Goal: Task Accomplishment & Management: Use online tool/utility

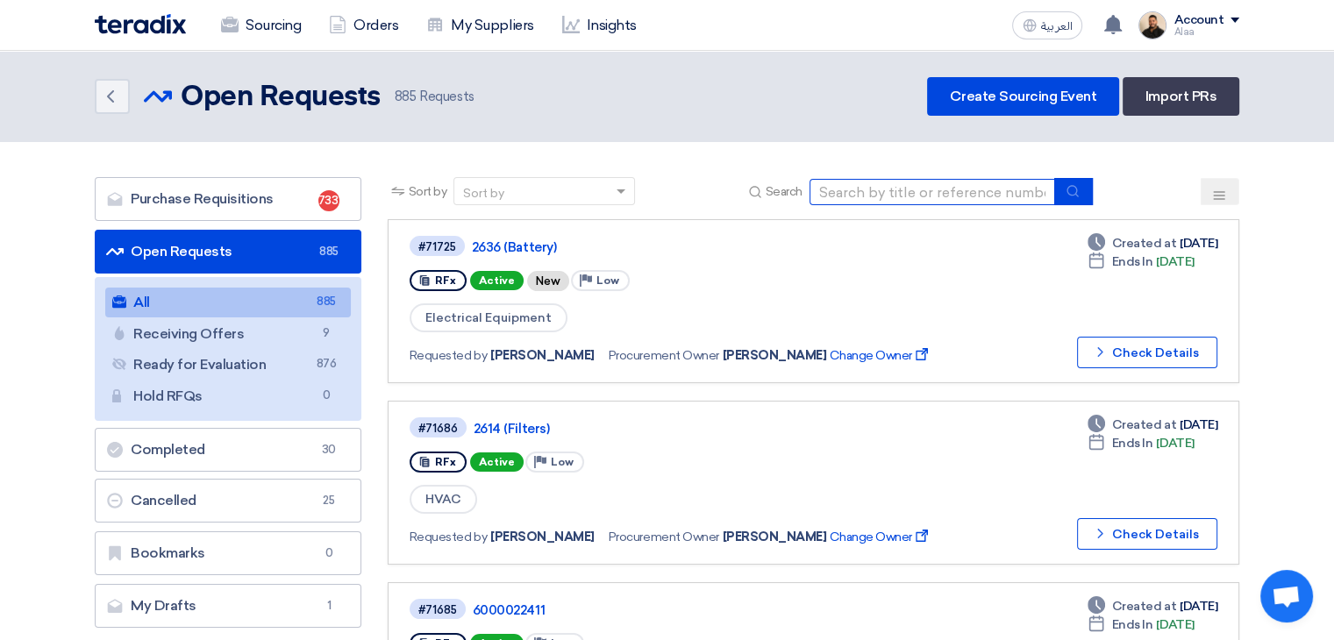
click at [841, 184] on input at bounding box center [933, 192] width 246 height 26
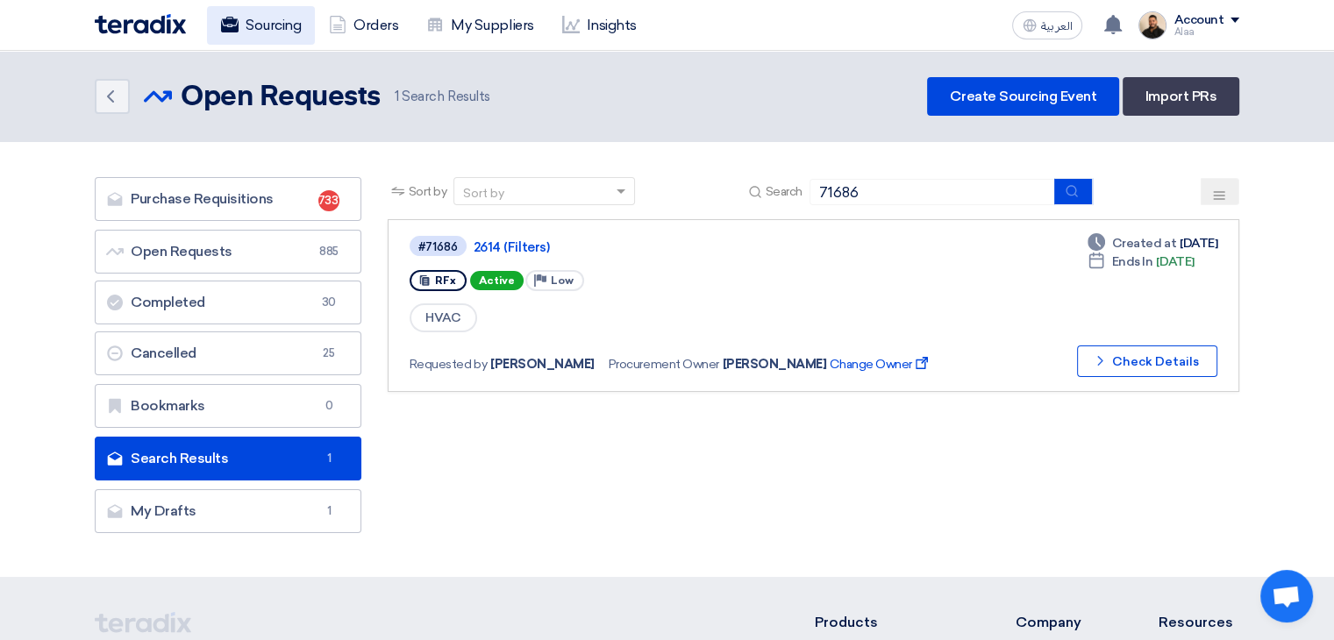
click at [261, 29] on link "Sourcing" at bounding box center [261, 25] width 108 height 39
click at [304, 37] on link "Sourcing" at bounding box center [261, 25] width 108 height 39
click at [896, 197] on input "71686" at bounding box center [933, 192] width 246 height 26
paste input "6000020623"
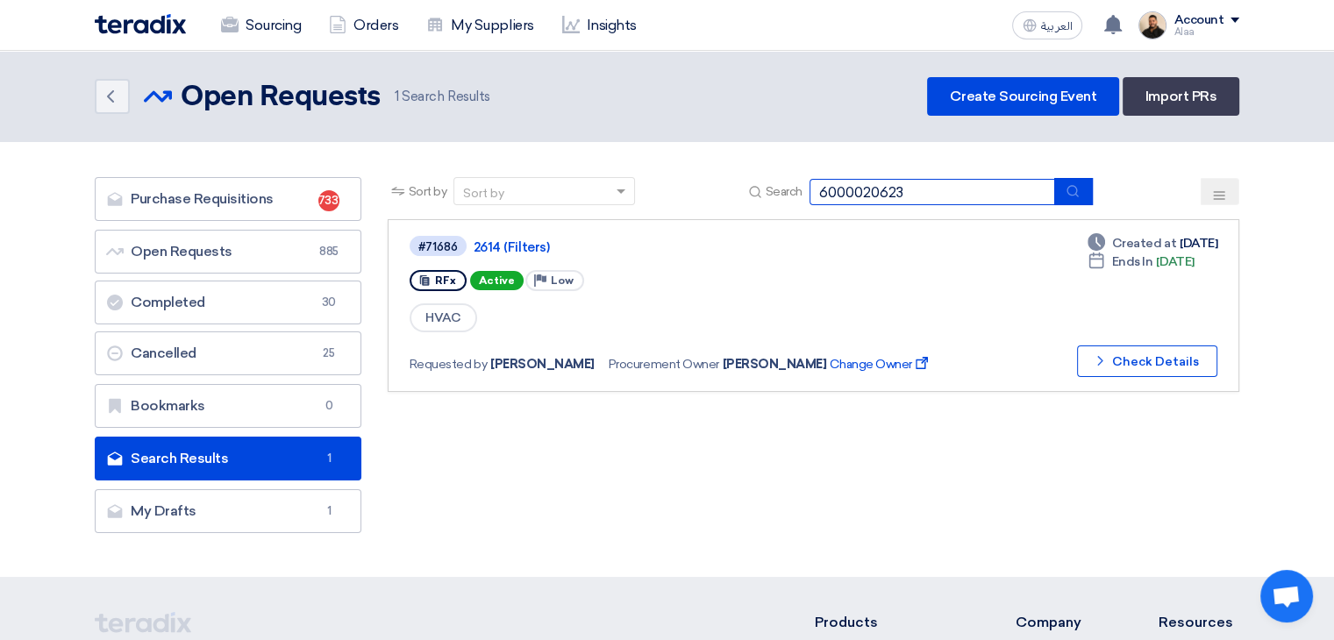
type input "6000020623"
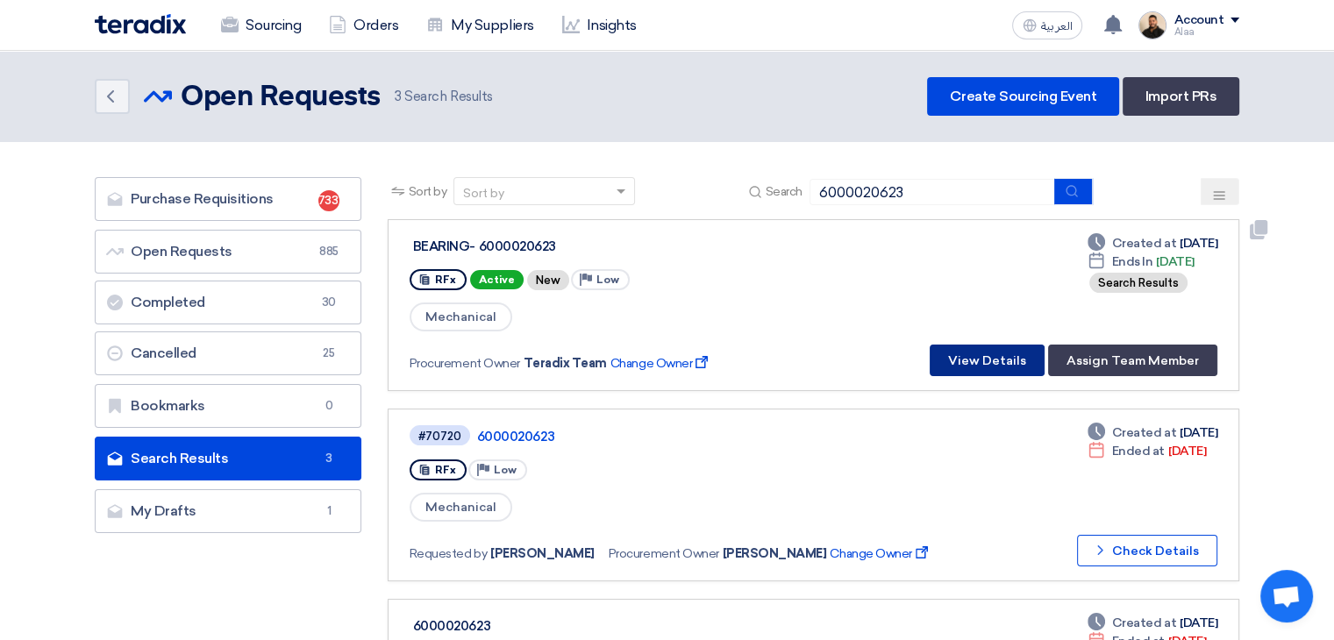
click at [957, 357] on button "View Details" at bounding box center [987, 361] width 115 height 32
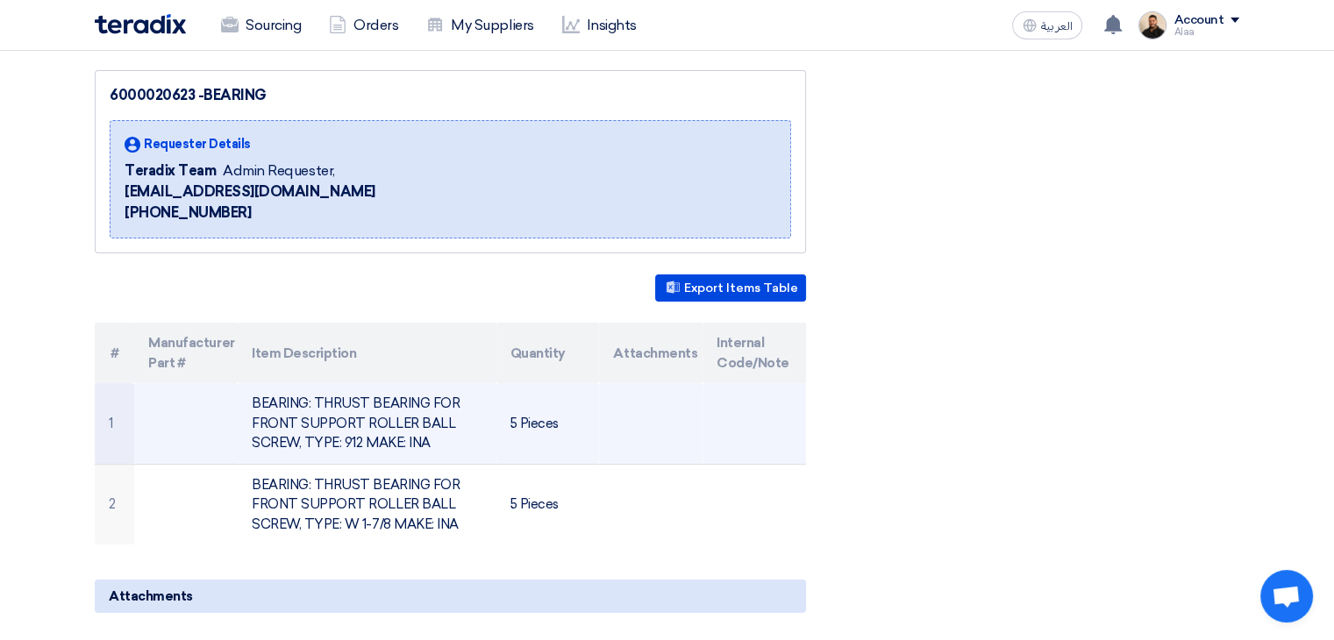
scroll to position [175, 0]
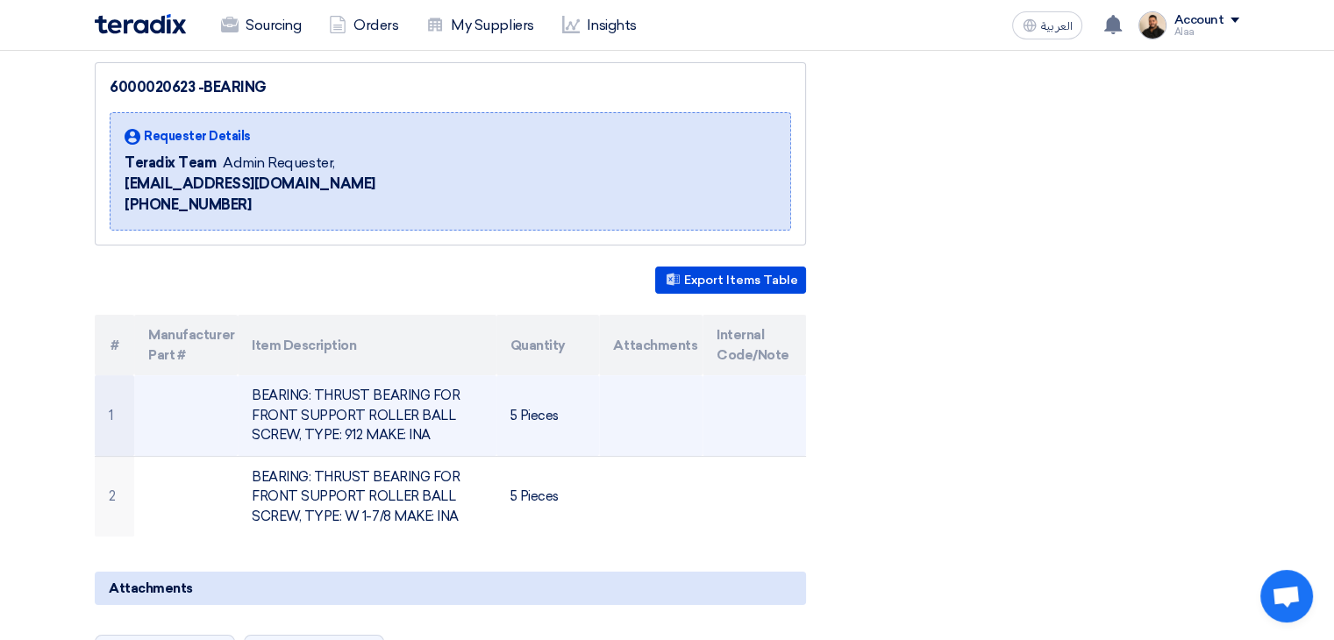
click at [351, 417] on td "BEARING: THRUST BEARING FOR FRONT SUPPORT ROLLER BALL SCREW, TYPE: 912 MAKE: INA" at bounding box center [367, 416] width 258 height 81
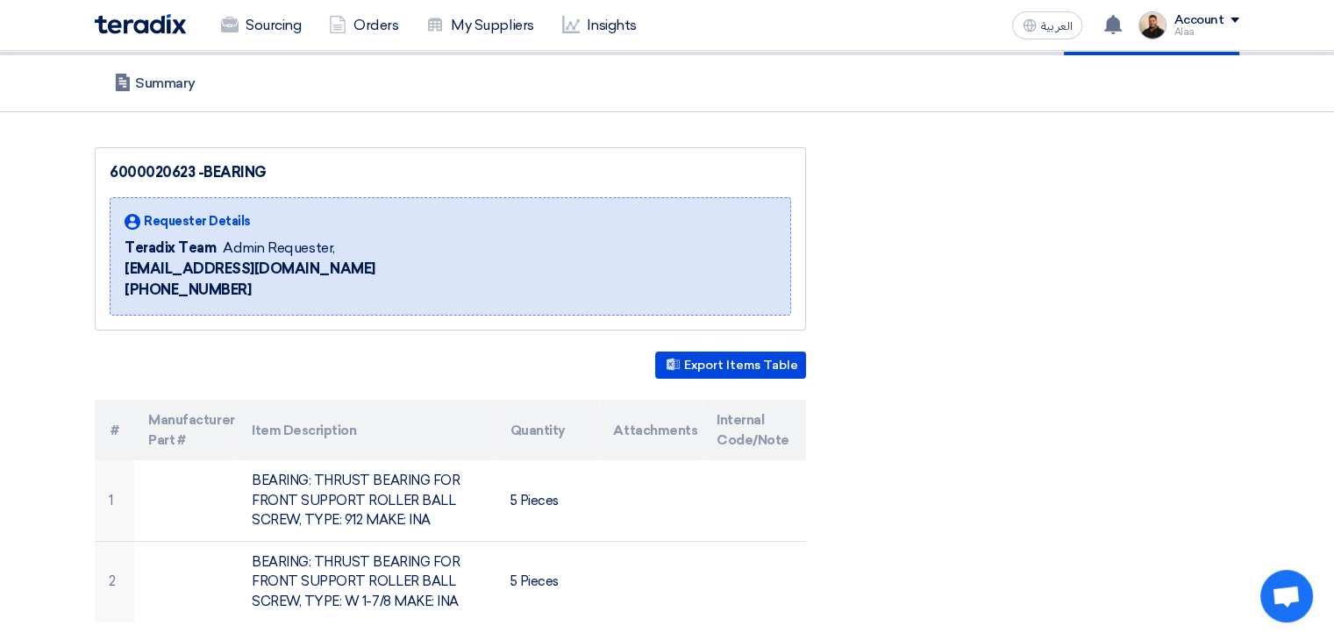
scroll to position [0, 0]
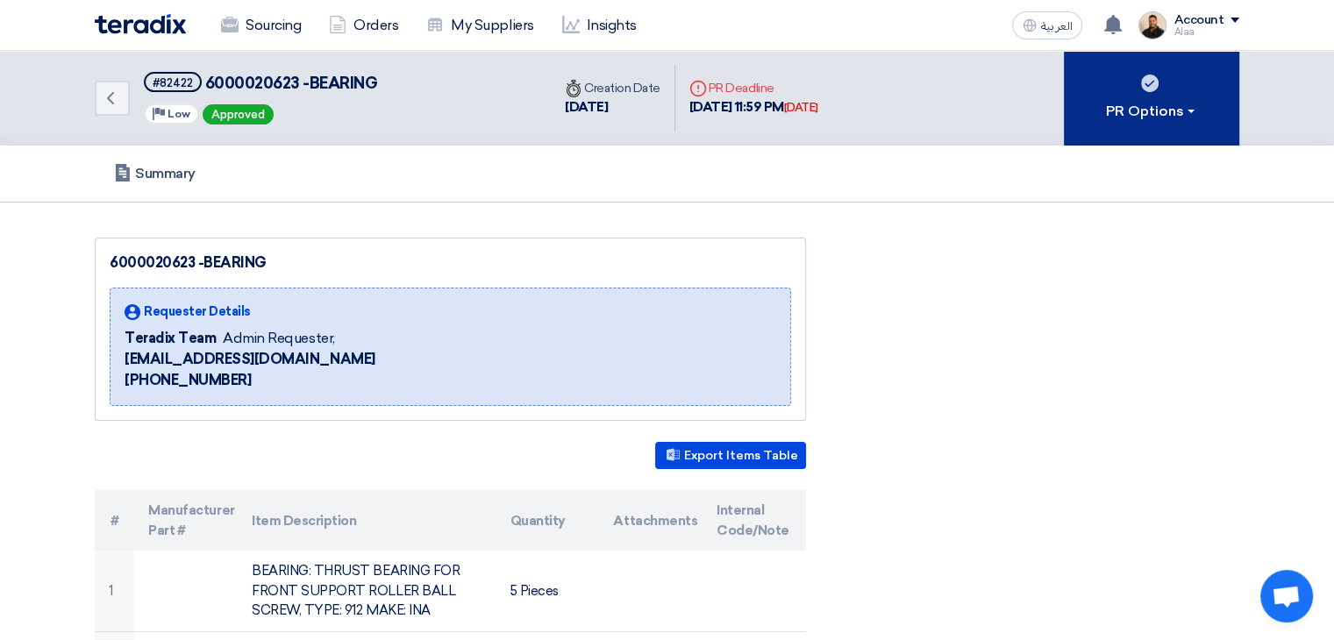
click at [1127, 121] on button "PR Options" at bounding box center [1151, 98] width 175 height 95
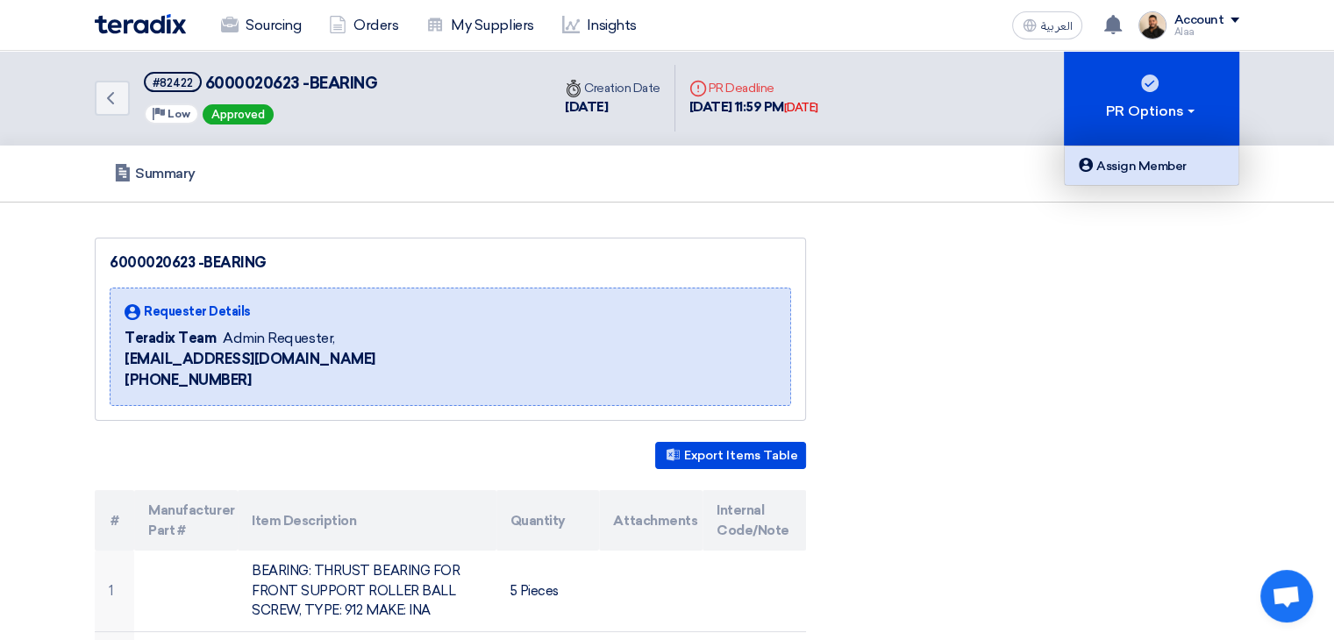
click at [1133, 157] on div "Assign Member" at bounding box center [1152, 165] width 153 height 21
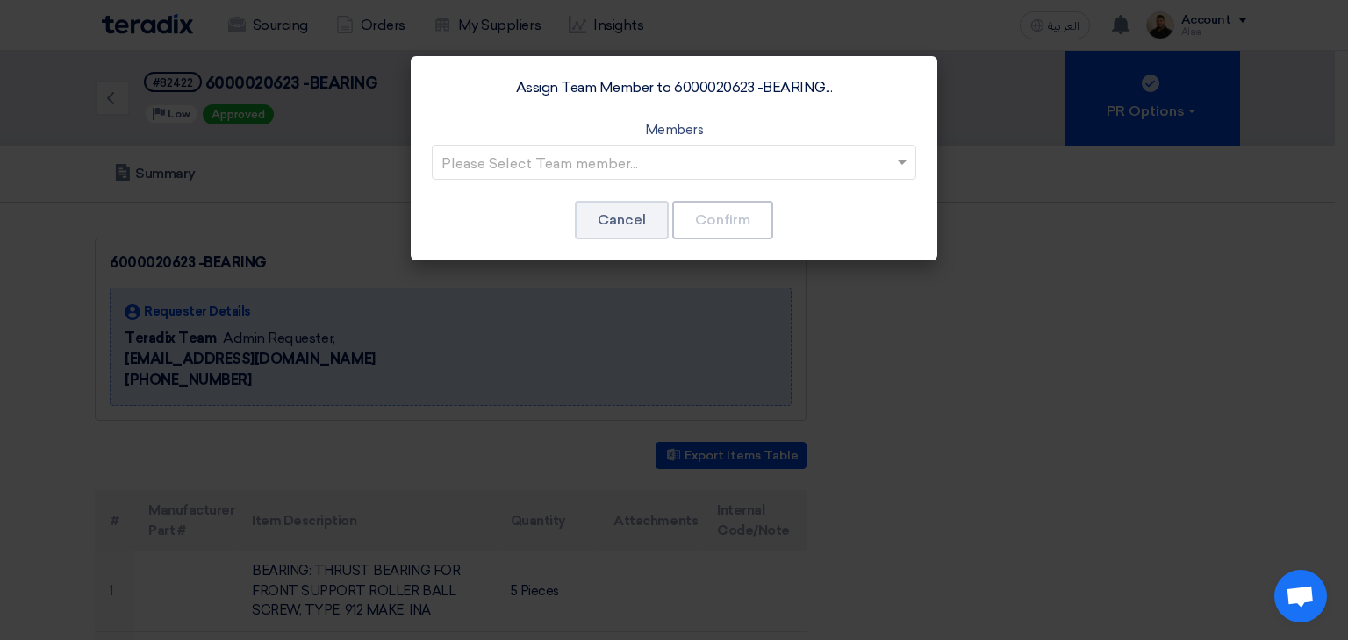
click at [872, 152] on input "text" at bounding box center [664, 163] width 447 height 29
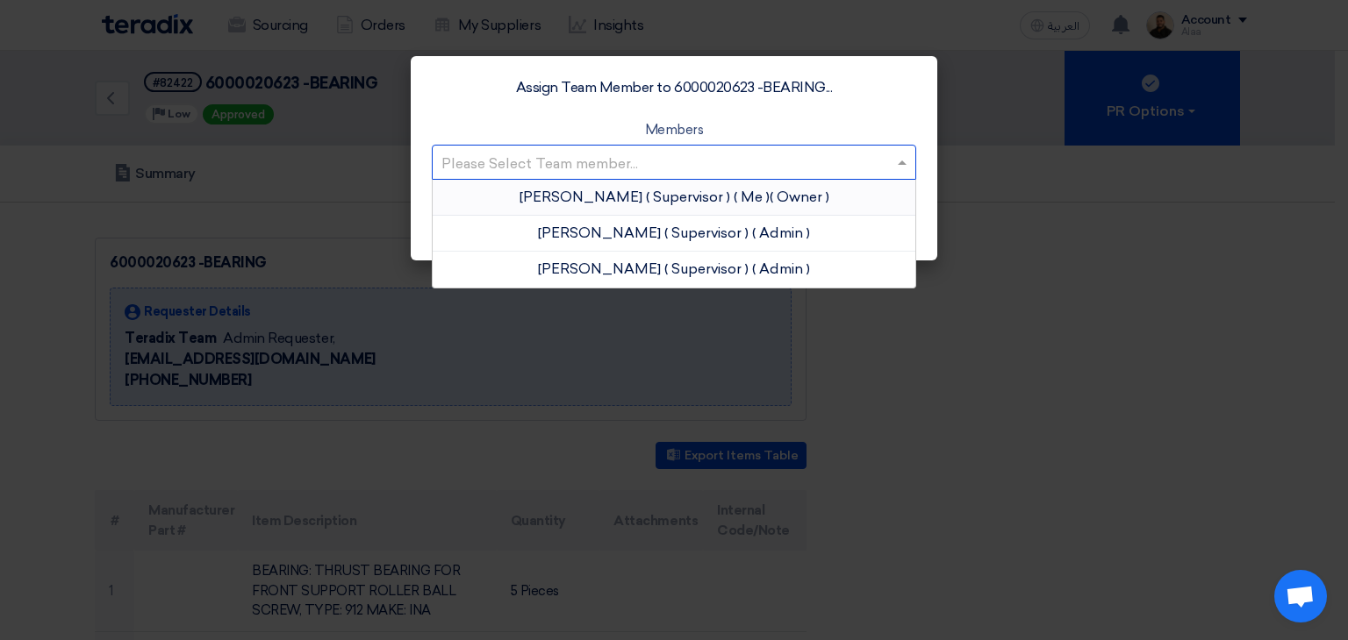
click at [852, 188] on div "[PERSON_NAME] ( Supervisor ) ( Me ) ( Owner )" at bounding box center [674, 198] width 483 height 36
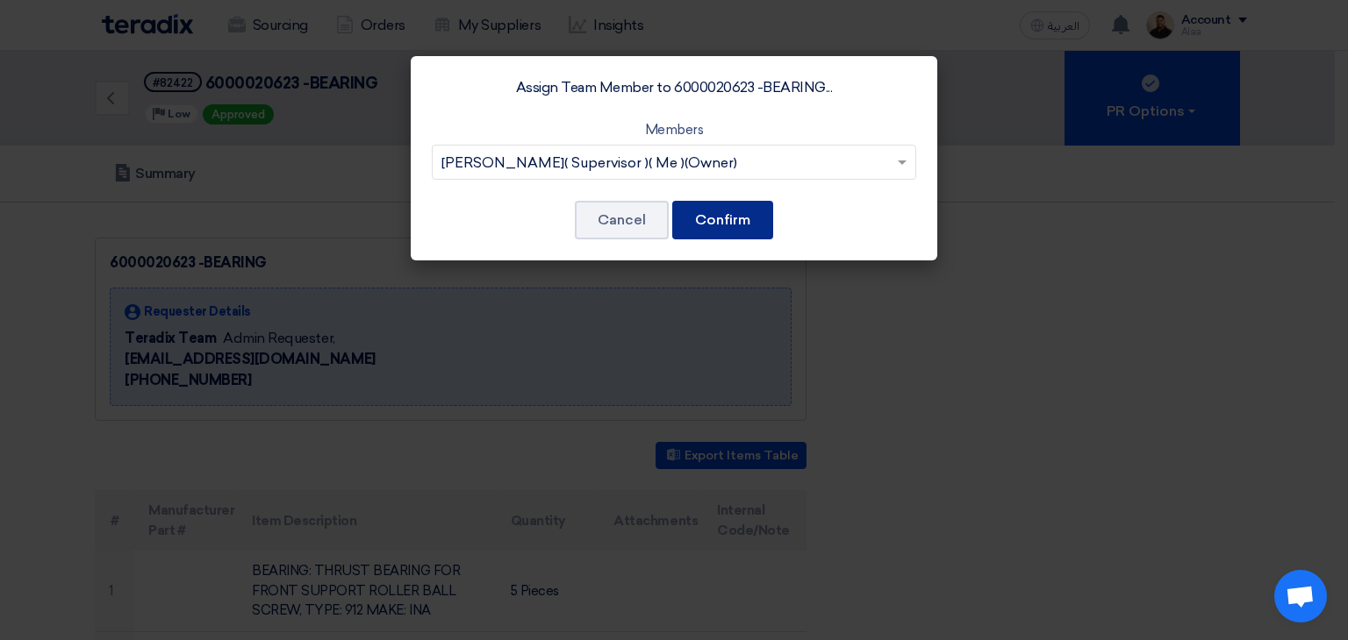
click at [732, 212] on button "Confirm" at bounding box center [722, 220] width 101 height 39
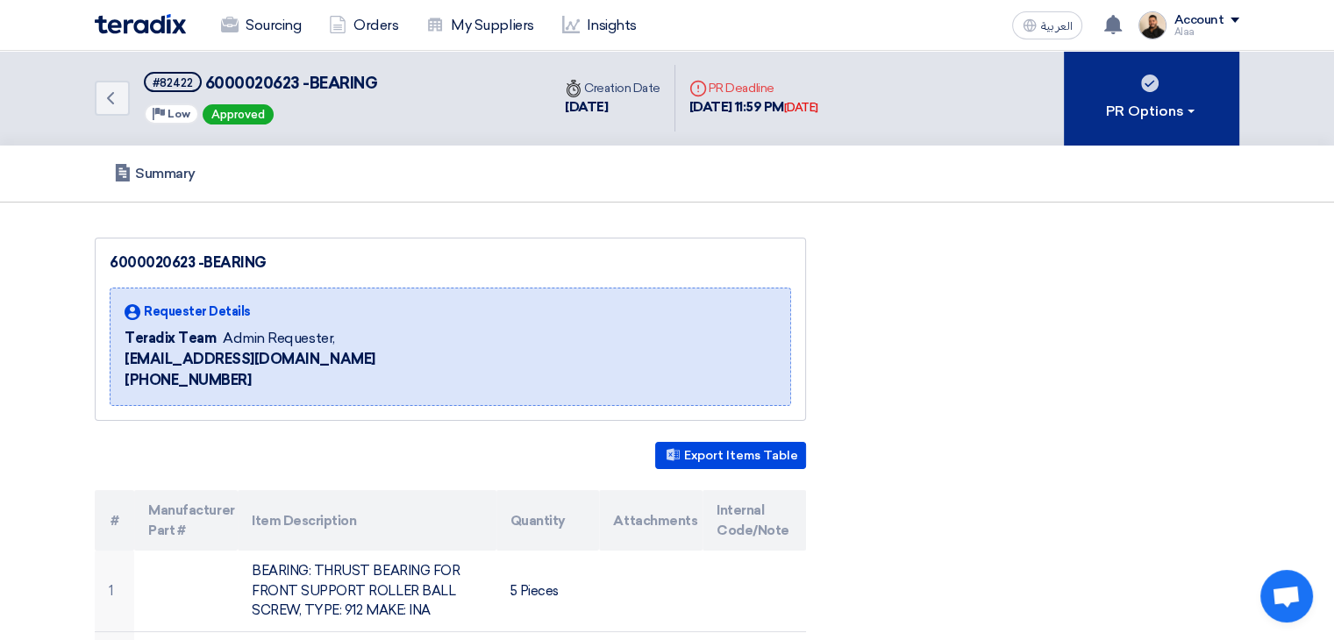
click at [1179, 115] on div "PR Options" at bounding box center [1152, 111] width 92 height 21
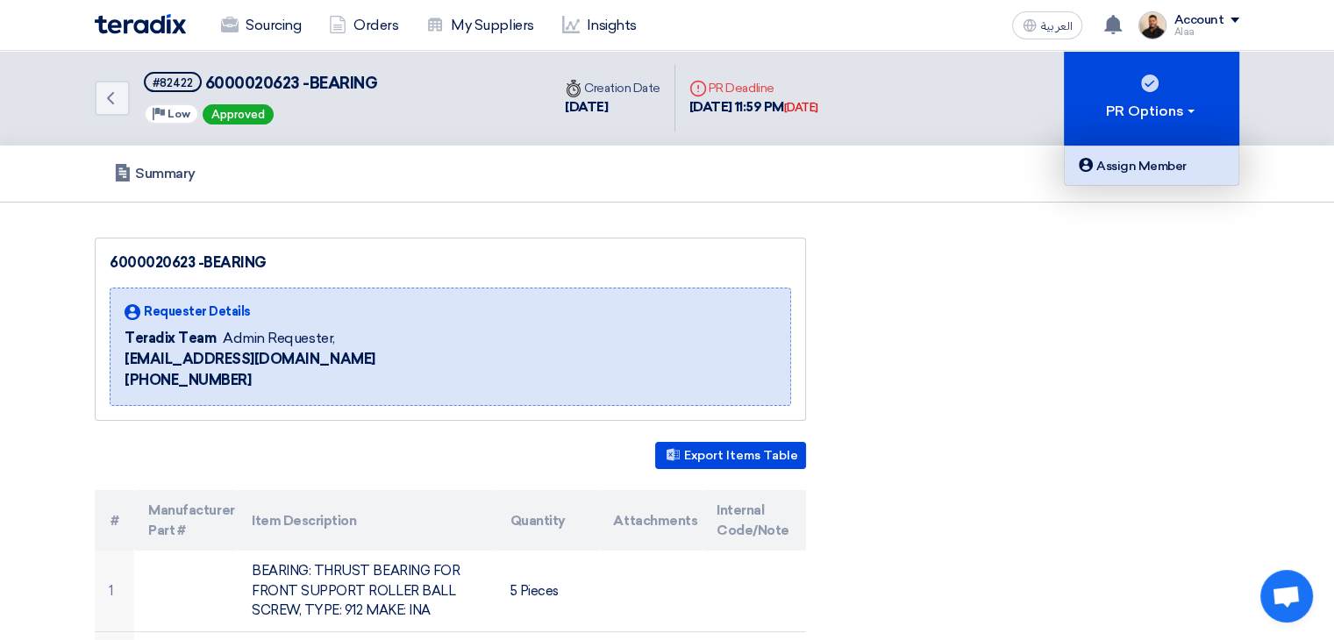
click at [1155, 173] on div "Assign Member" at bounding box center [1152, 165] width 153 height 21
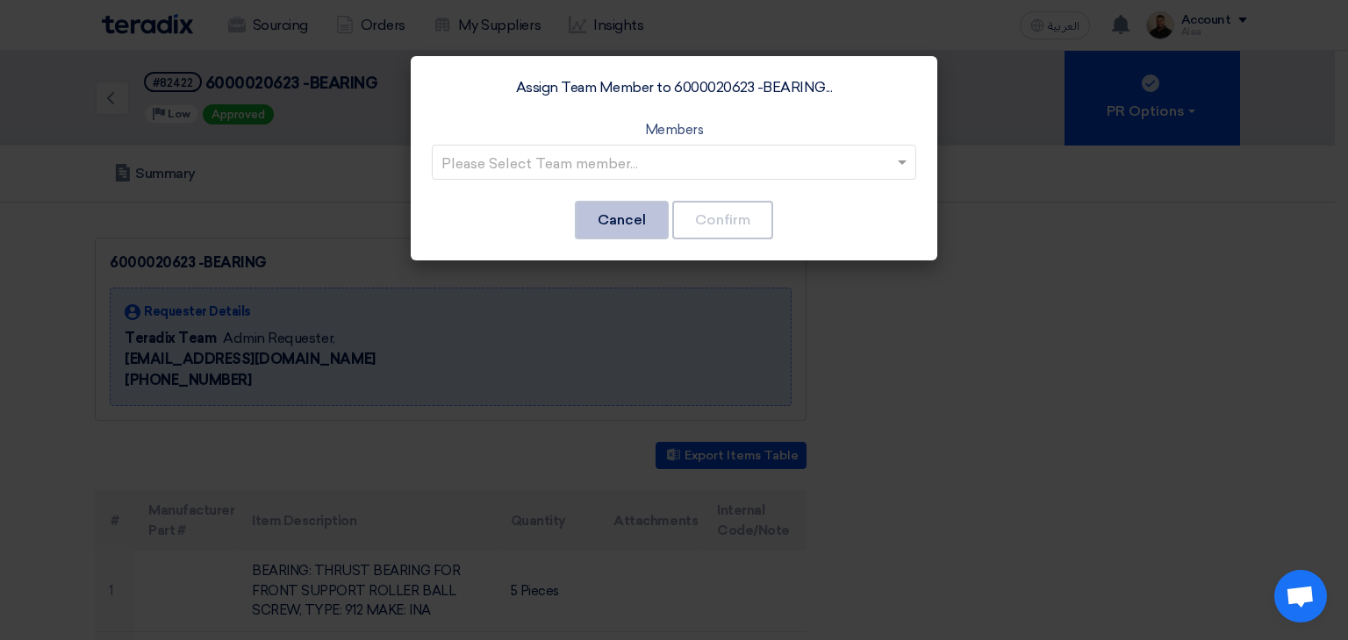
click at [633, 218] on button "Cancel" at bounding box center [622, 220] width 94 height 39
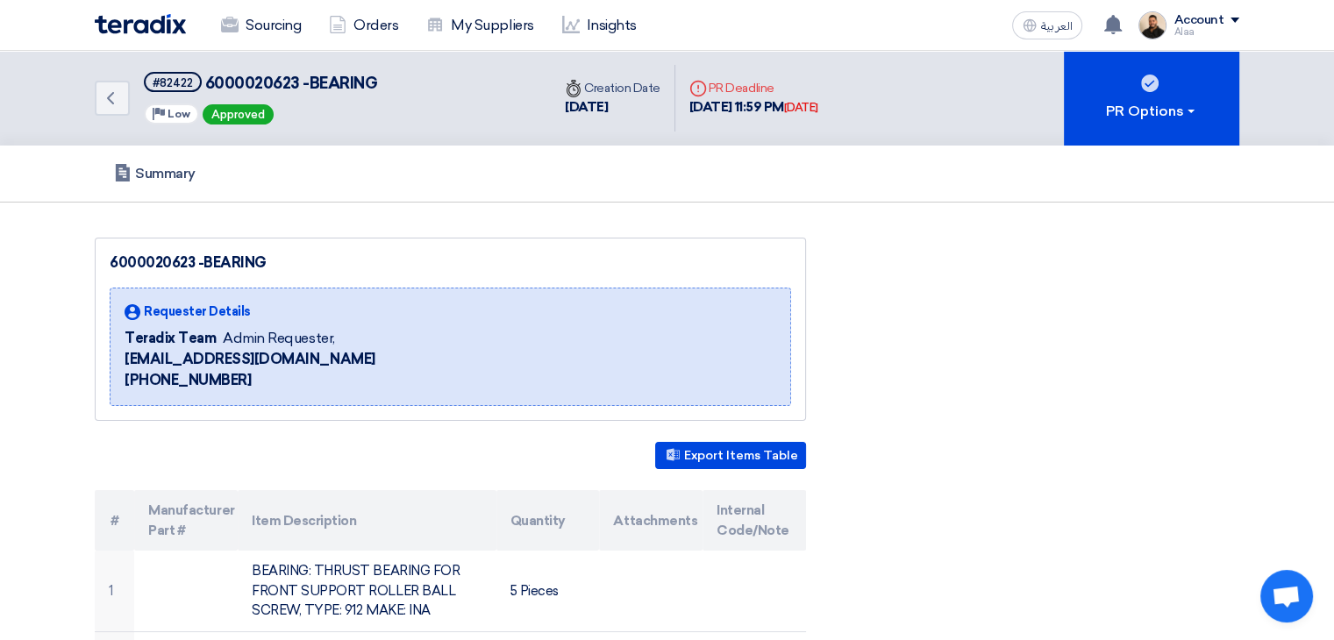
click at [1179, 99] on modal-container "Assign Team Member to 6000020623 -BEARING... Members Please Select Team member.…" at bounding box center [667, 320] width 1334 height 640
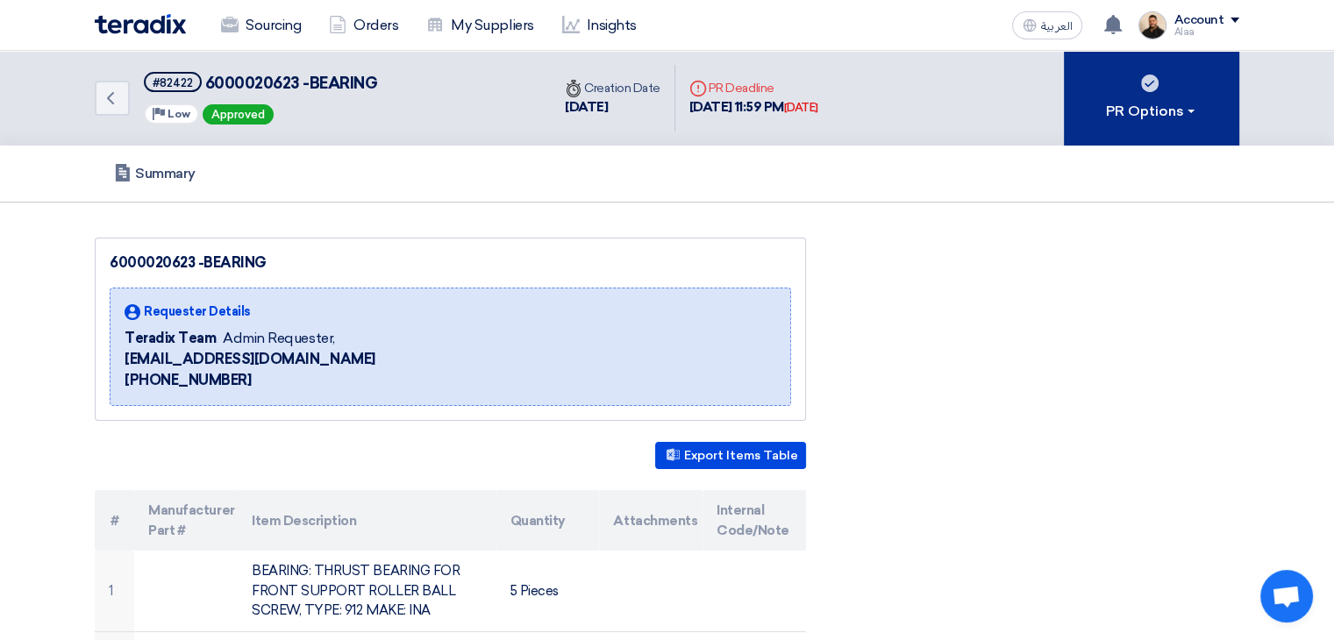
click at [1184, 118] on div "PR Options" at bounding box center [1152, 111] width 92 height 21
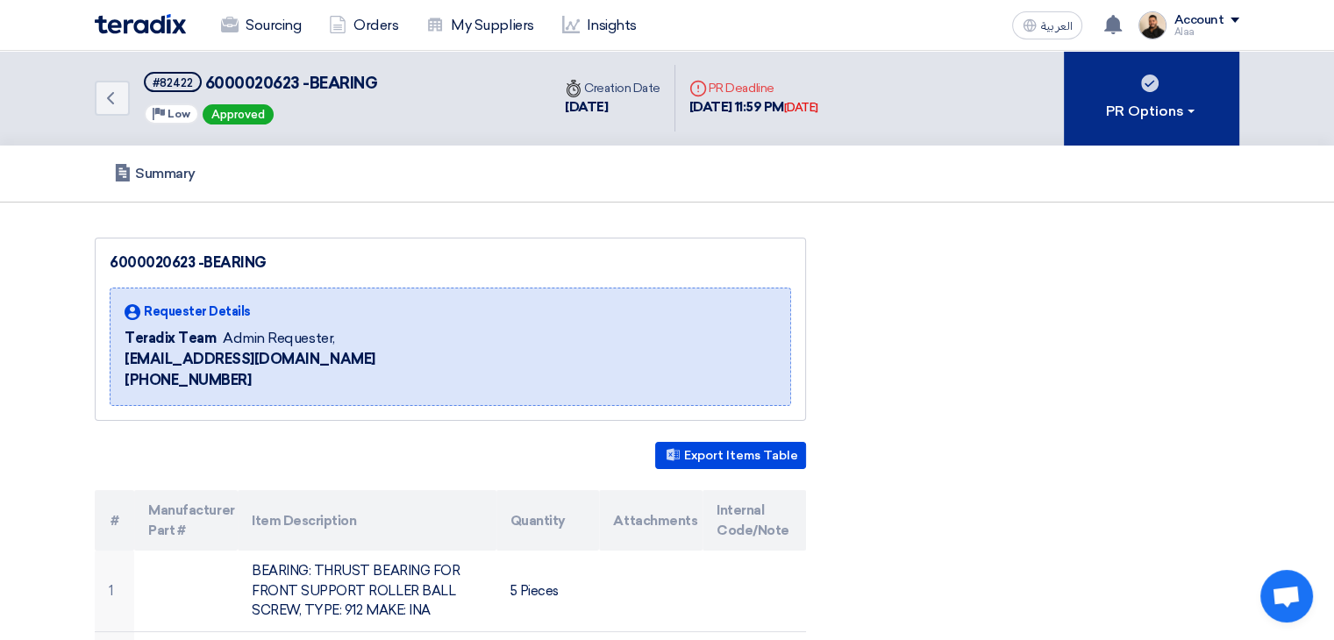
click at [1168, 112] on div "PR Options" at bounding box center [1152, 111] width 92 height 21
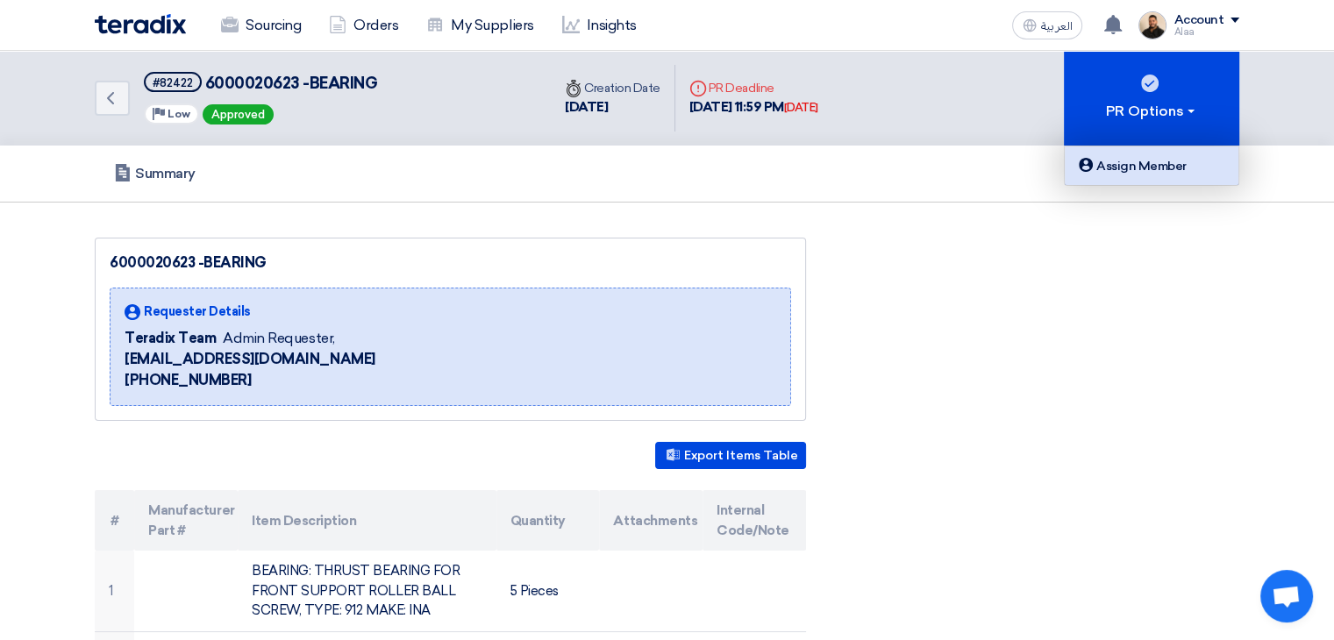
click at [1148, 175] on div "Assign Member" at bounding box center [1152, 165] width 153 height 21
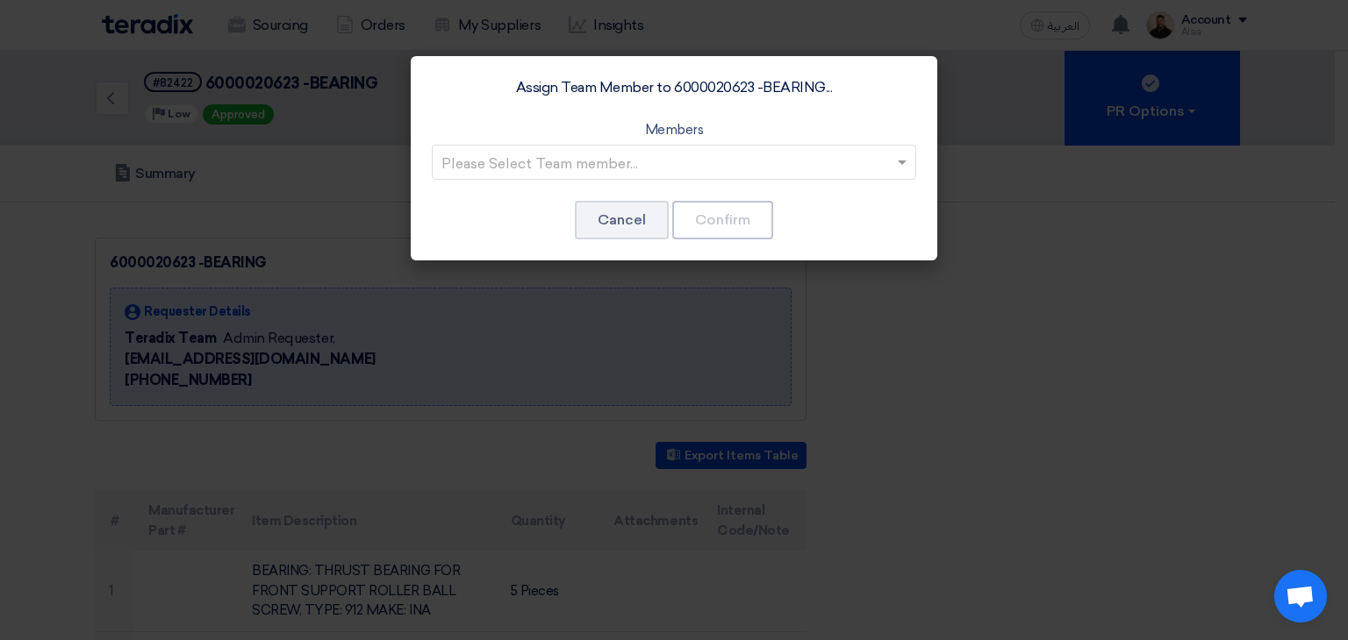
click at [689, 165] on input "text" at bounding box center [664, 163] width 447 height 29
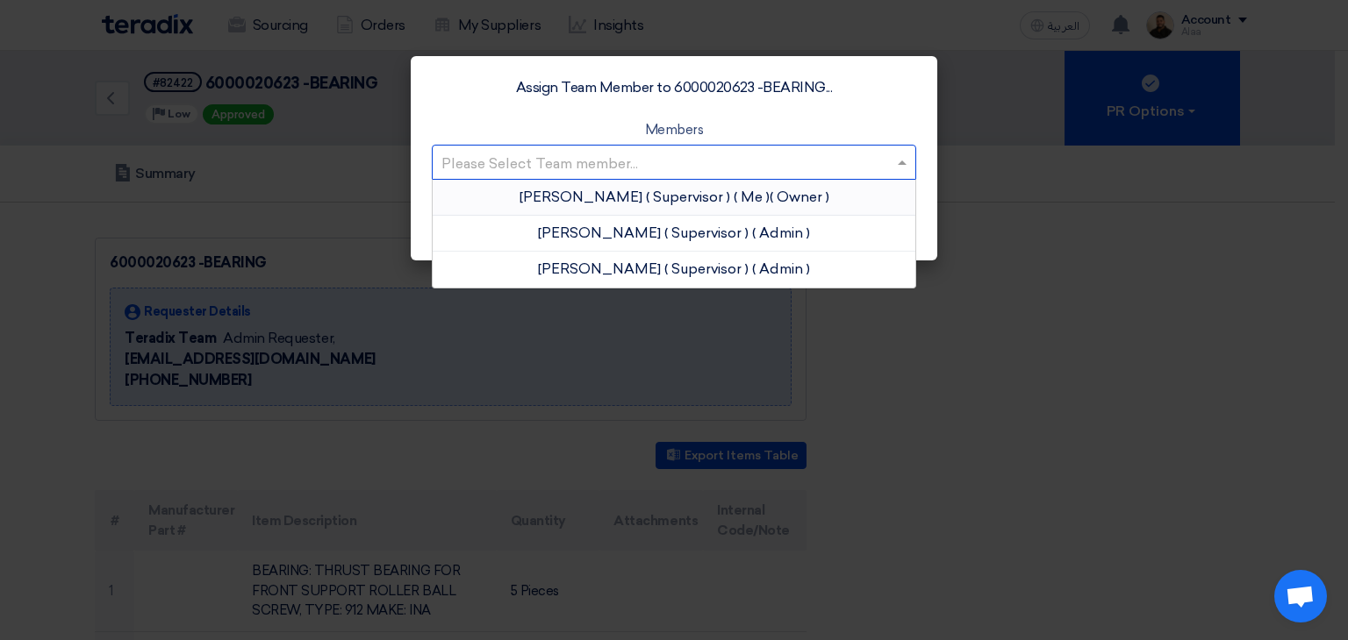
click at [673, 192] on span "( Supervisor )" at bounding box center [688, 197] width 84 height 17
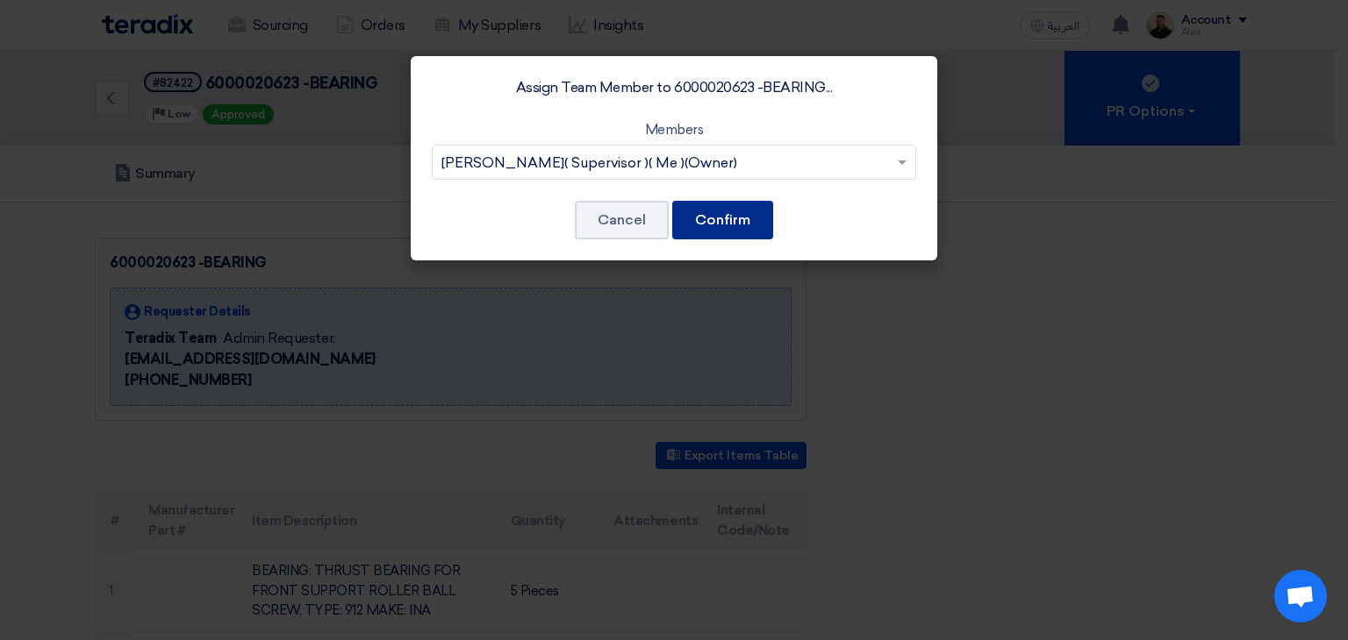
click at [732, 215] on button "Confirm" at bounding box center [722, 220] width 101 height 39
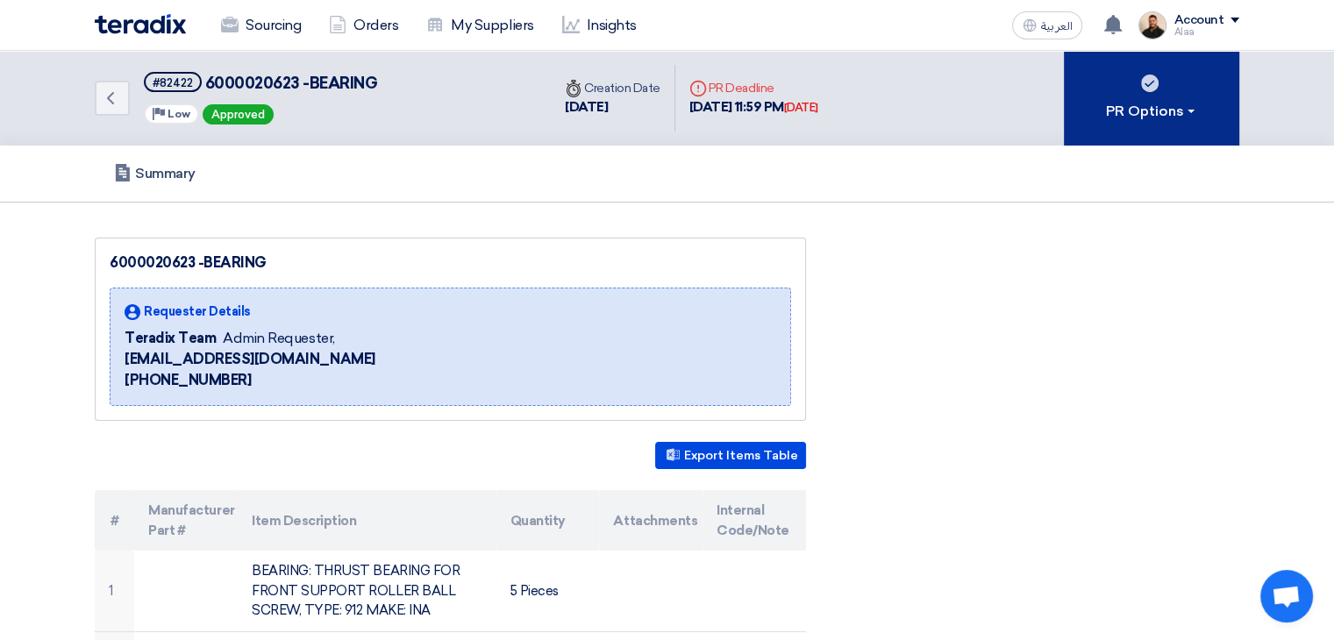
click at [1186, 114] on div "PR Options" at bounding box center [1152, 111] width 92 height 21
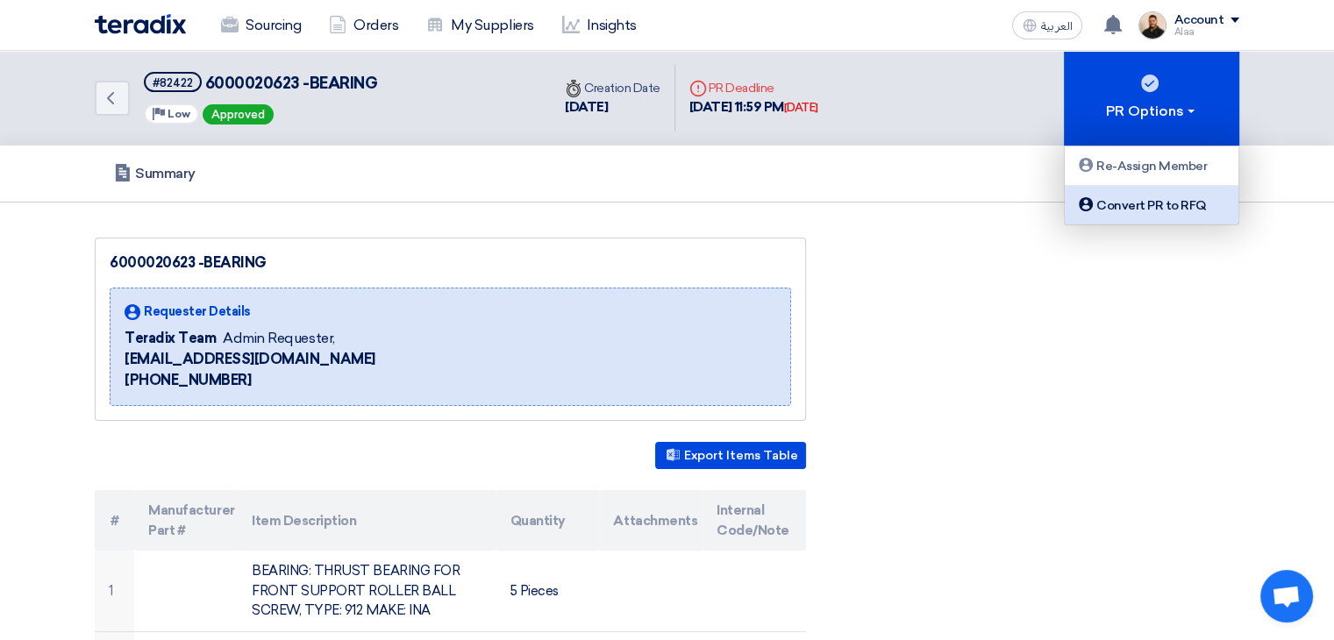
click at [1158, 214] on div "Convert PR to RFQ" at bounding box center [1152, 205] width 153 height 21
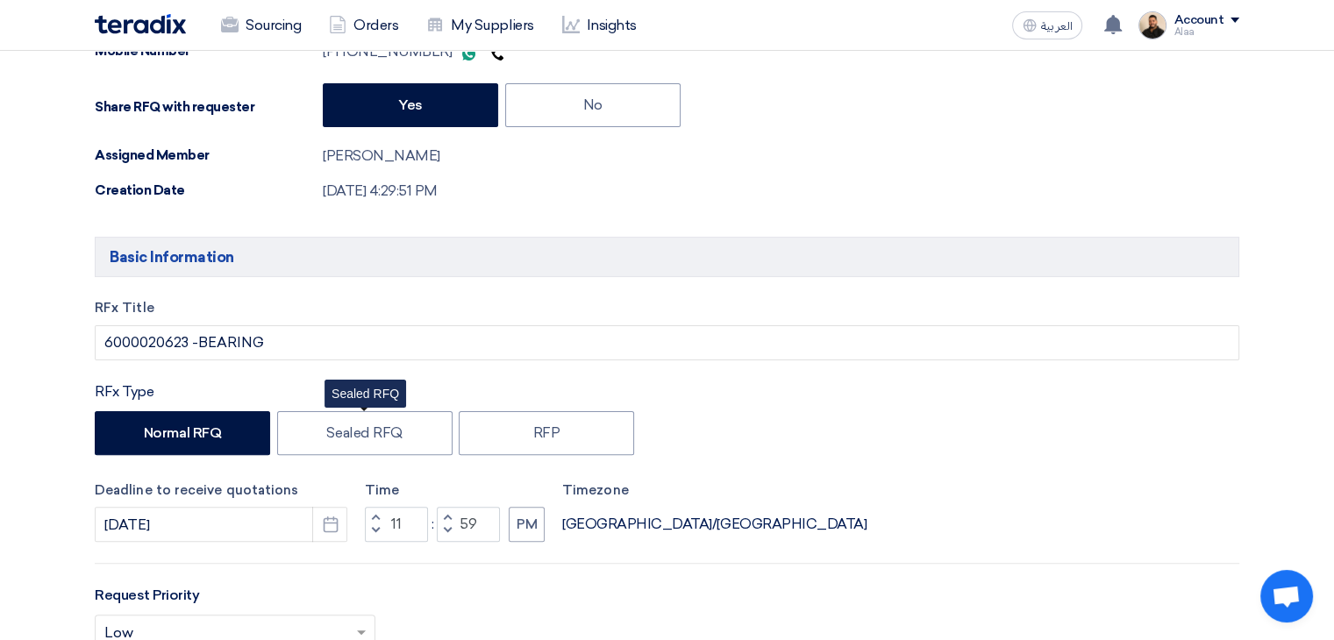
scroll to position [614, 0]
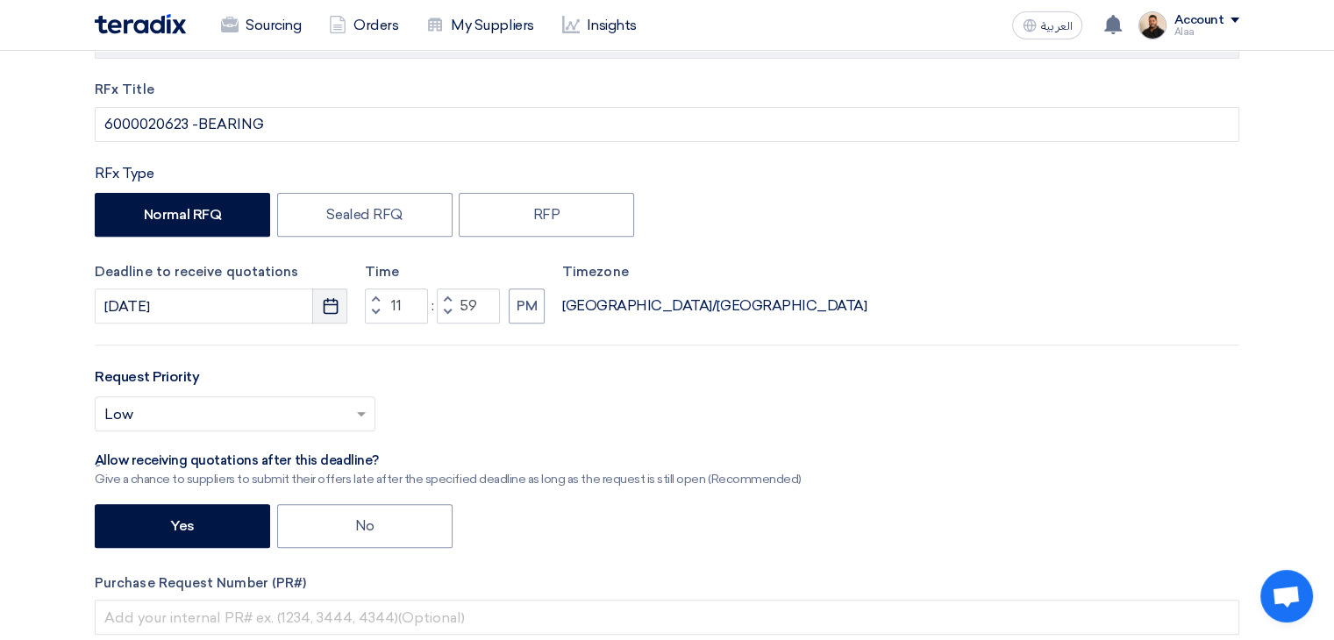
click at [329, 305] on icon "Pick a date" at bounding box center [331, 306] width 18 height 18
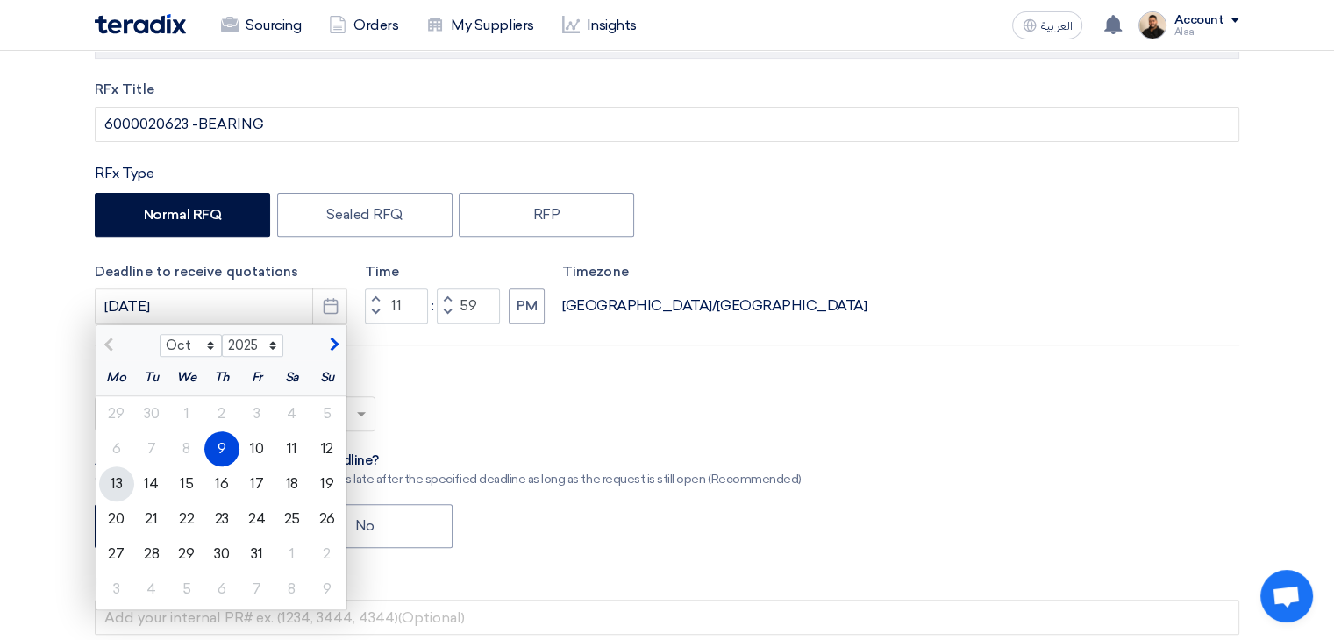
click at [121, 483] on div "13" at bounding box center [116, 484] width 35 height 35
type input "[DATE]"
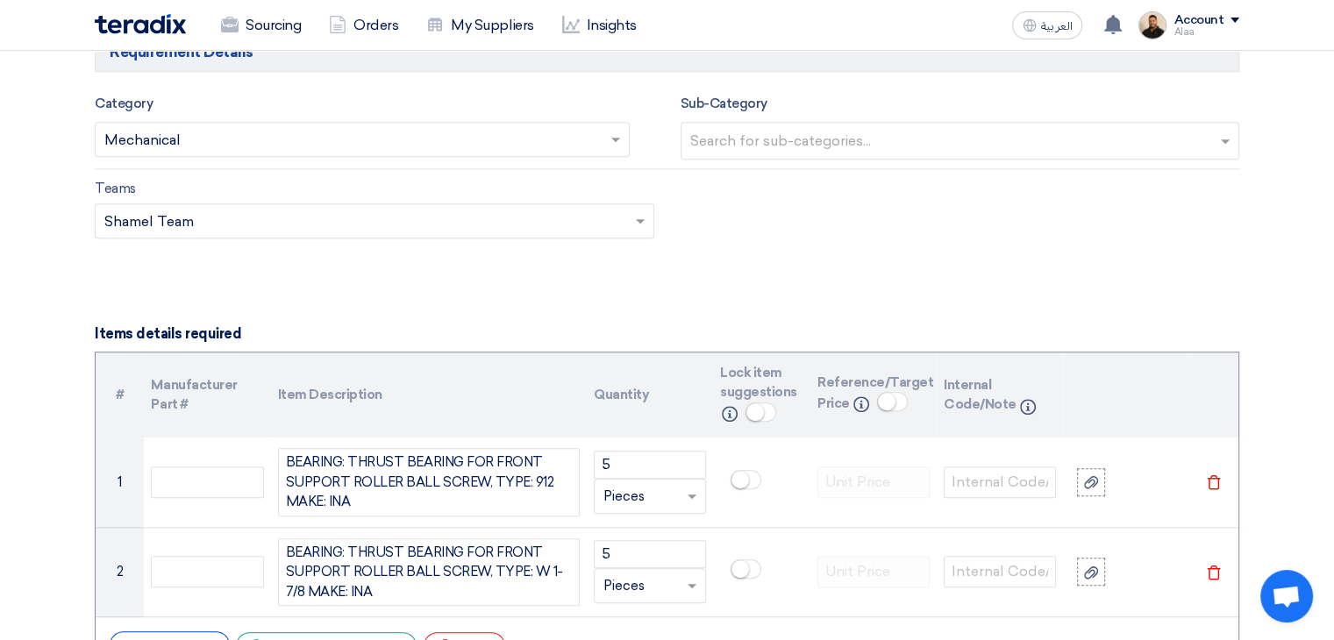
scroll to position [1404, 0]
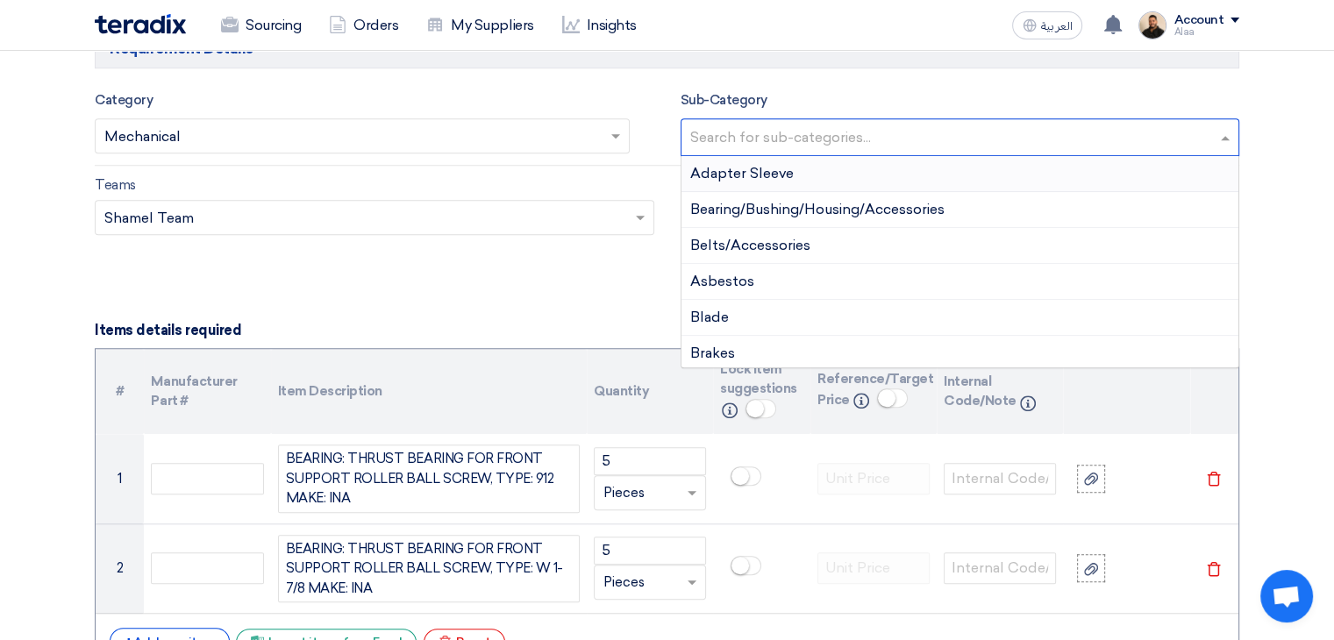
click at [844, 141] on input "text" at bounding box center [962, 139] width 545 height 29
click at [784, 211] on span "Bearing/Bushing/Housing/Accessories" at bounding box center [817, 209] width 254 height 17
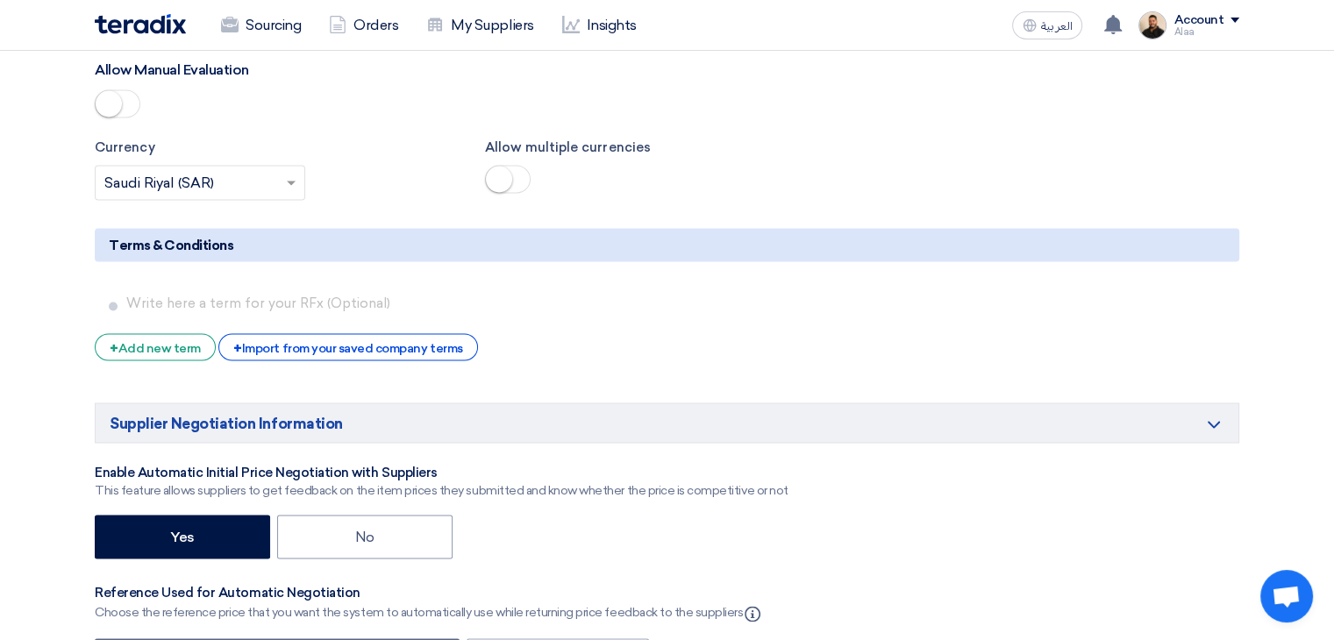
scroll to position [2983, 0]
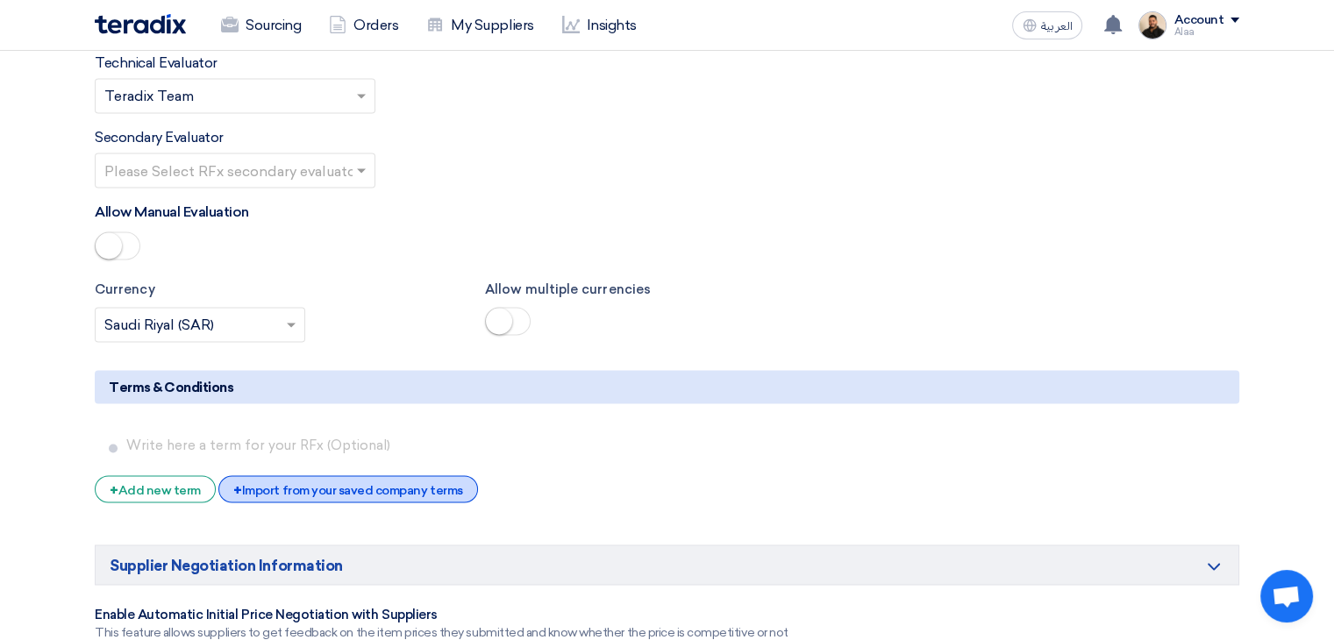
click at [428, 476] on div "+ Import from your saved company terms" at bounding box center [347, 489] width 259 height 27
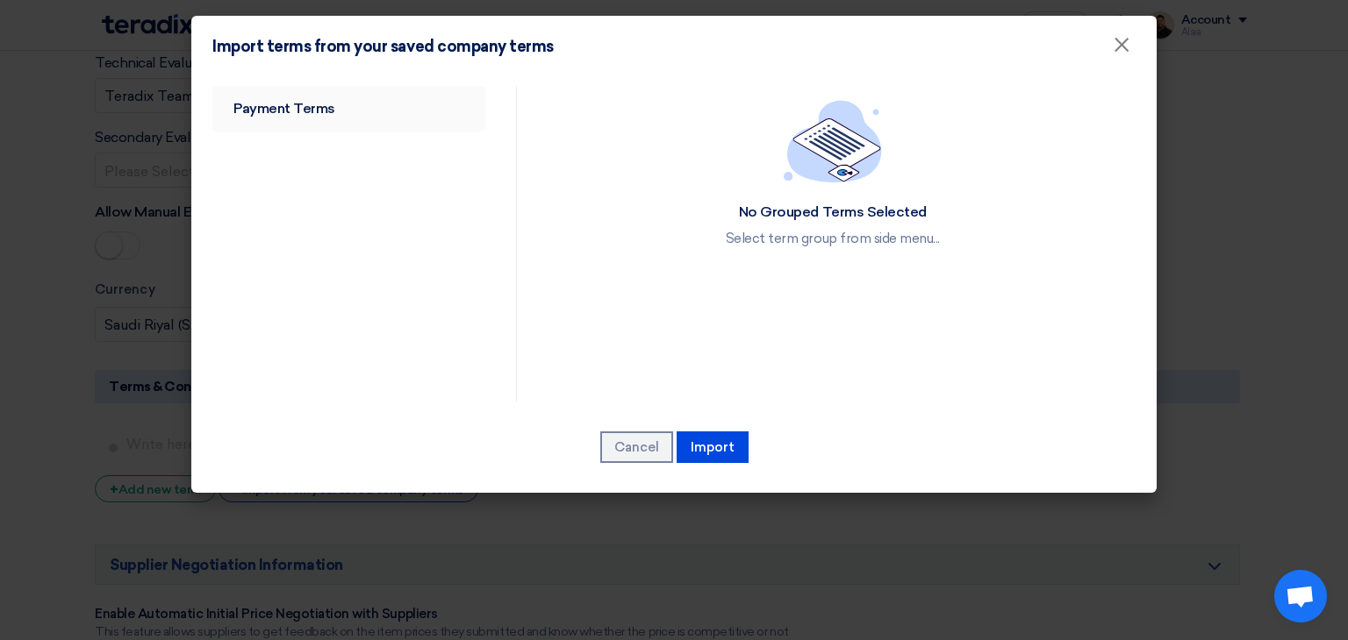
click at [326, 118] on link "Payment Terms" at bounding box center [348, 109] width 273 height 46
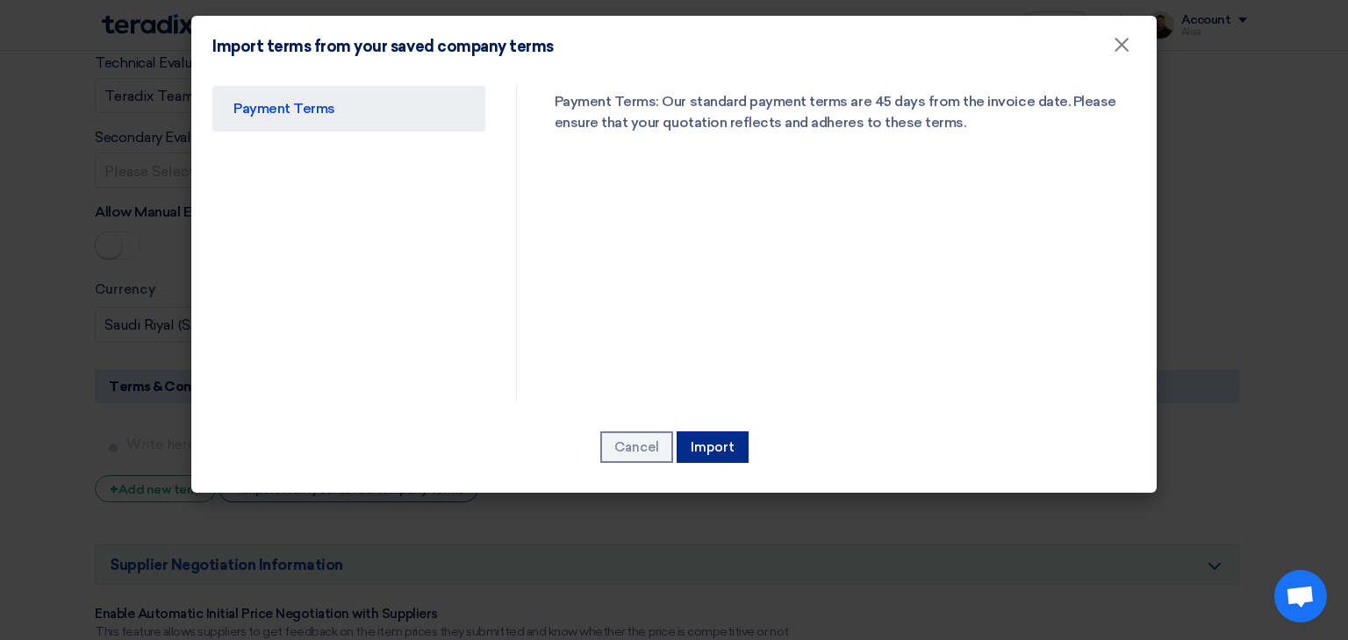
click at [721, 449] on button "Import" at bounding box center [712, 448] width 72 height 32
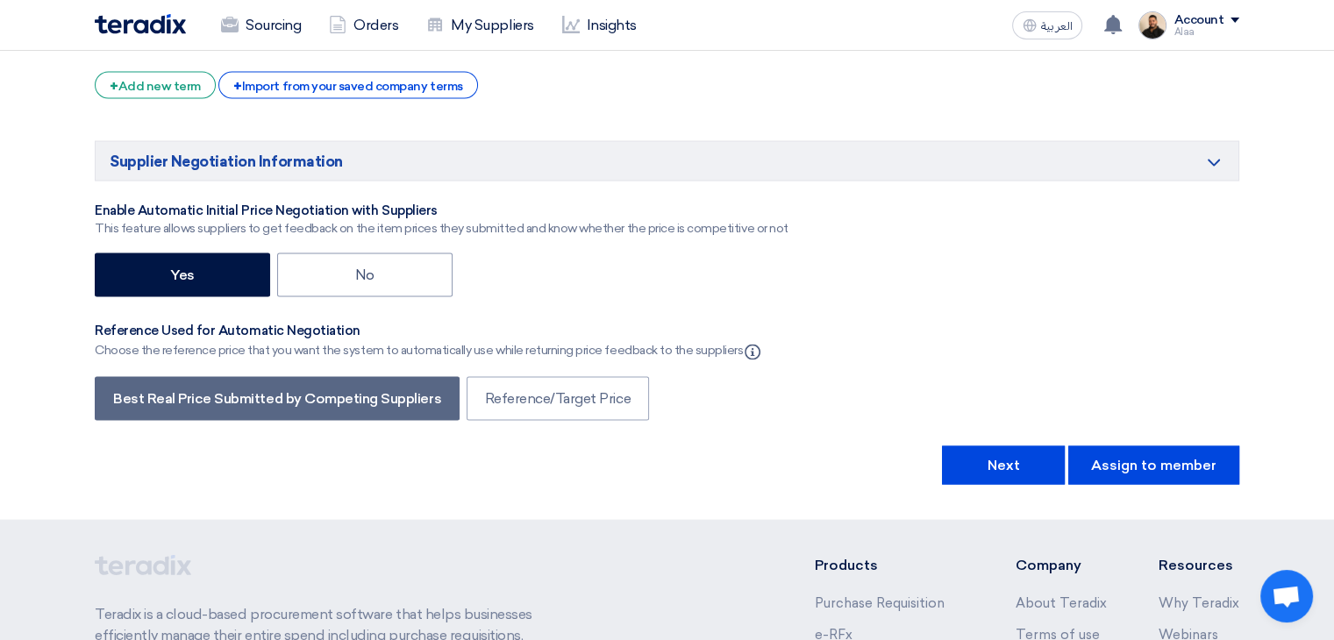
scroll to position [3422, 0]
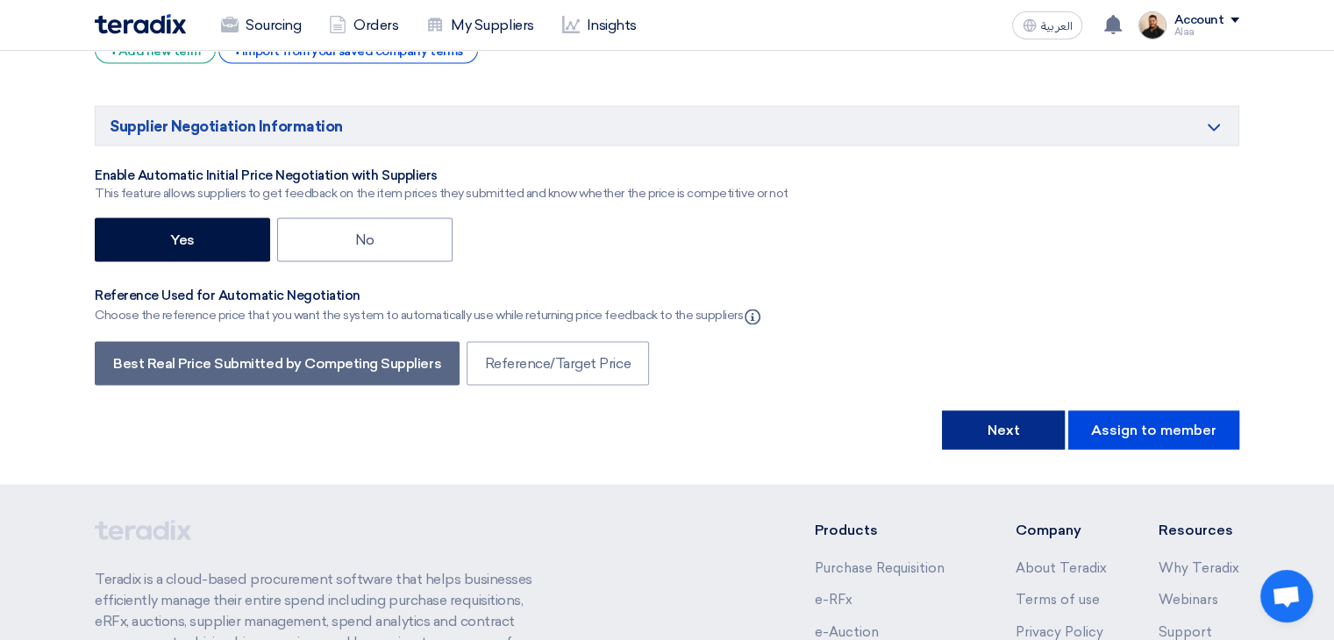
click at [1012, 411] on button "Next" at bounding box center [1003, 430] width 123 height 39
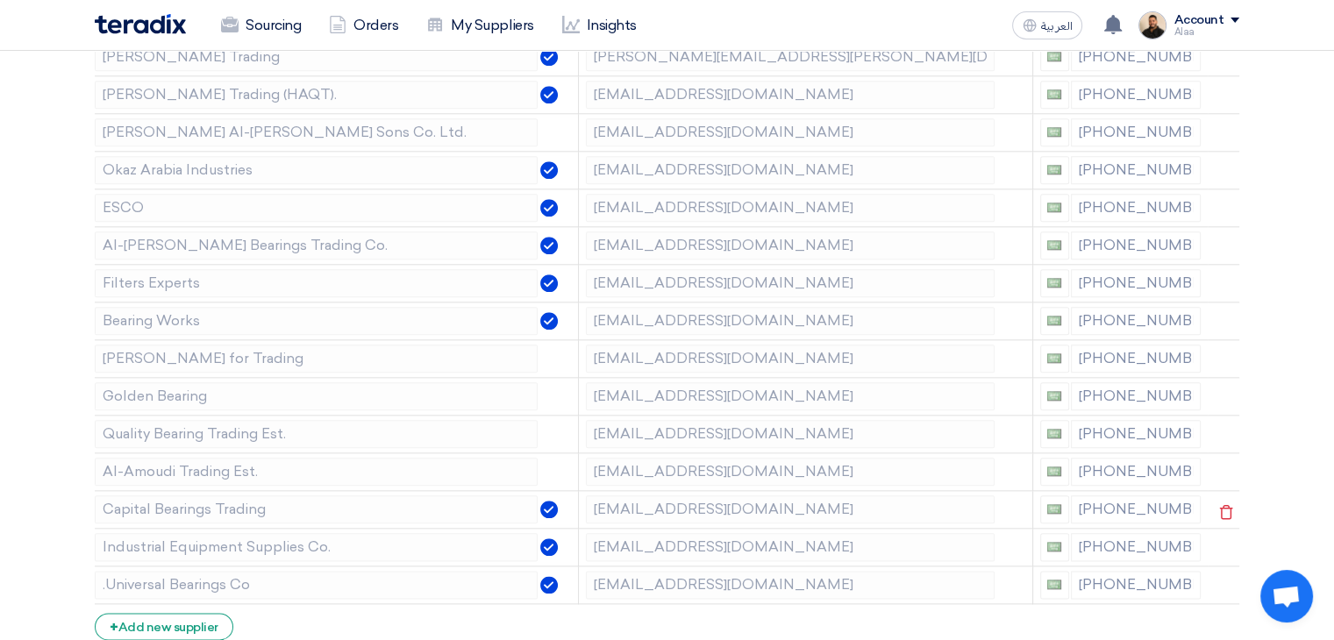
scroll to position [2018, 0]
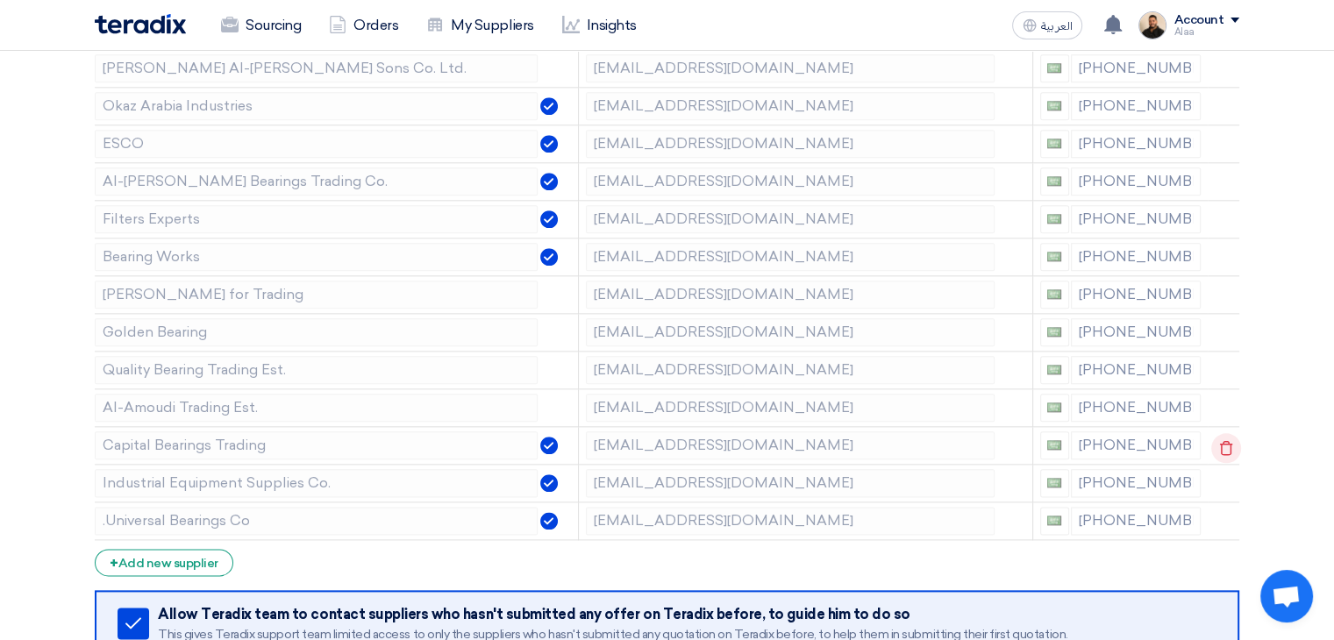
click at [1227, 442] on icon at bounding box center [1227, 448] width 30 height 30
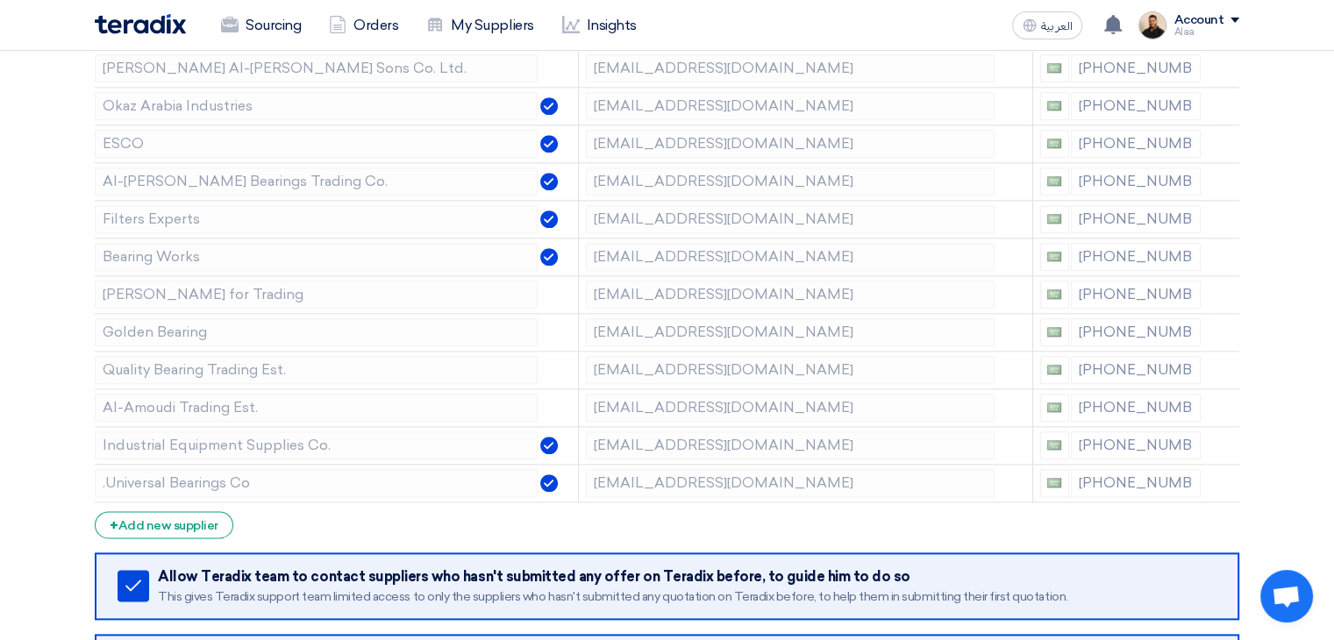
click at [0, 0] on icon at bounding box center [0, 0] width 0 height 0
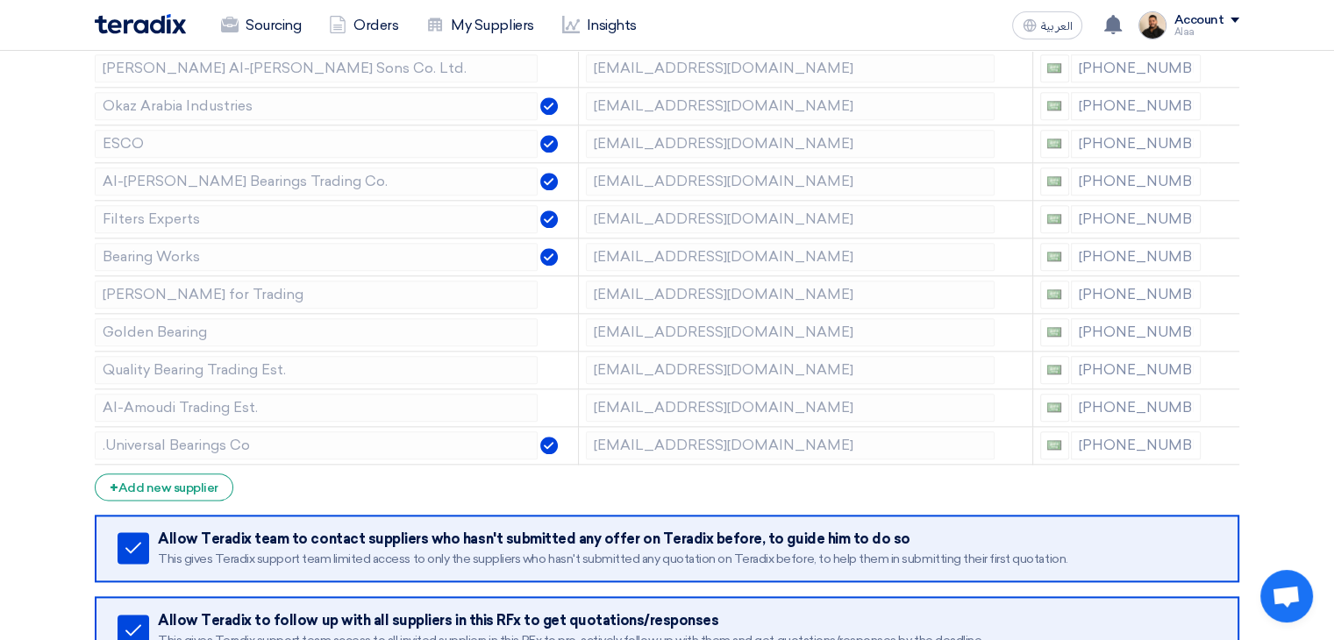
click at [0, 0] on icon at bounding box center [0, 0] width 0 height 0
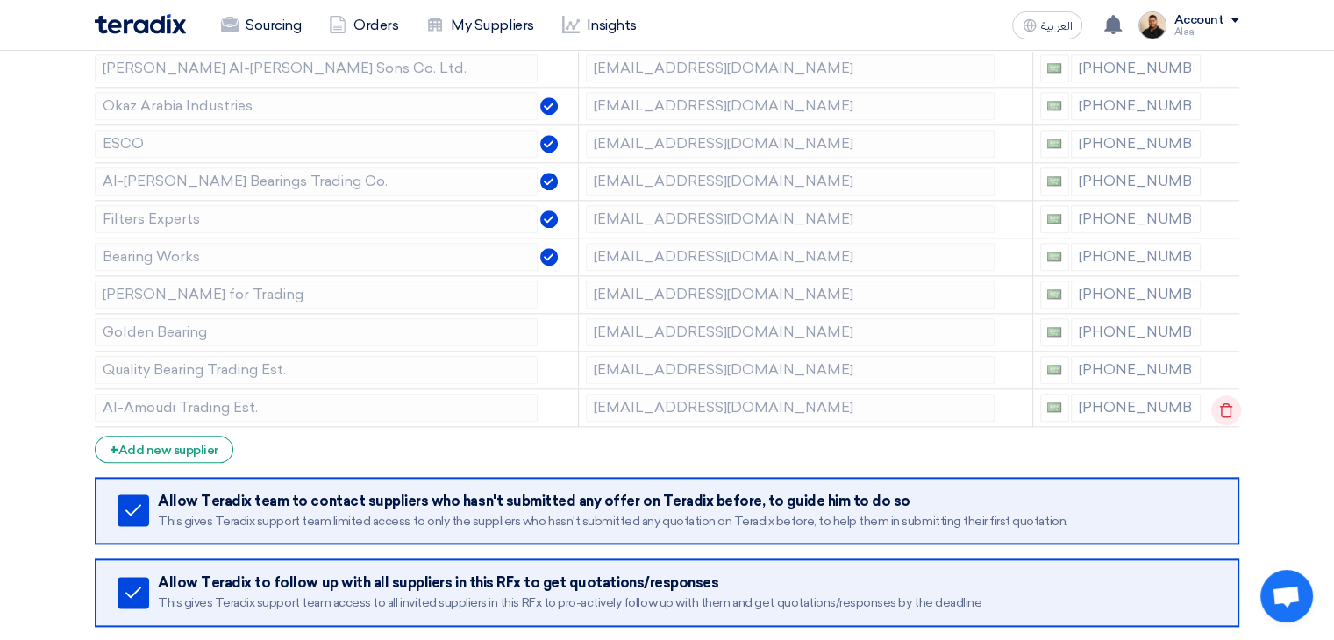
click at [1224, 404] on icon at bounding box center [1227, 411] width 30 height 30
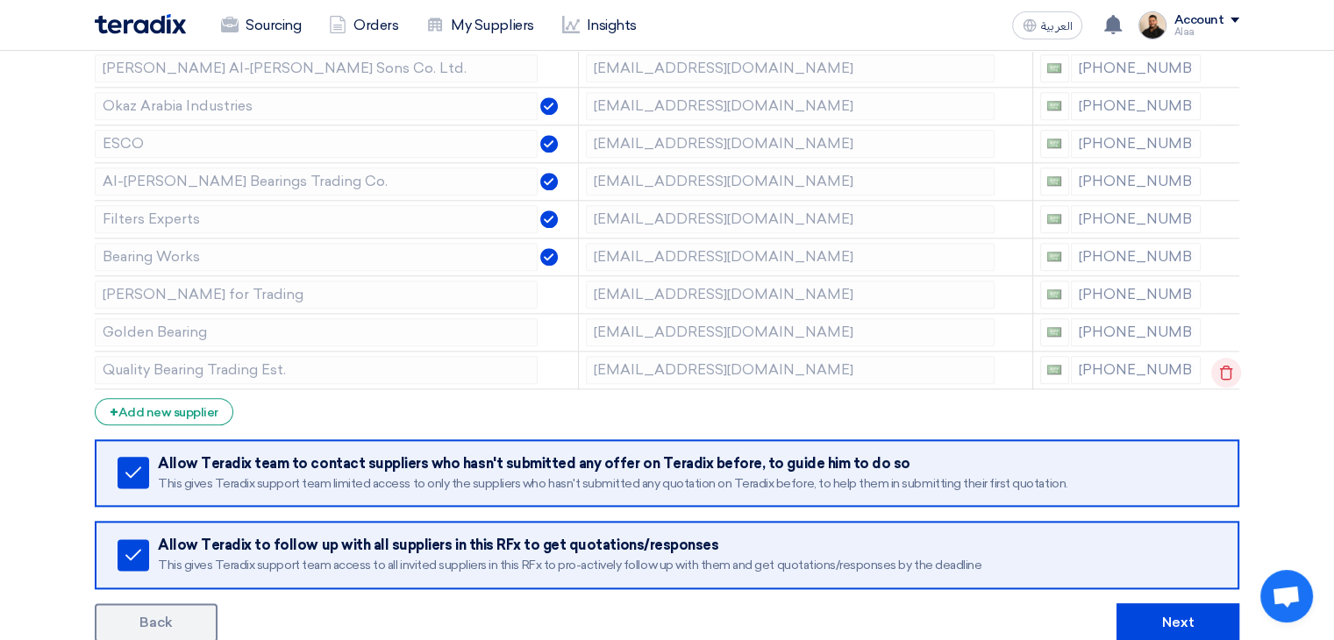
click at [1222, 364] on icon at bounding box center [1227, 373] width 30 height 30
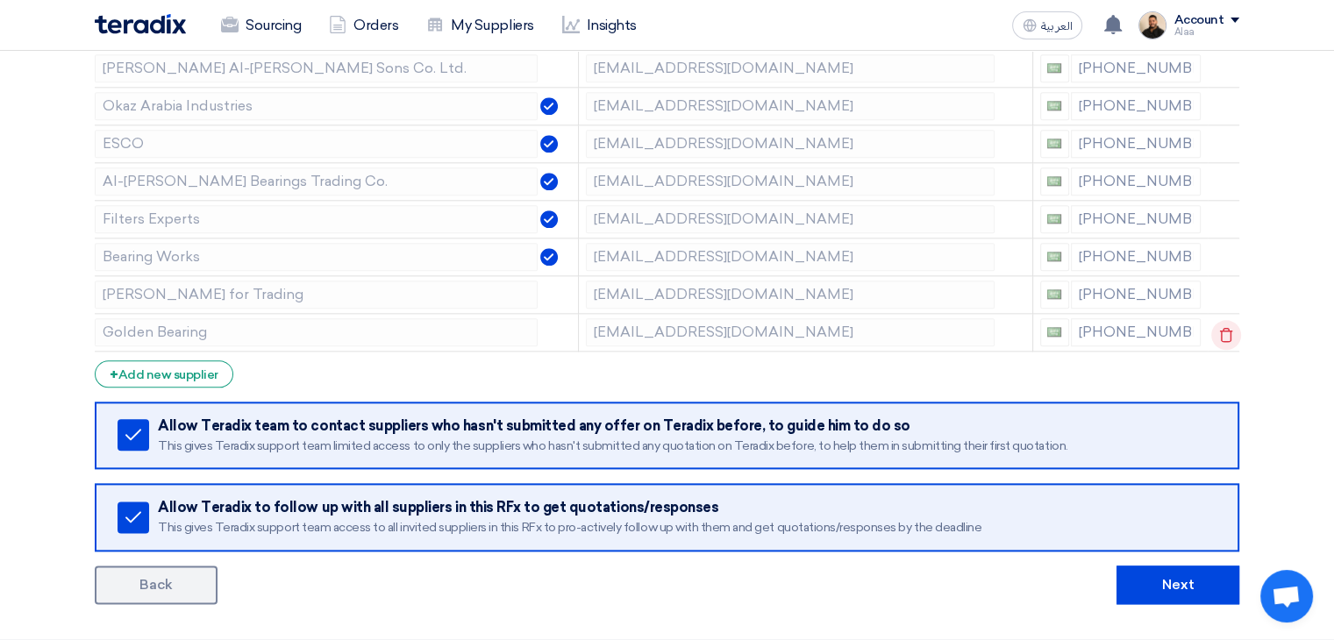
click at [1222, 330] on icon at bounding box center [1227, 335] width 30 height 30
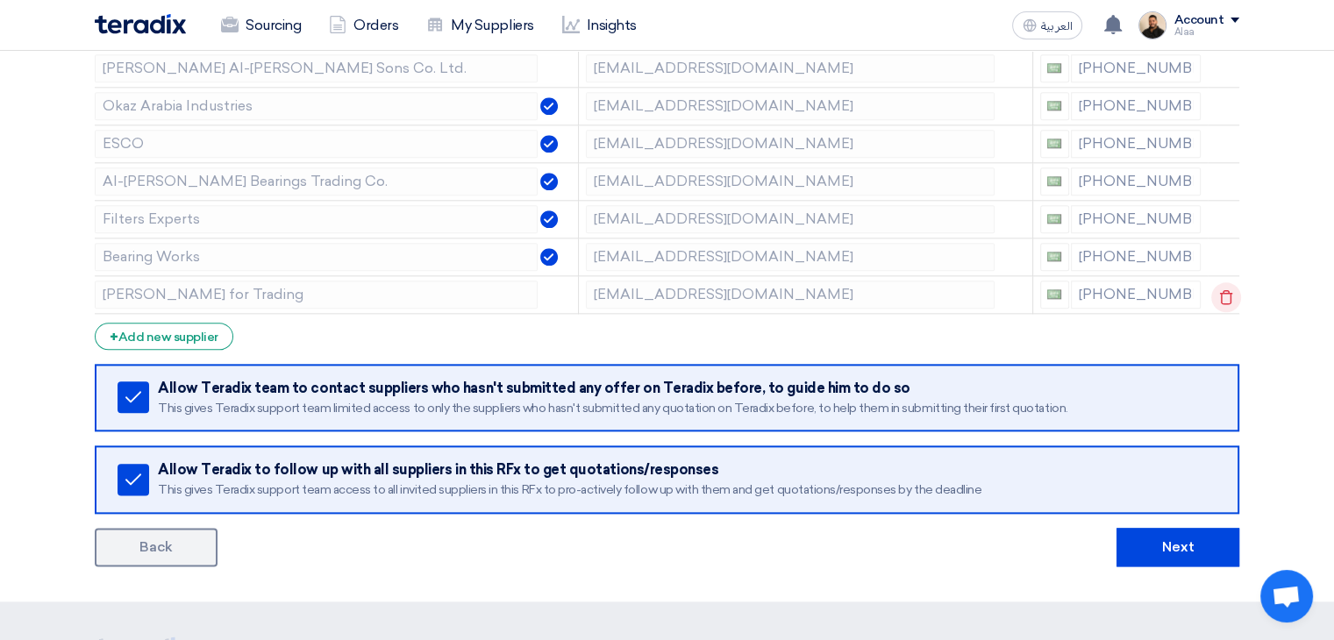
click at [1220, 292] on use at bounding box center [1226, 297] width 13 height 15
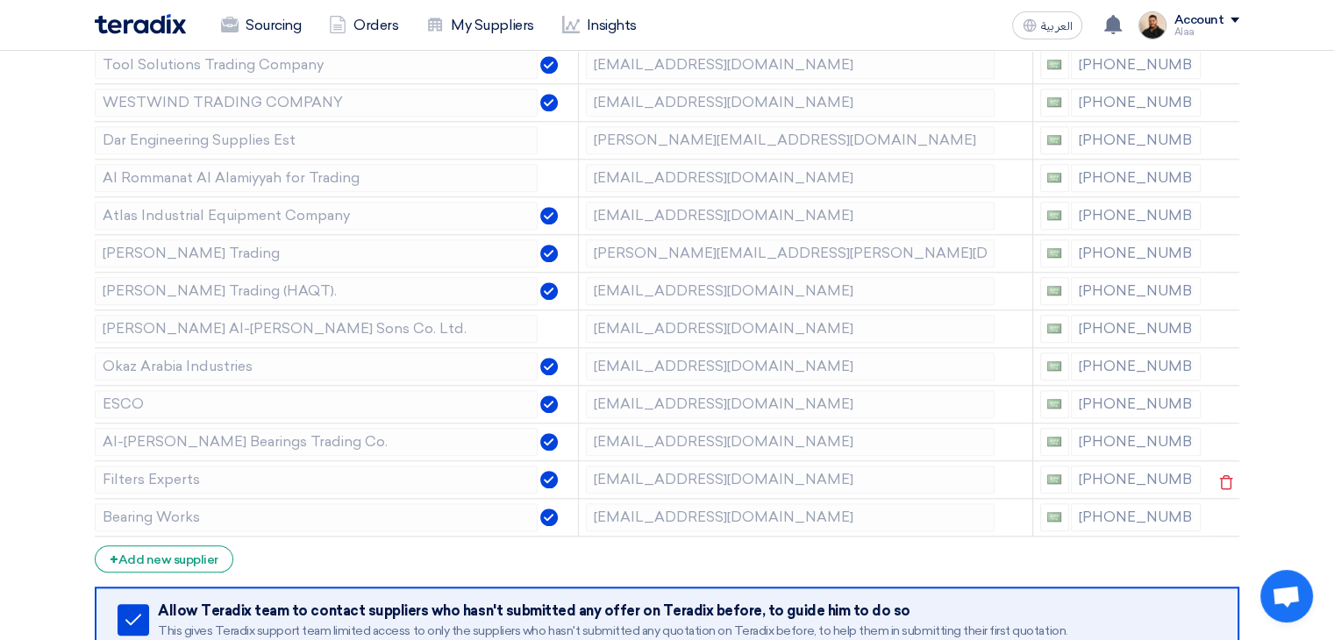
scroll to position [1755, 0]
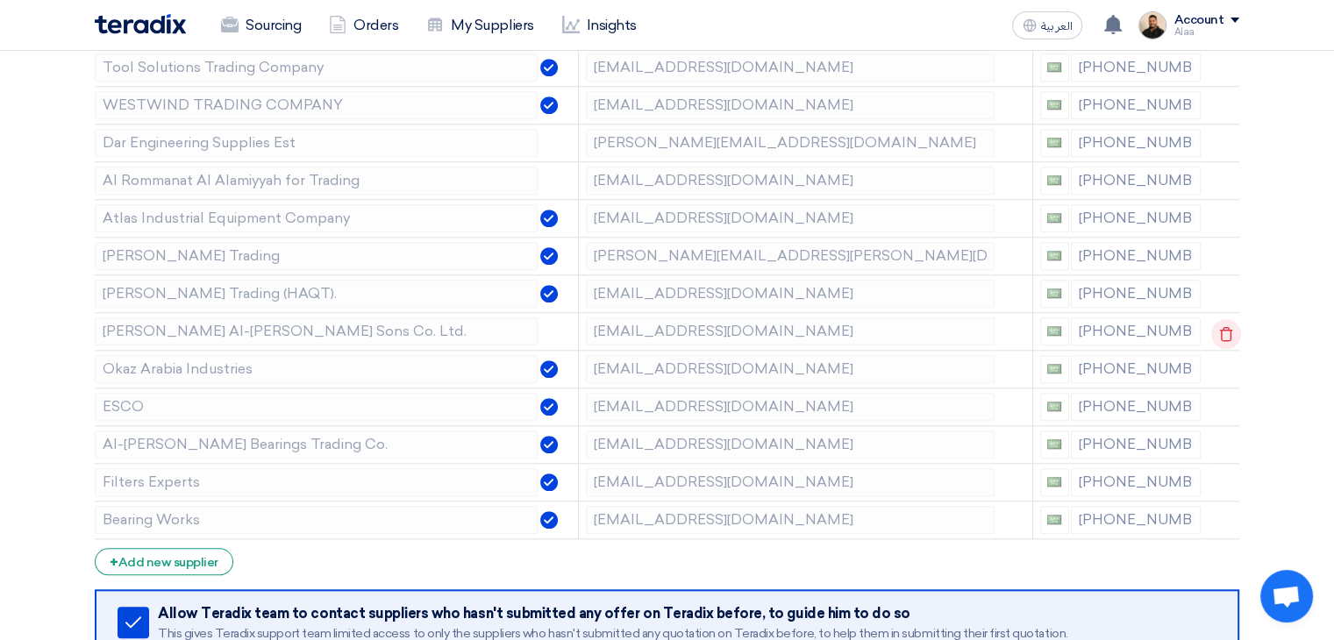
click at [1225, 327] on icon at bounding box center [1227, 334] width 30 height 30
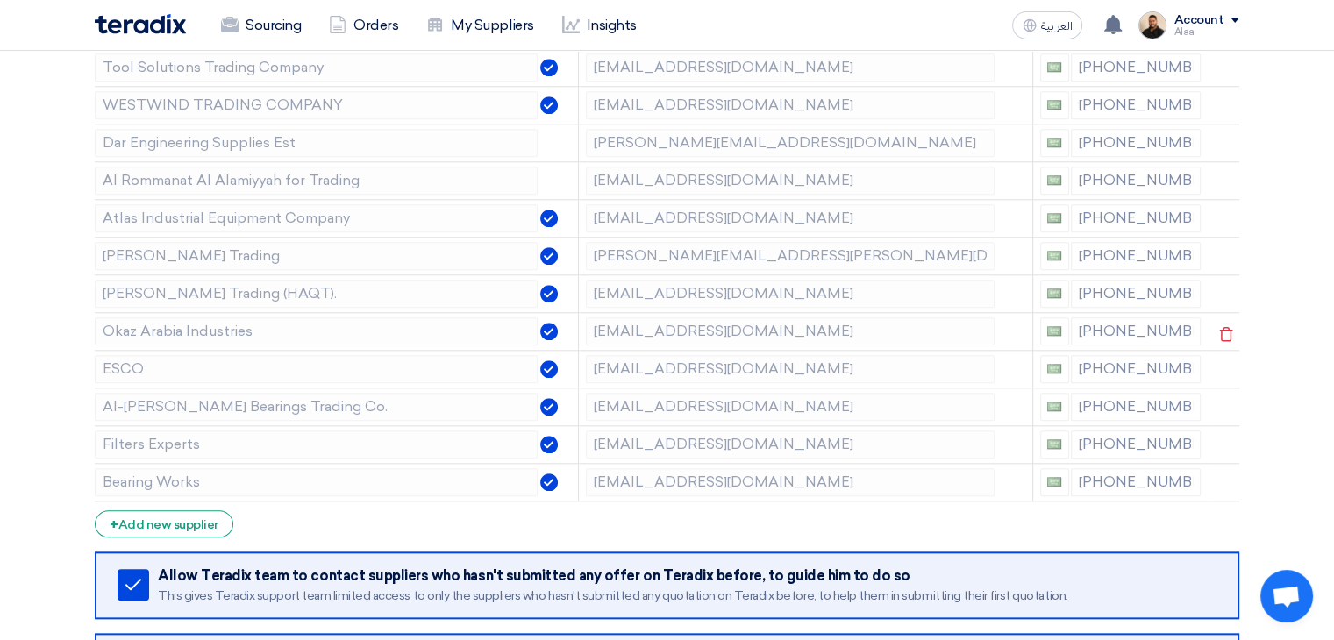
click at [0, 0] on icon at bounding box center [0, 0] width 0 height 0
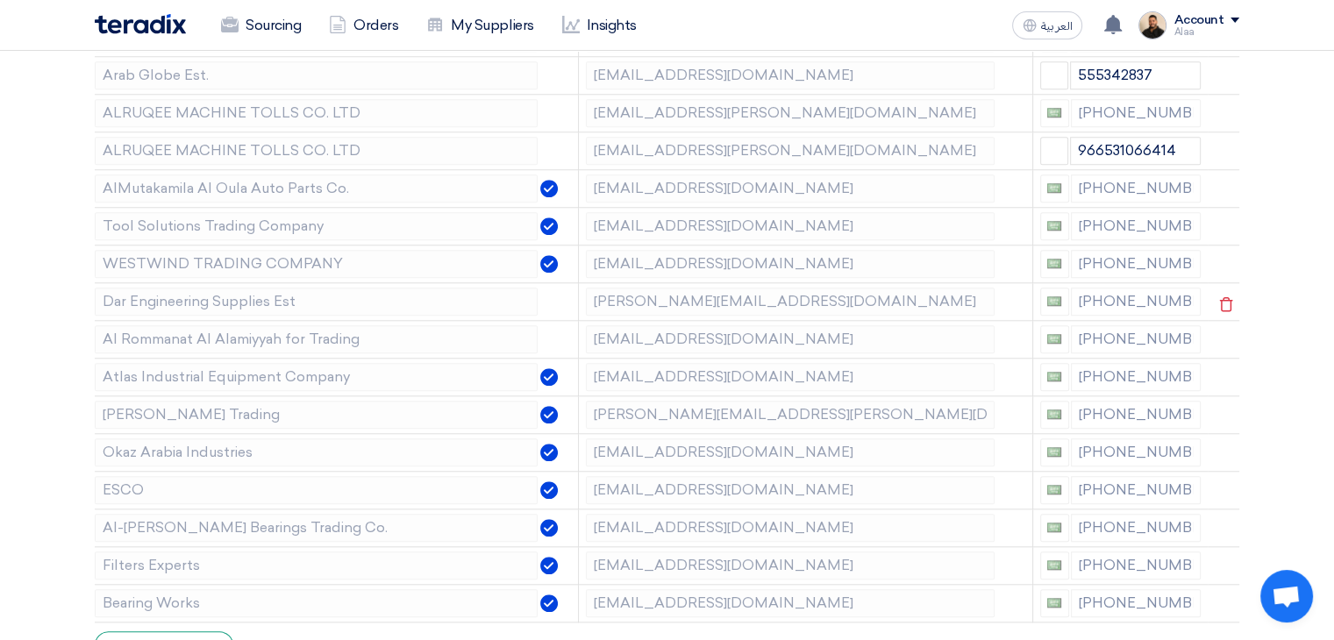
scroll to position [1579, 0]
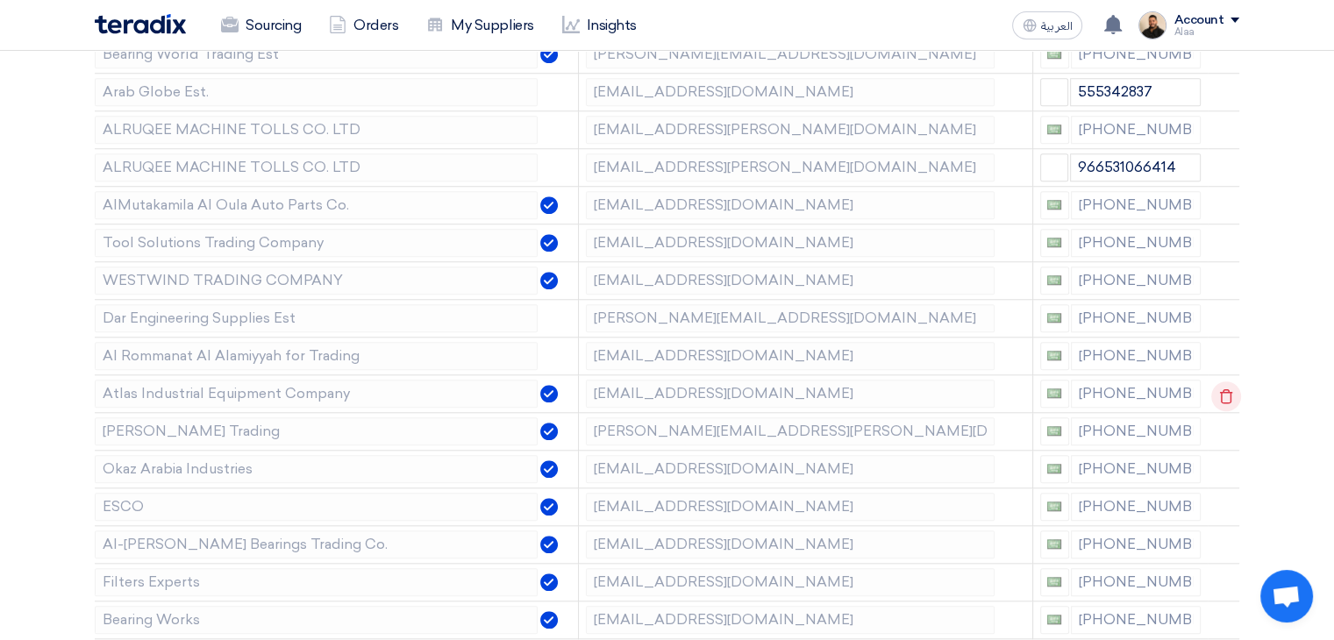
click at [1228, 389] on use at bounding box center [1226, 396] width 13 height 15
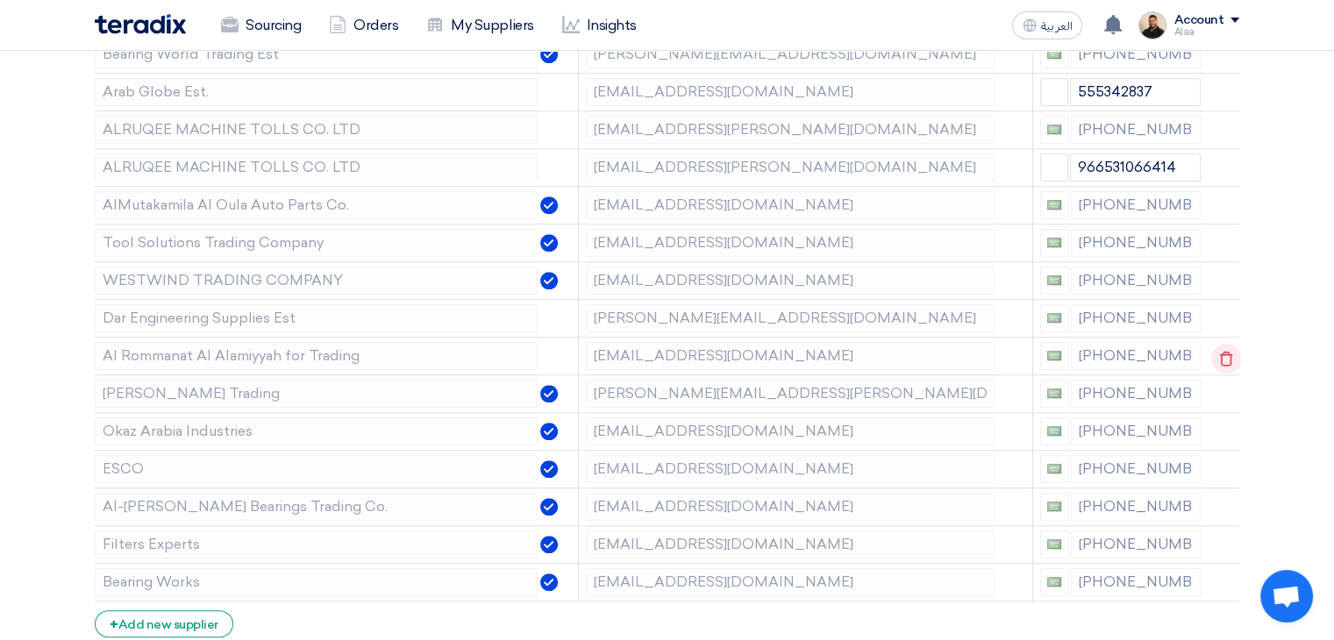
click at [1221, 351] on use at bounding box center [1226, 358] width 13 height 15
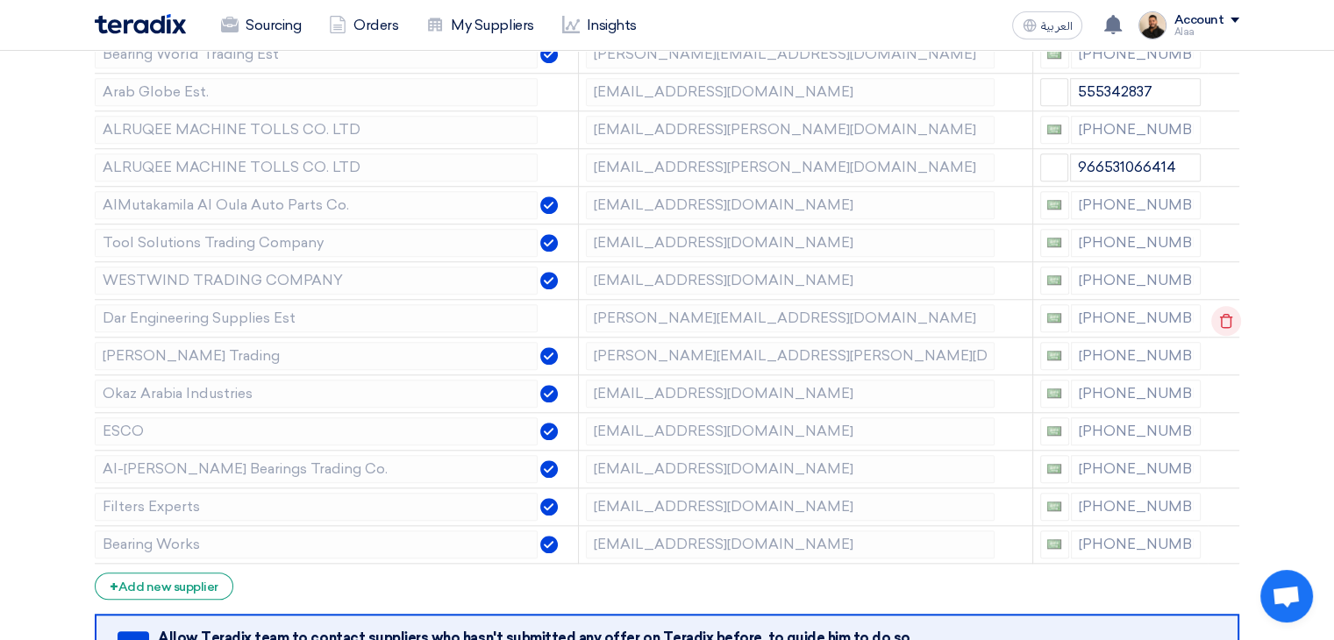
click at [1220, 313] on use at bounding box center [1226, 320] width 13 height 15
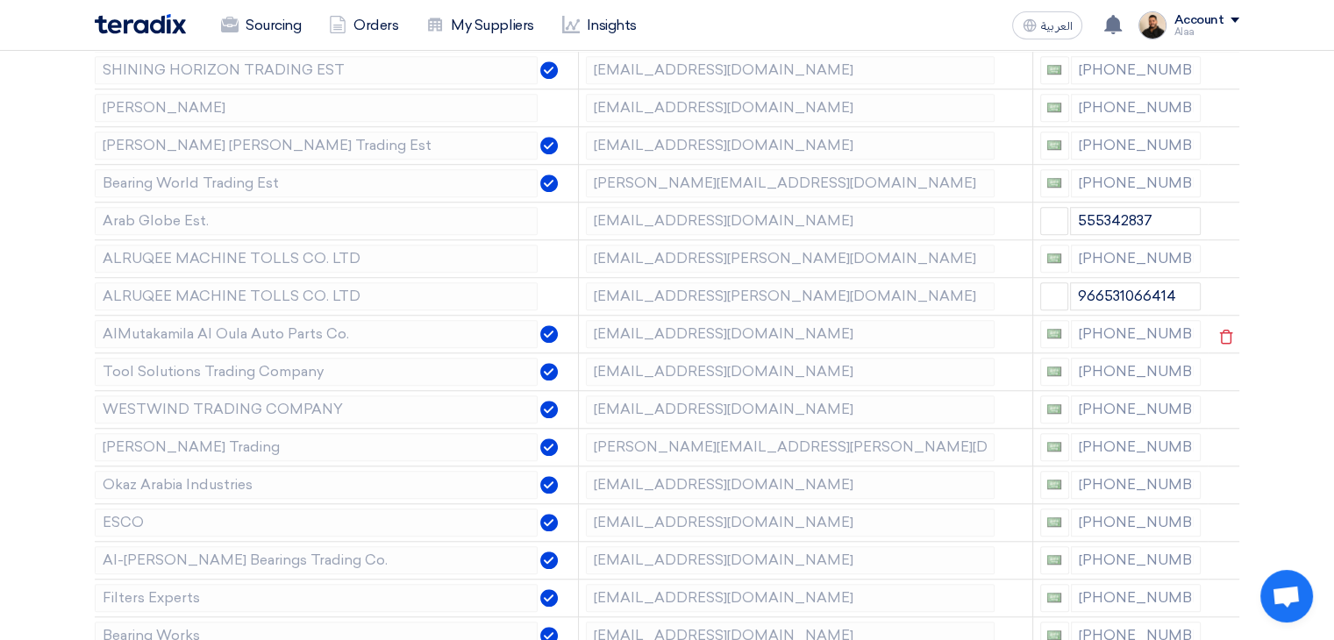
scroll to position [1404, 0]
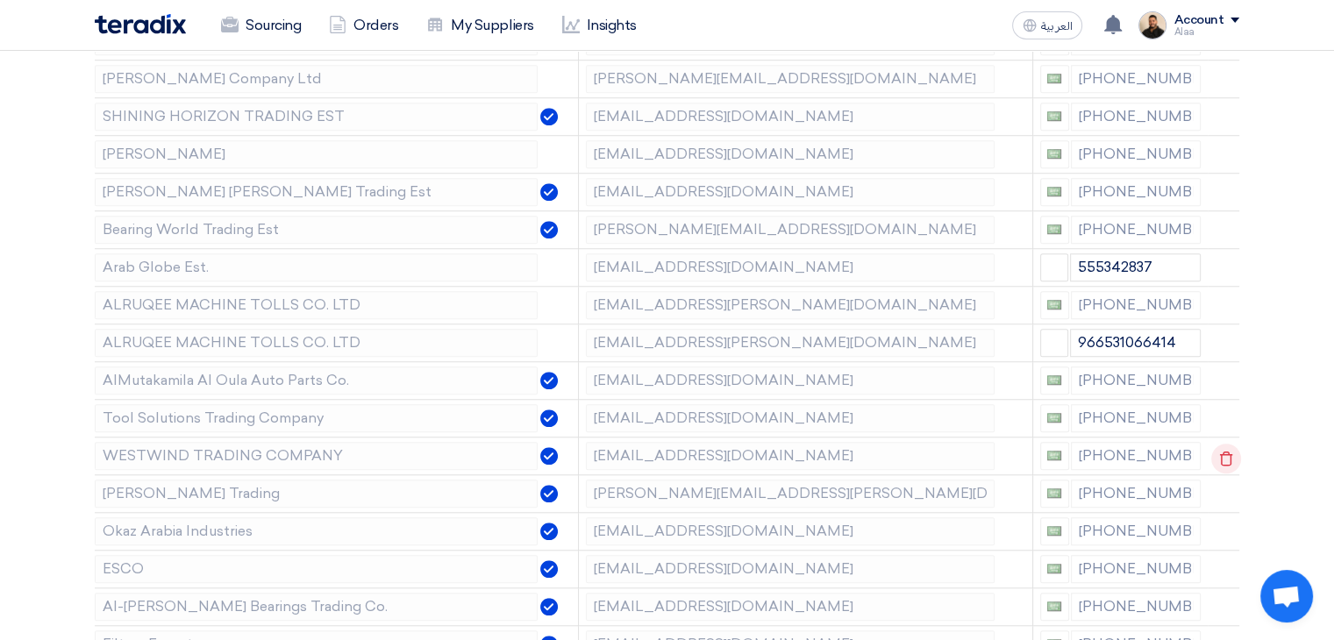
click at [1220, 451] on use at bounding box center [1226, 458] width 13 height 15
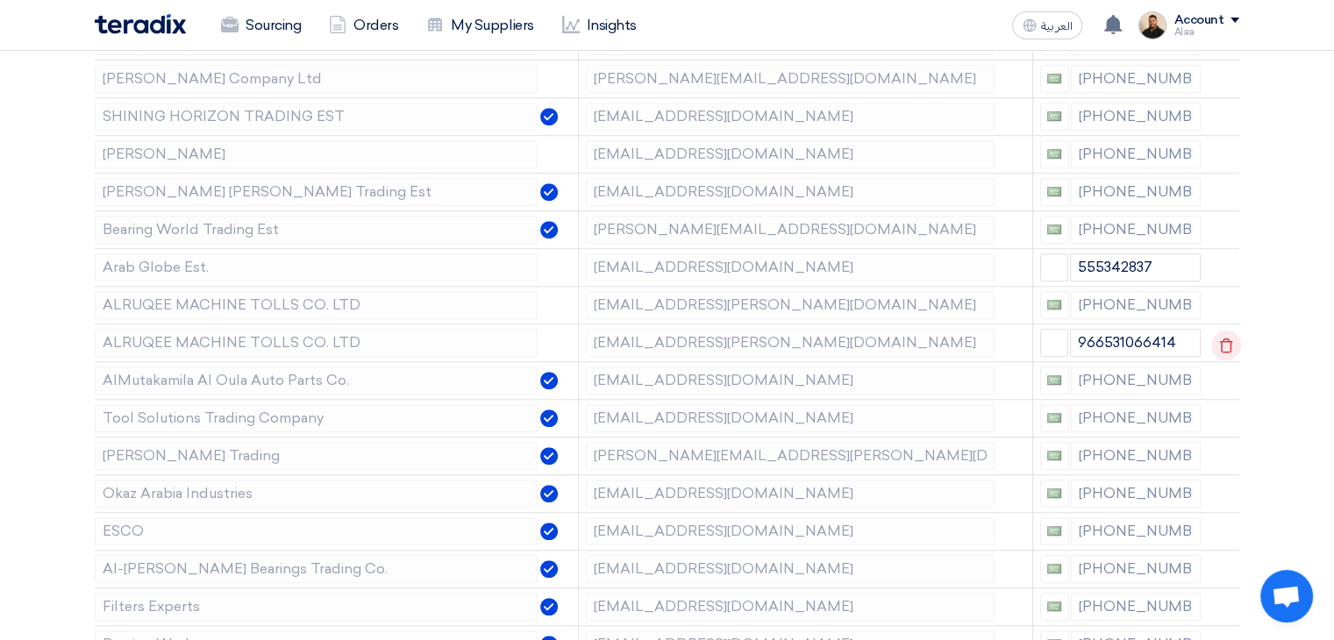
click at [1217, 340] on icon at bounding box center [1227, 346] width 30 height 30
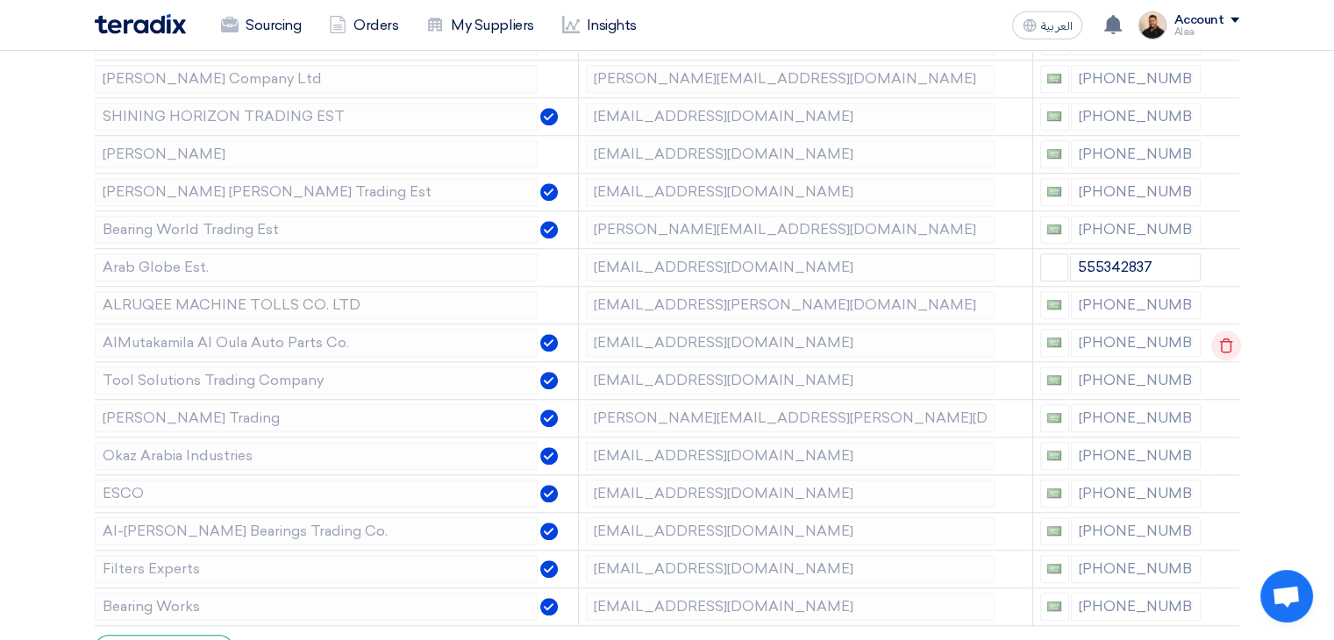
click at [1220, 341] on use at bounding box center [1226, 345] width 13 height 15
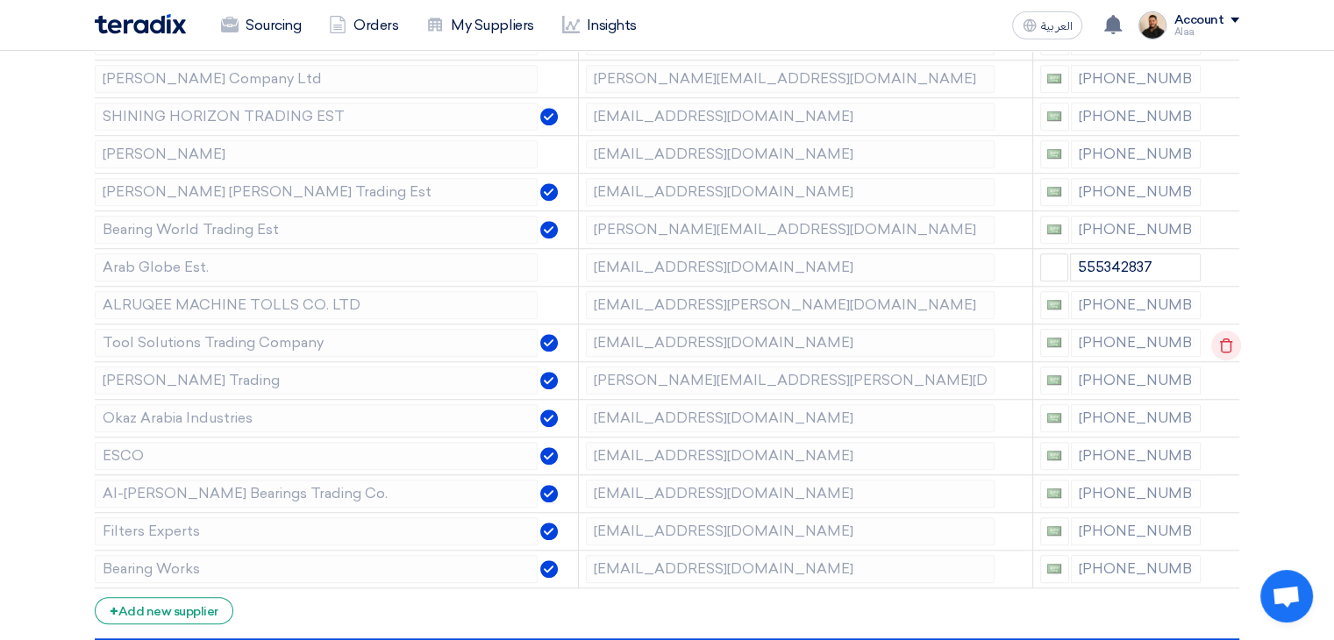
click at [1220, 341] on use at bounding box center [1226, 345] width 13 height 15
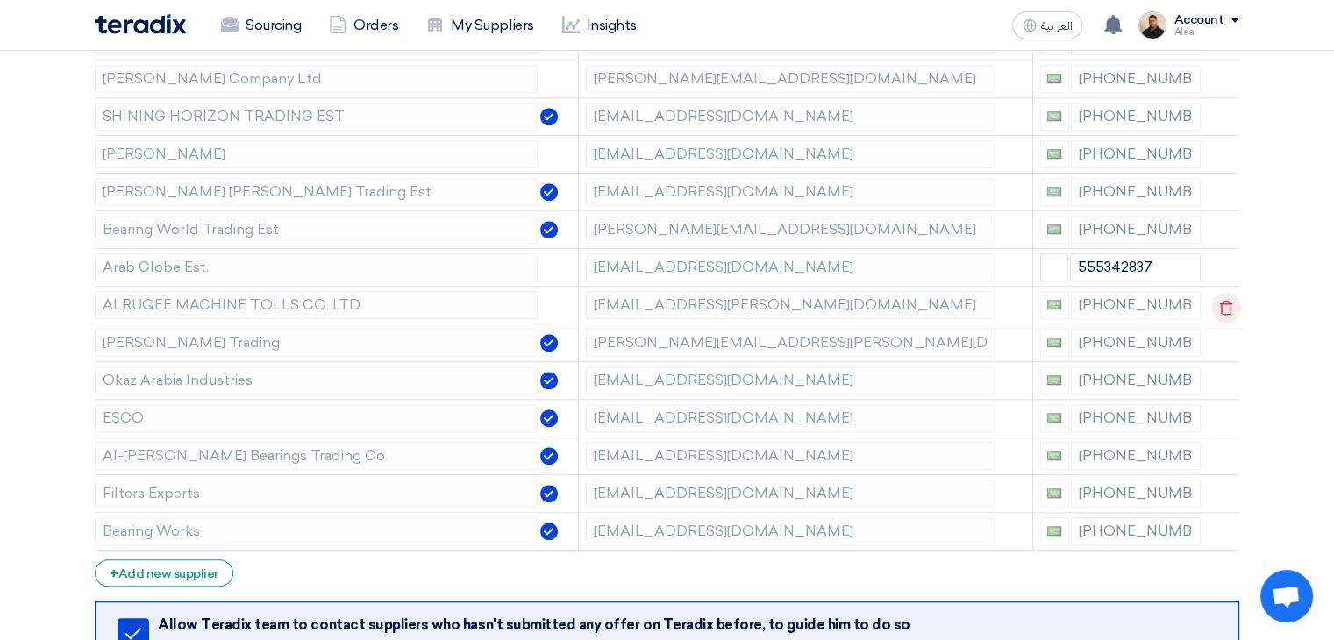
click at [1223, 303] on icon at bounding box center [1227, 308] width 30 height 30
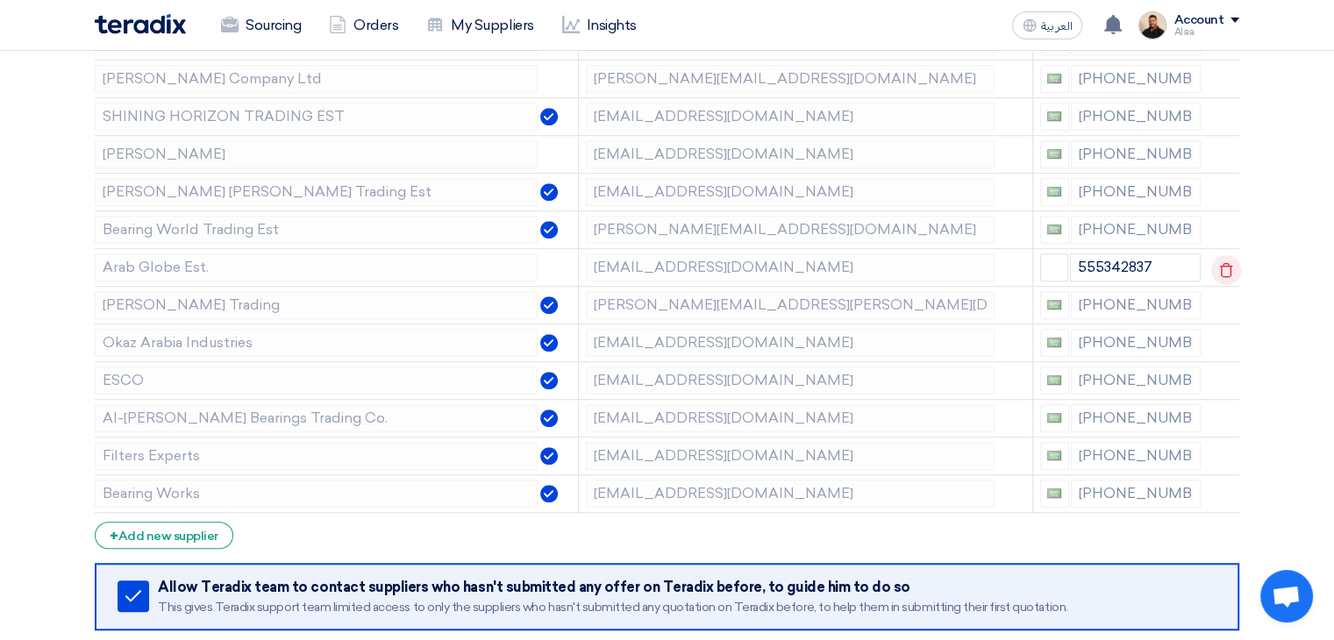
click at [1222, 270] on use at bounding box center [1226, 269] width 13 height 15
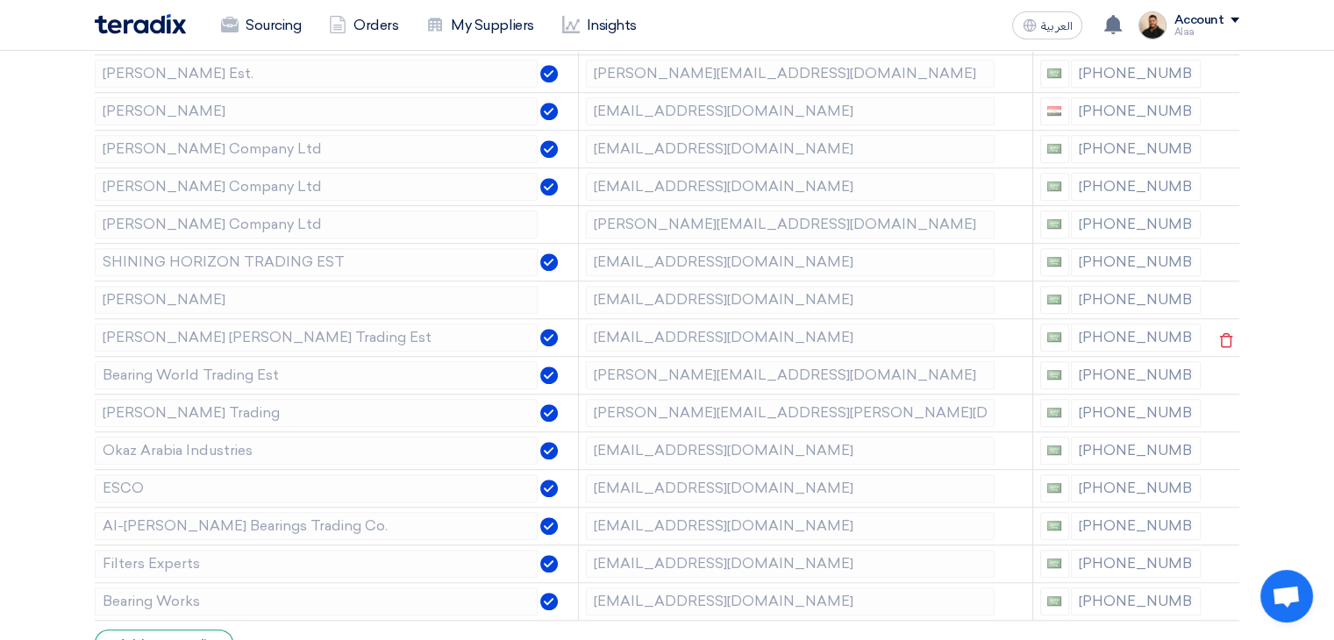
scroll to position [1228, 0]
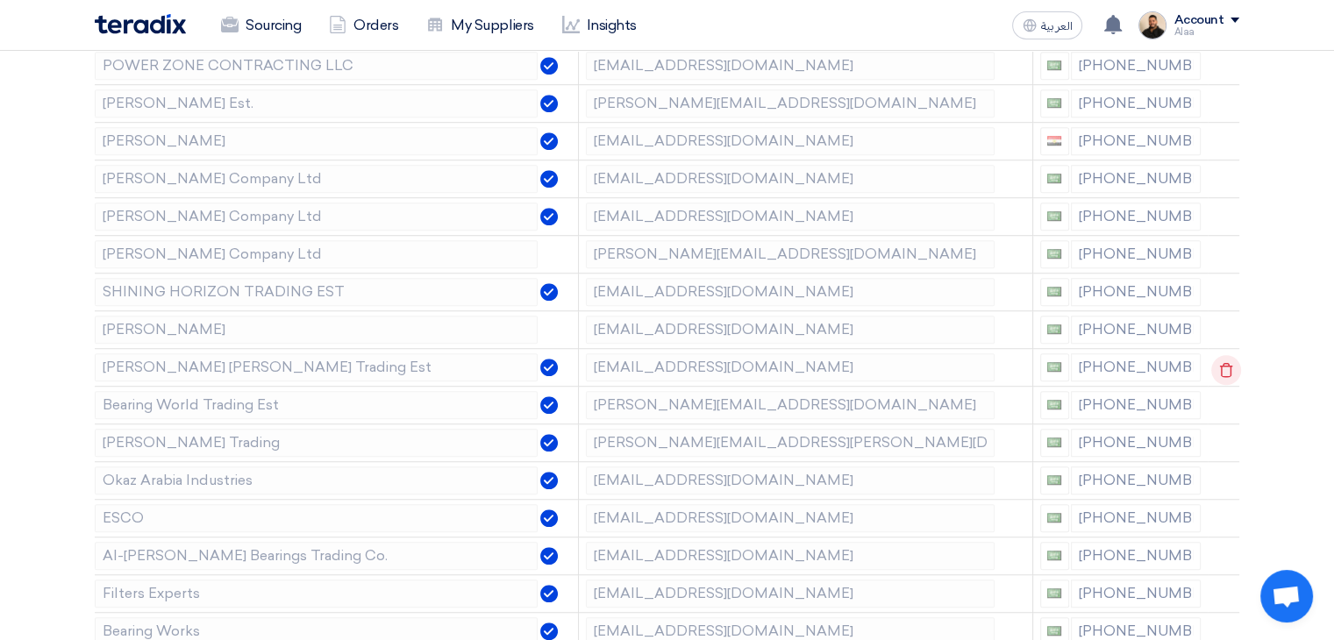
click at [1223, 368] on icon at bounding box center [1227, 370] width 30 height 30
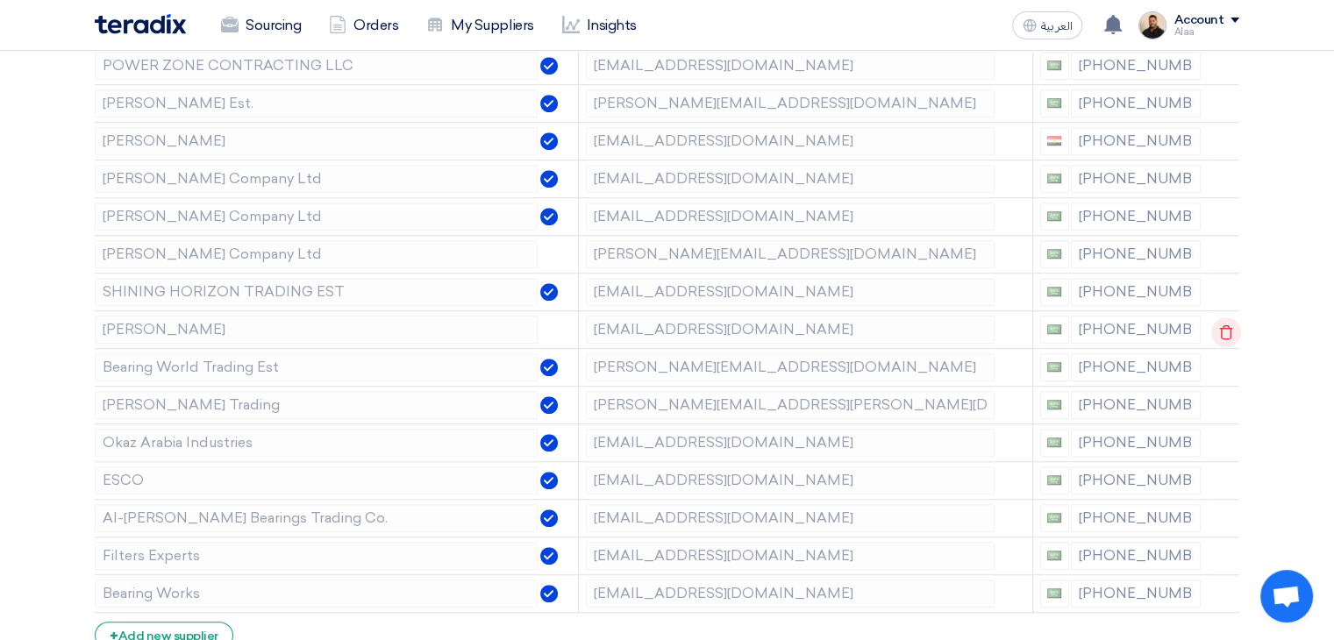
click at [1225, 325] on icon at bounding box center [1227, 333] width 30 height 30
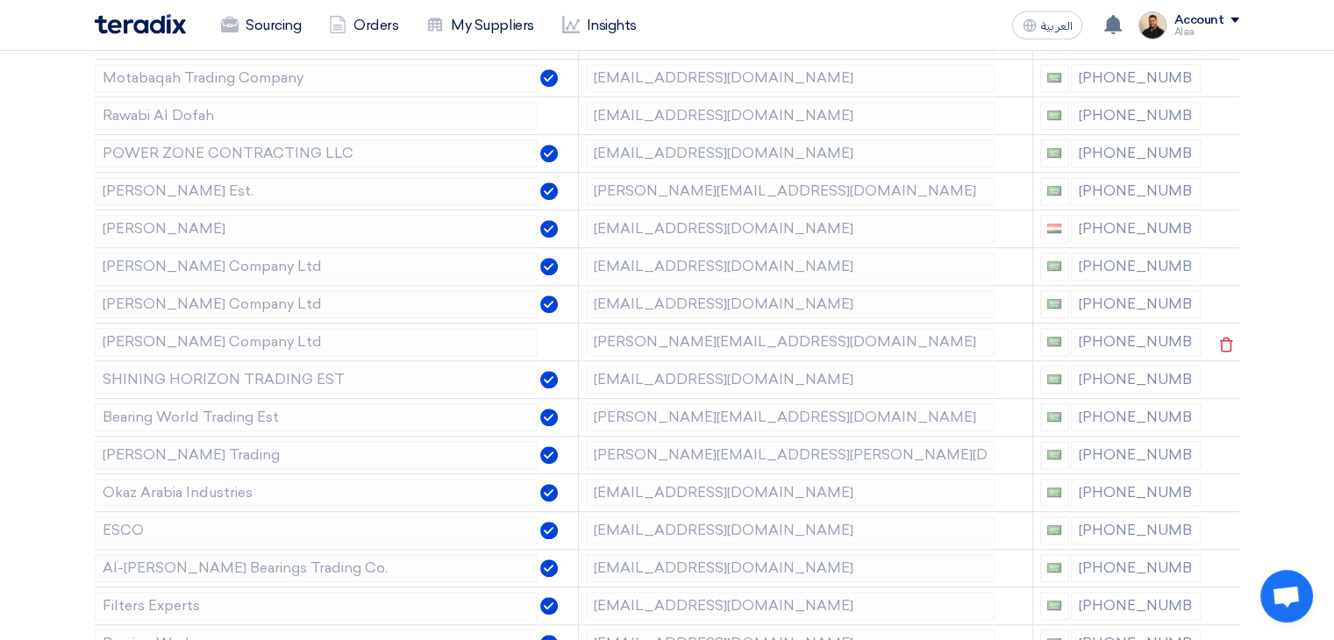
scroll to position [1141, 0]
click at [1223, 301] on icon at bounding box center [1227, 307] width 30 height 30
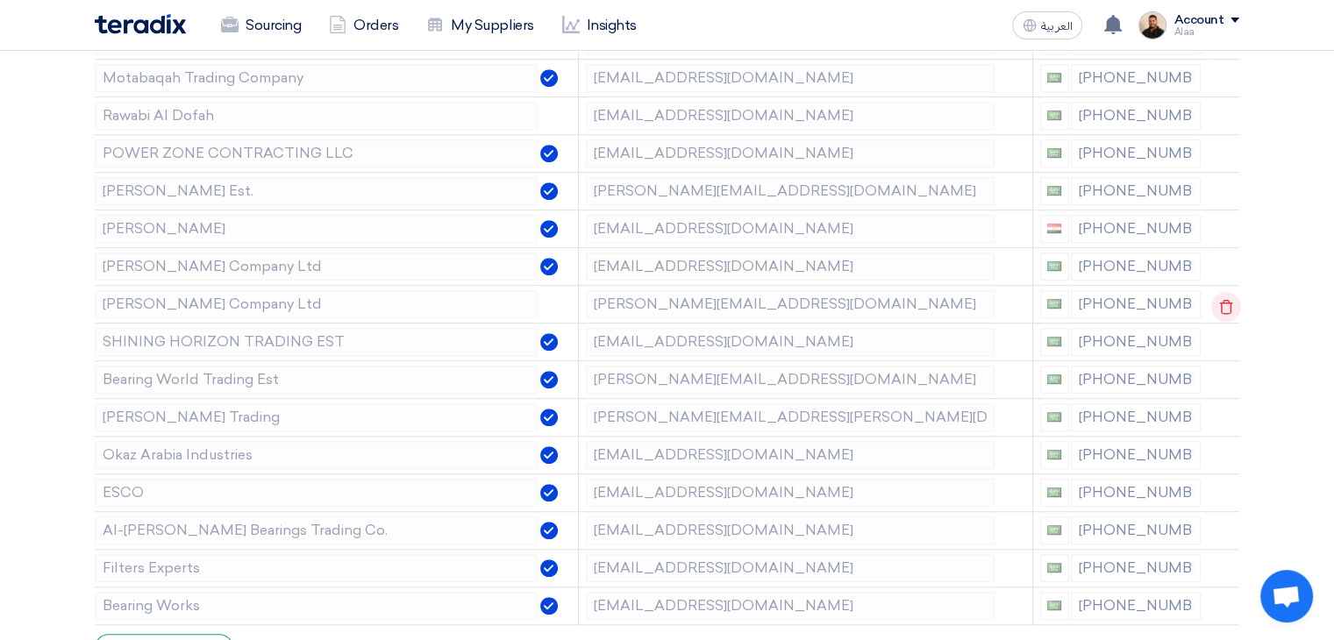
click at [1222, 303] on icon at bounding box center [1227, 307] width 30 height 30
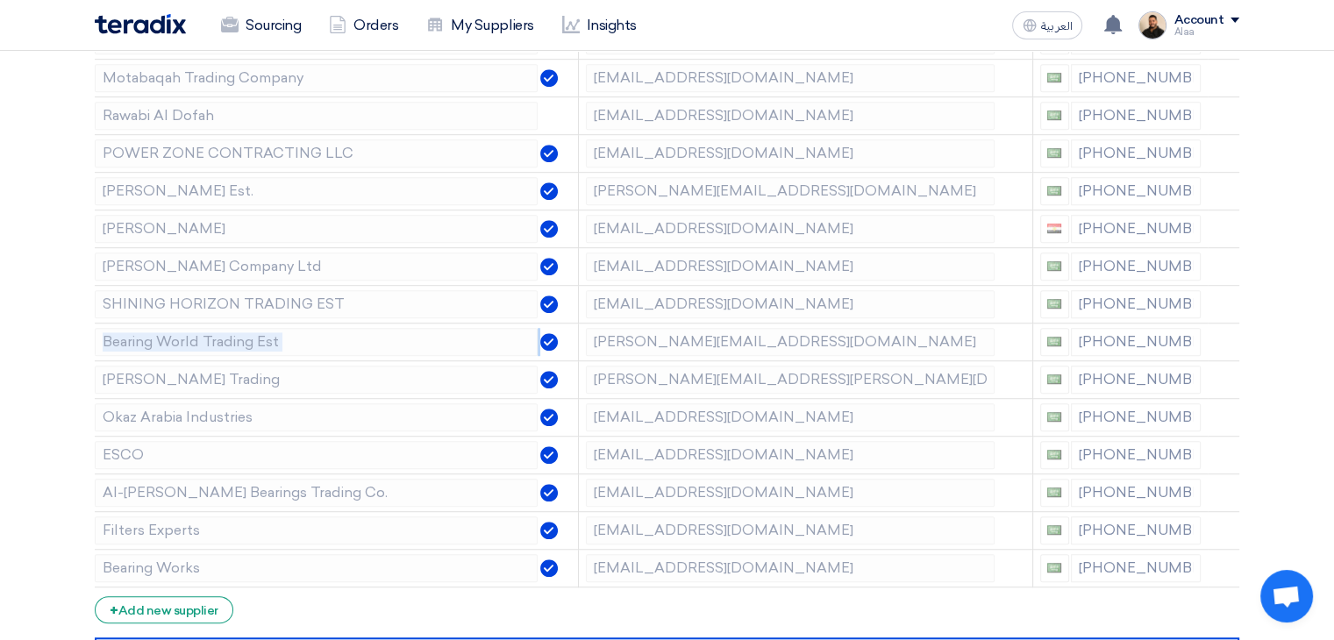
click at [0, 0] on icon at bounding box center [0, 0] width 0 height 0
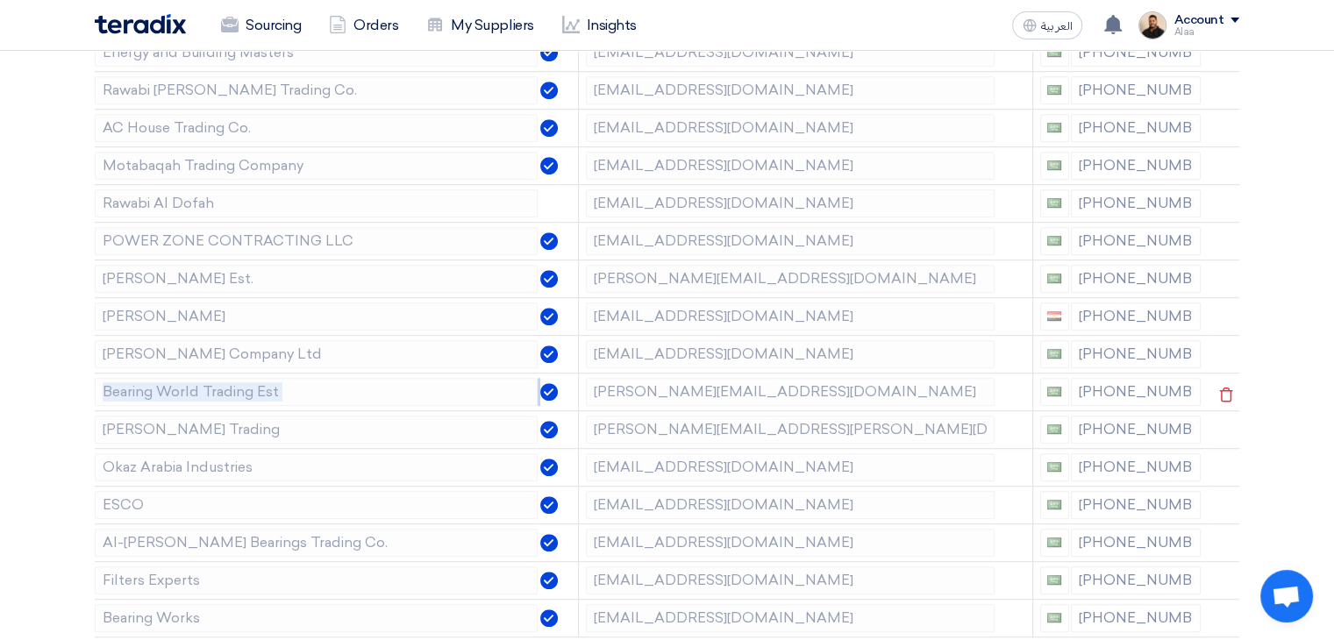
scroll to position [1053, 0]
click at [1222, 313] on icon at bounding box center [1227, 319] width 30 height 30
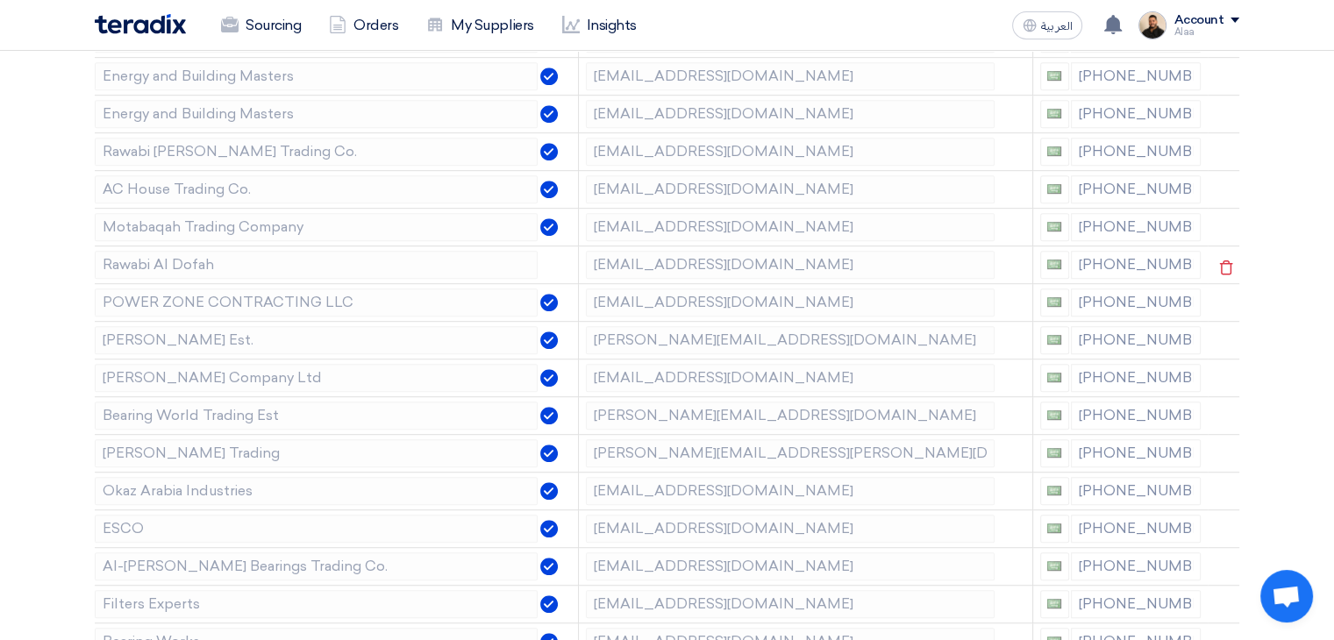
scroll to position [965, 0]
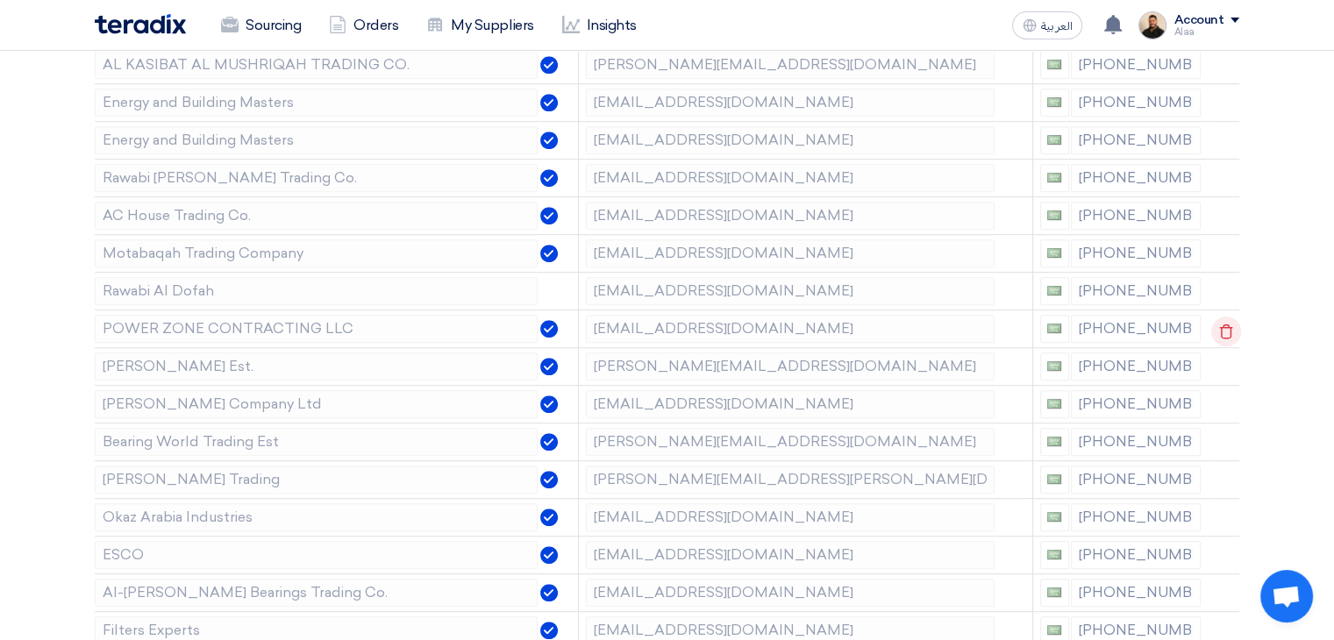
click at [1226, 330] on icon at bounding box center [1227, 332] width 30 height 30
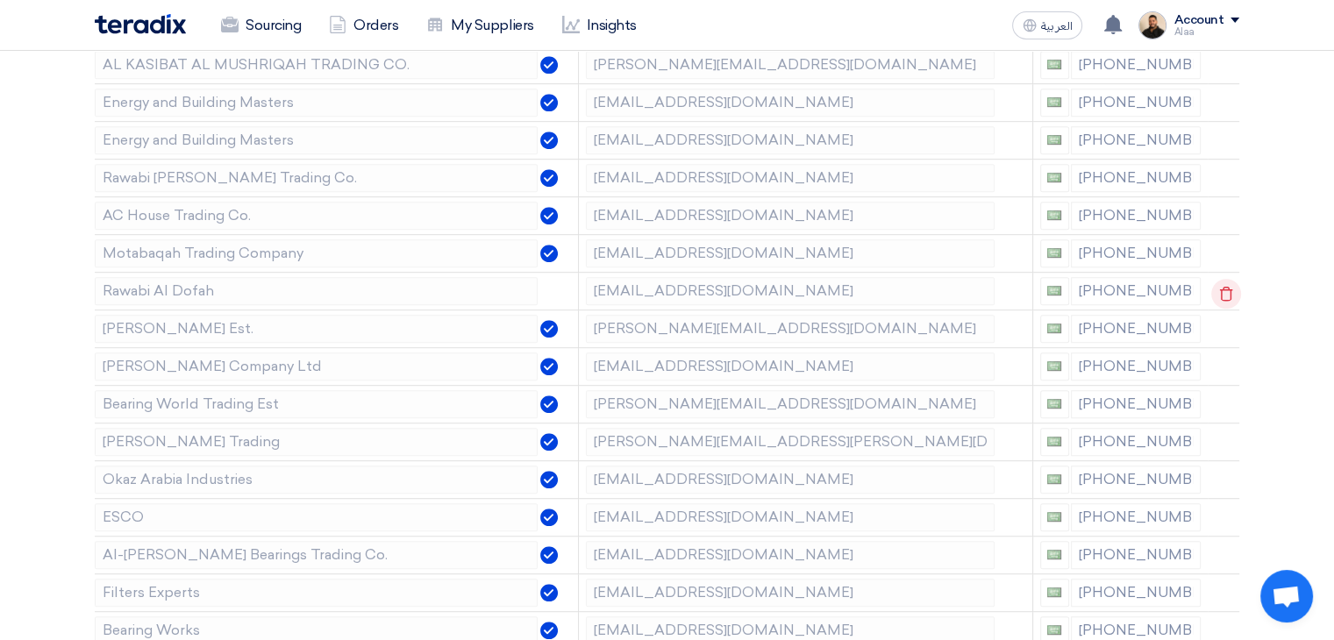
click at [1223, 292] on icon at bounding box center [1227, 294] width 30 height 30
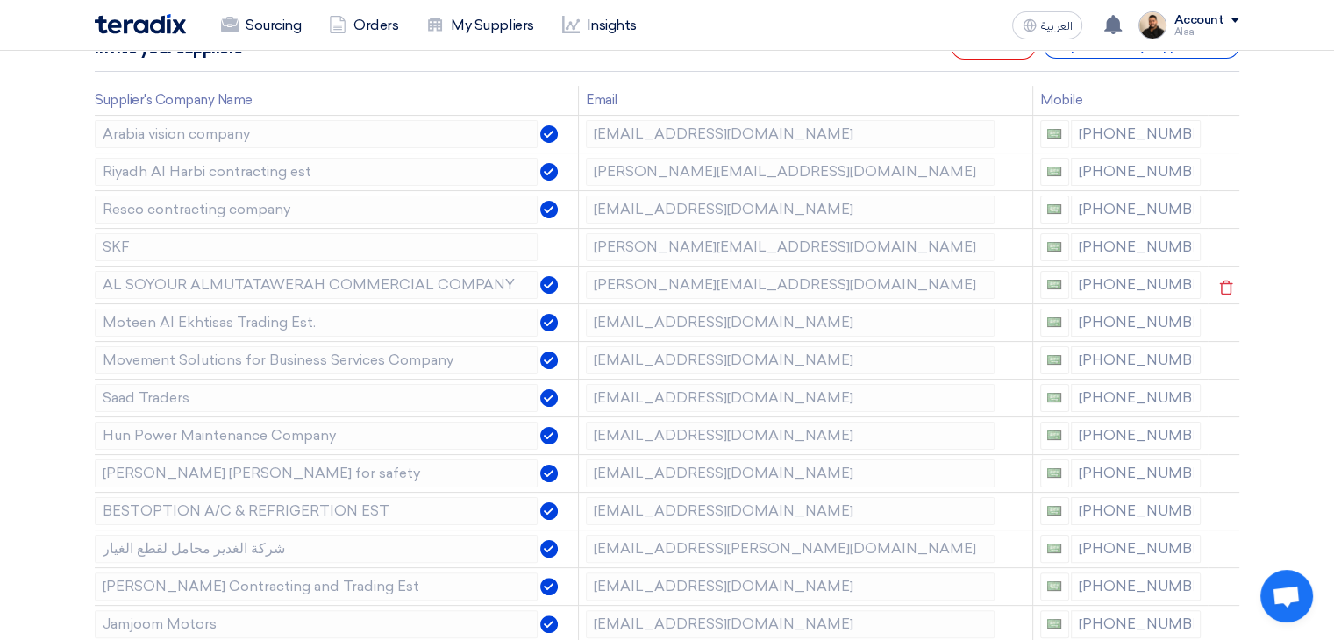
scroll to position [263, 0]
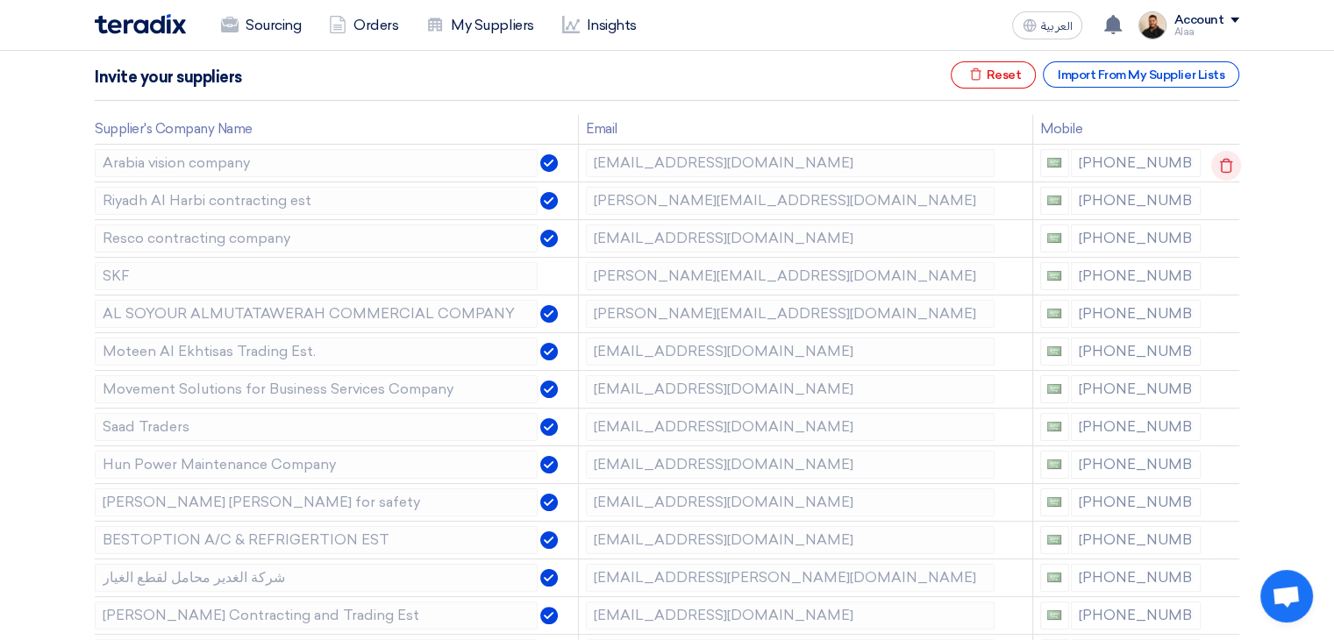
click at [1218, 166] on icon at bounding box center [1227, 166] width 30 height 30
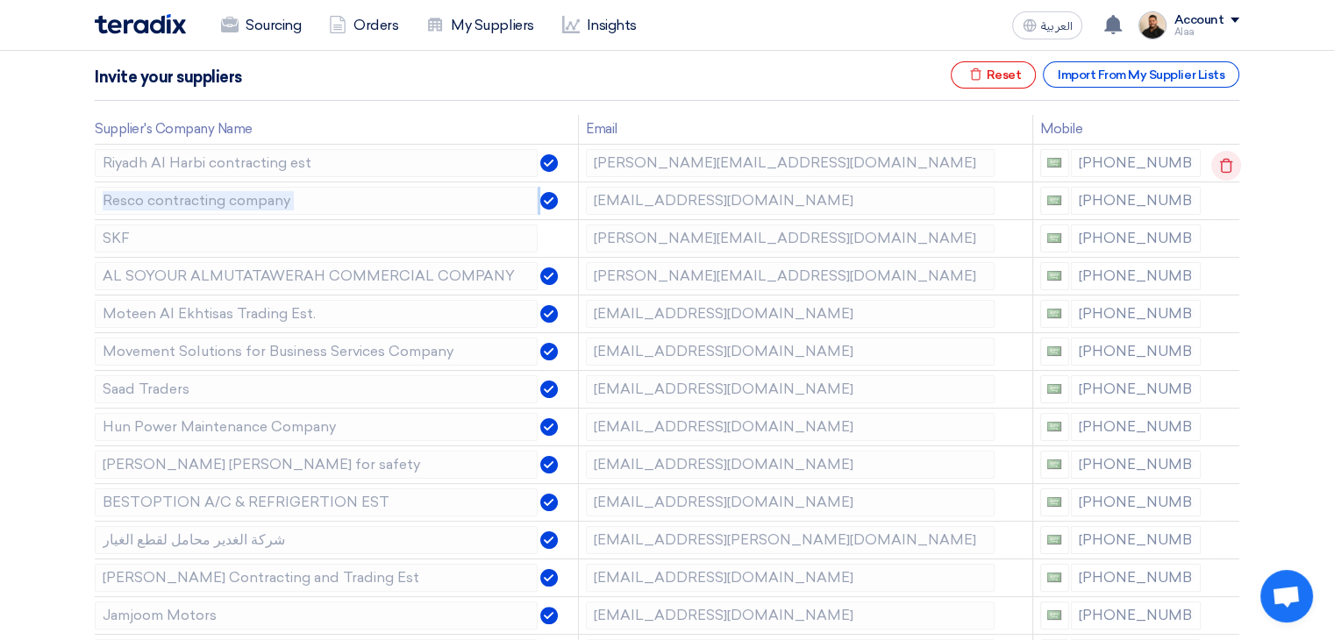
click at [1218, 167] on icon at bounding box center [1227, 166] width 30 height 30
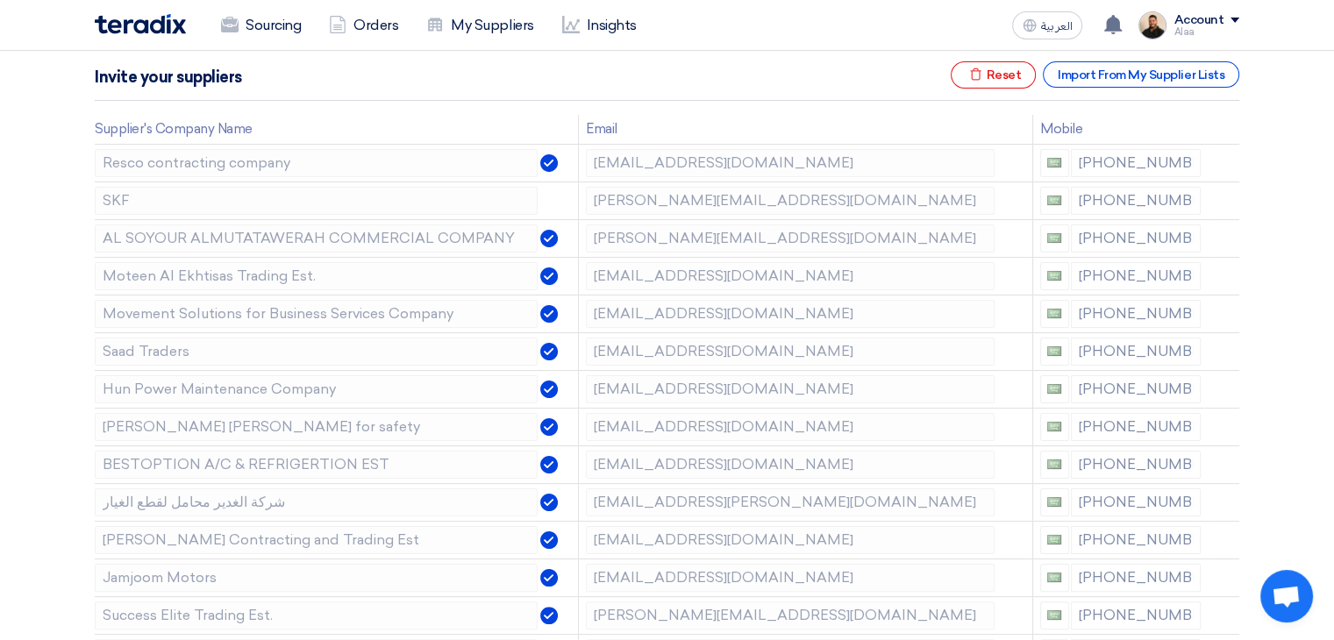
click at [0, 0] on icon at bounding box center [0, 0] width 0 height 0
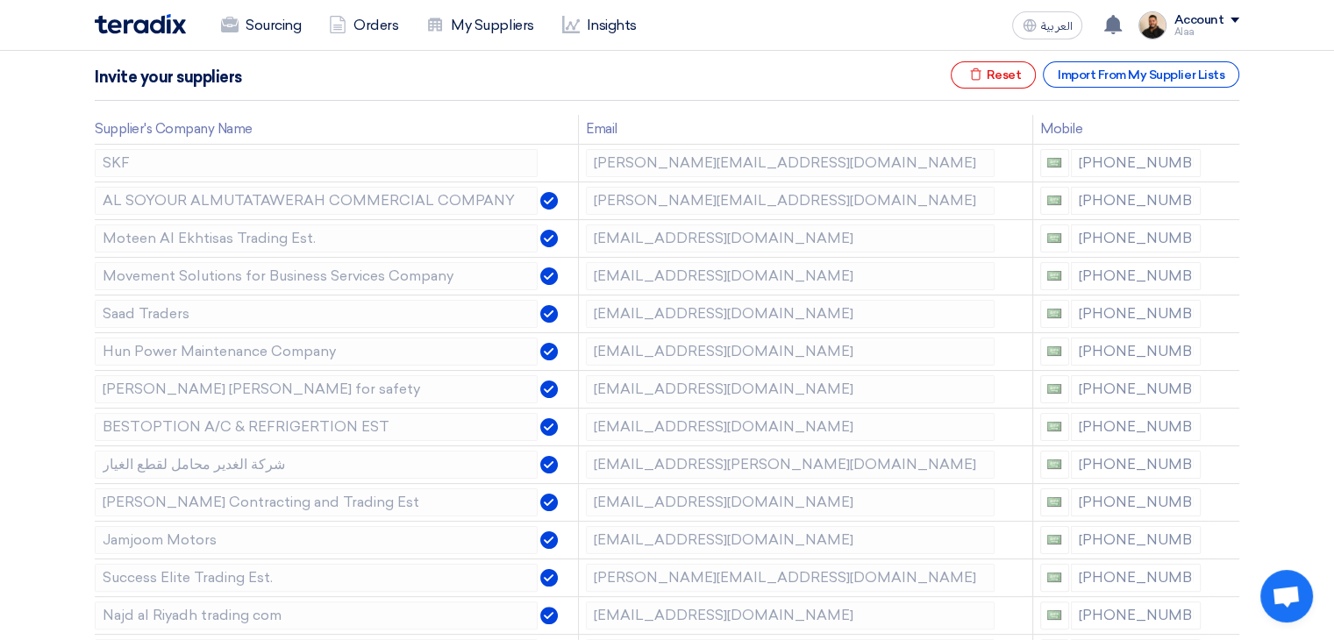
click at [0, 0] on icon at bounding box center [0, 0] width 0 height 0
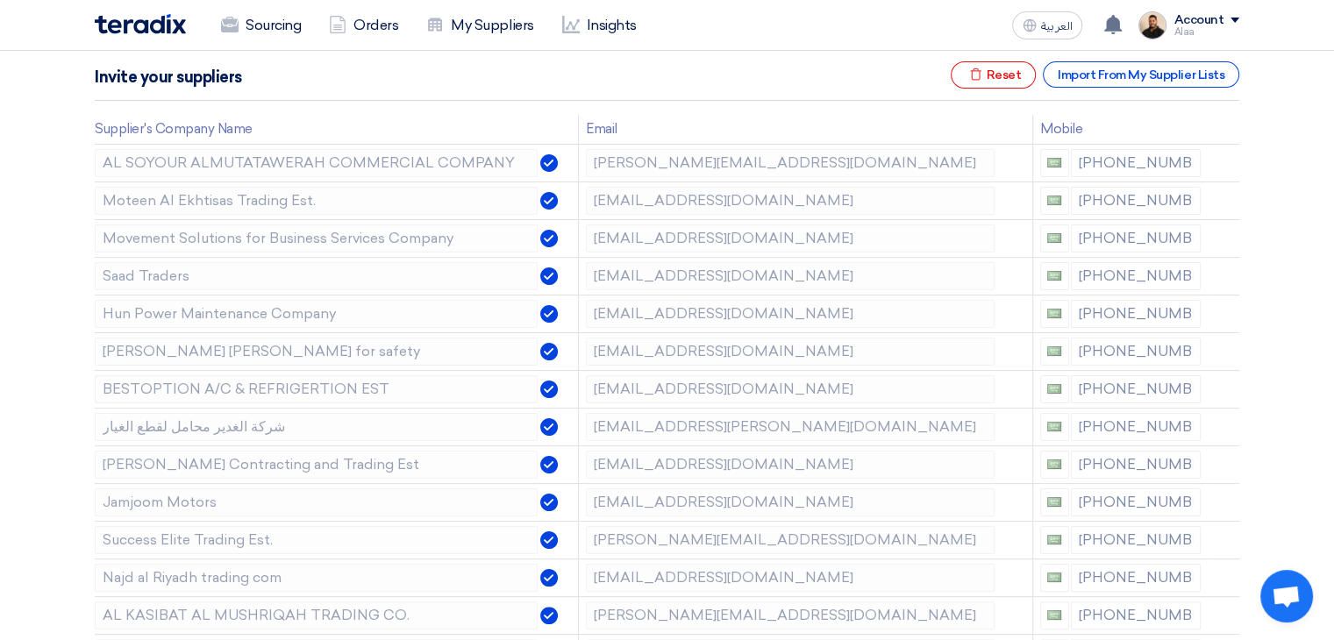
click at [0, 0] on icon at bounding box center [0, 0] width 0 height 0
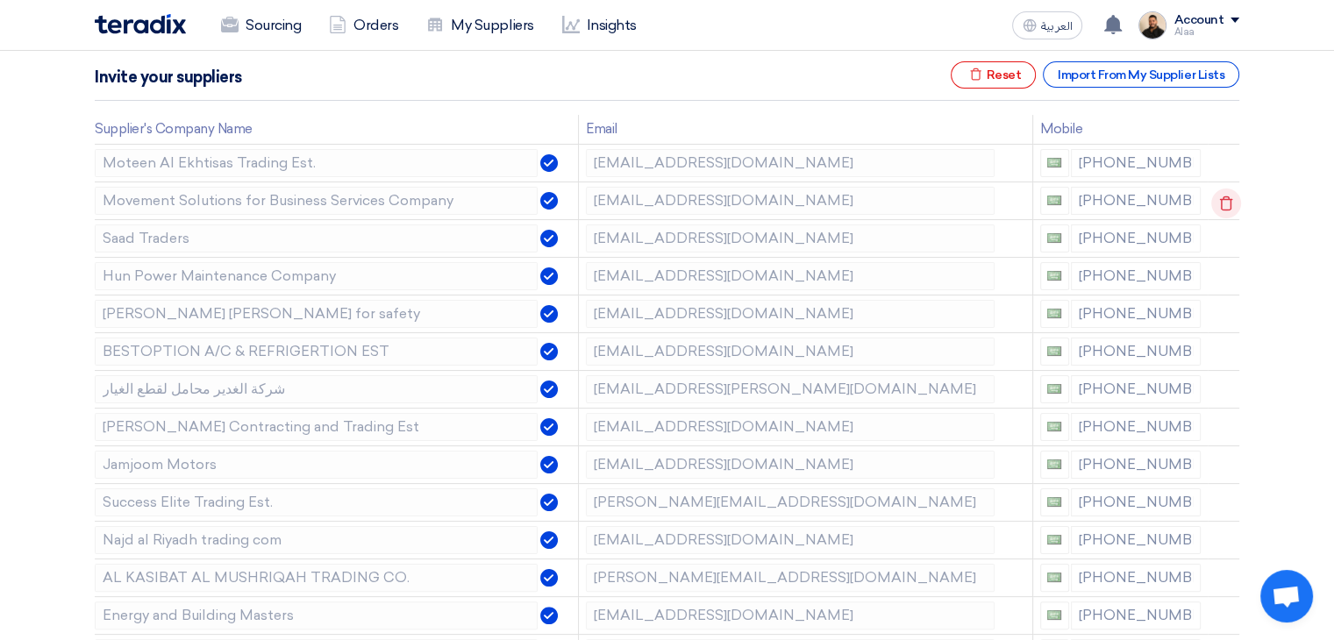
click at [1220, 200] on use at bounding box center [1226, 203] width 13 height 15
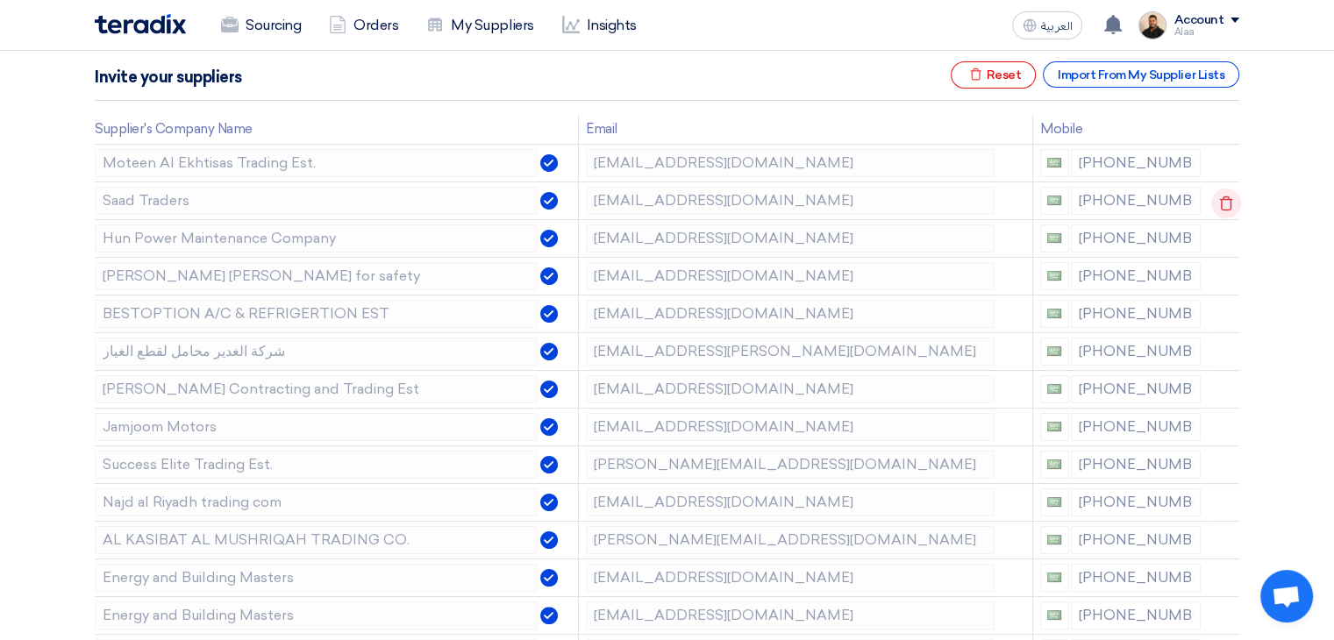
click at [1220, 200] on use at bounding box center [1226, 203] width 13 height 15
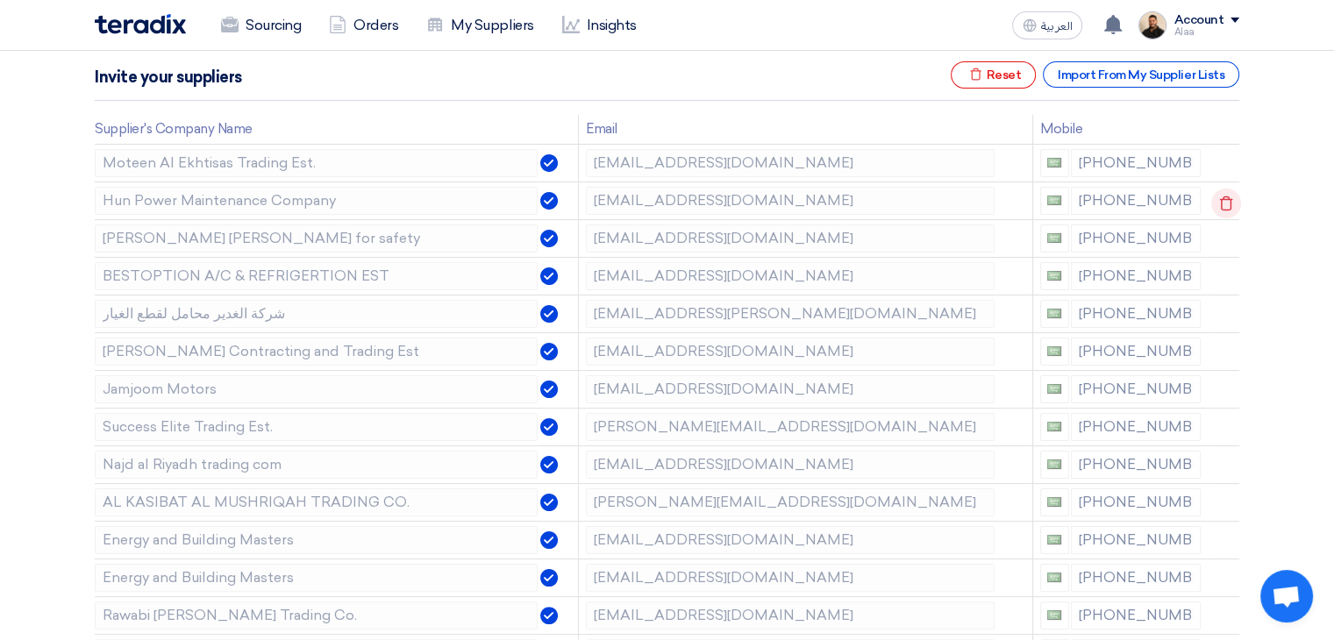
click at [1220, 200] on use at bounding box center [1226, 203] width 13 height 15
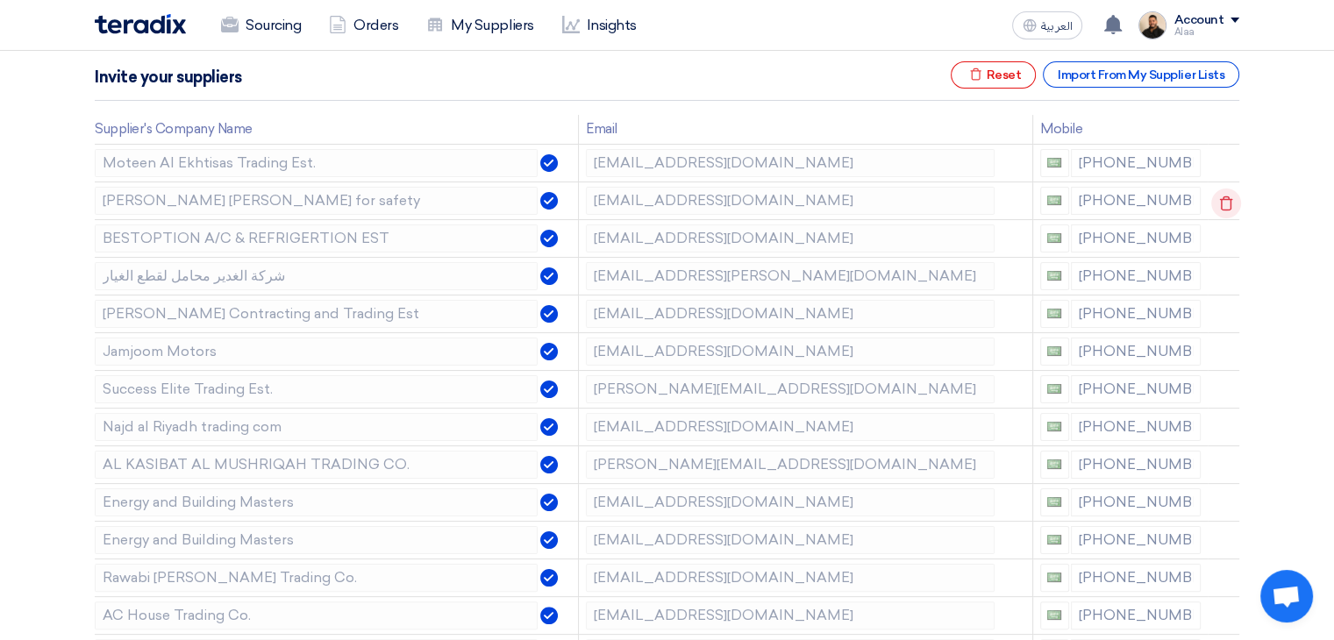
click at [1220, 200] on use at bounding box center [1226, 203] width 13 height 15
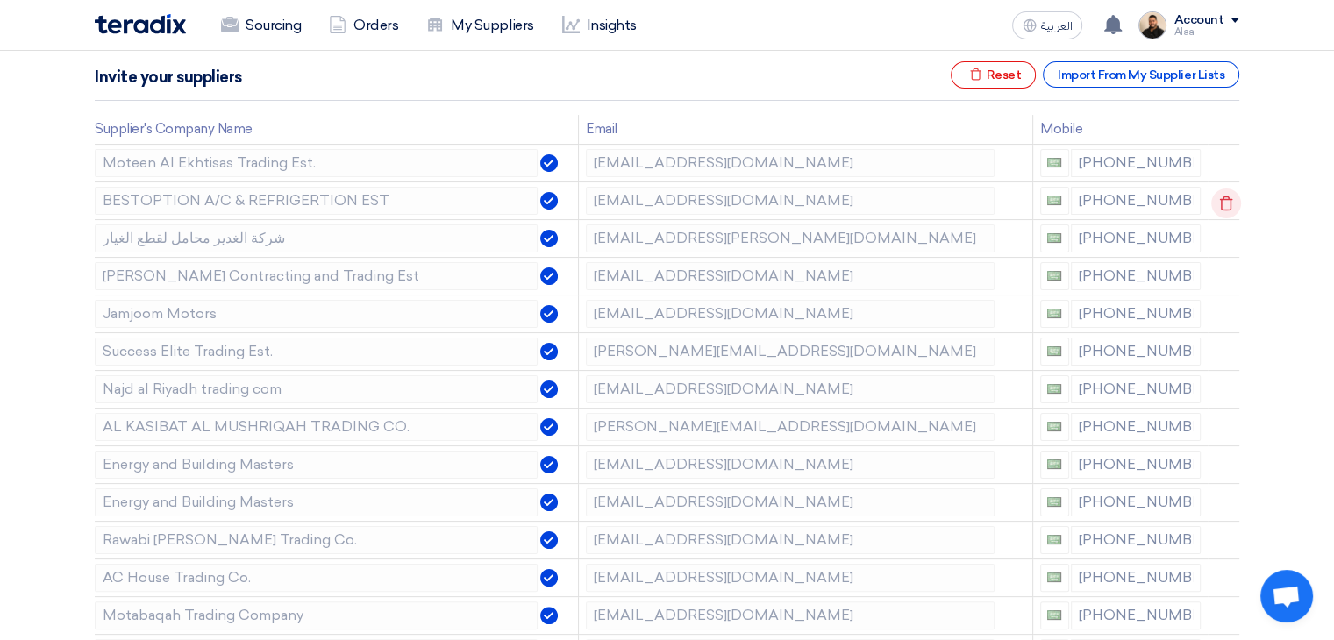
click at [1220, 200] on use at bounding box center [1226, 203] width 13 height 15
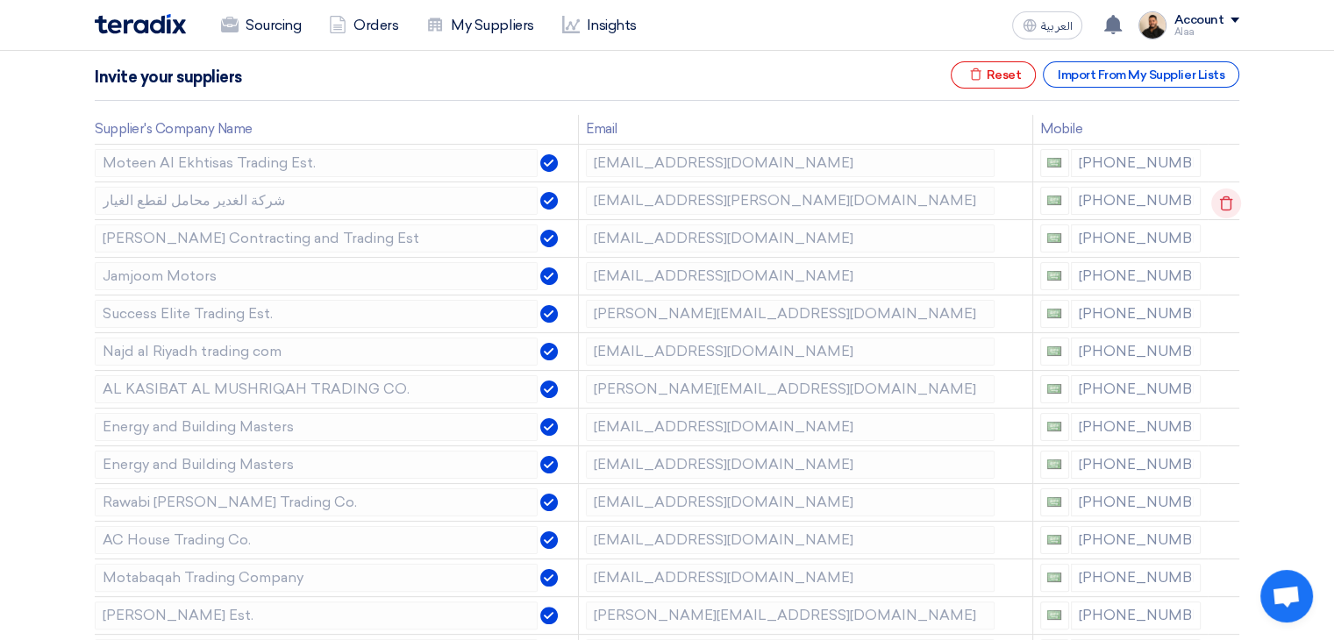
click at [1220, 200] on use at bounding box center [1226, 203] width 13 height 15
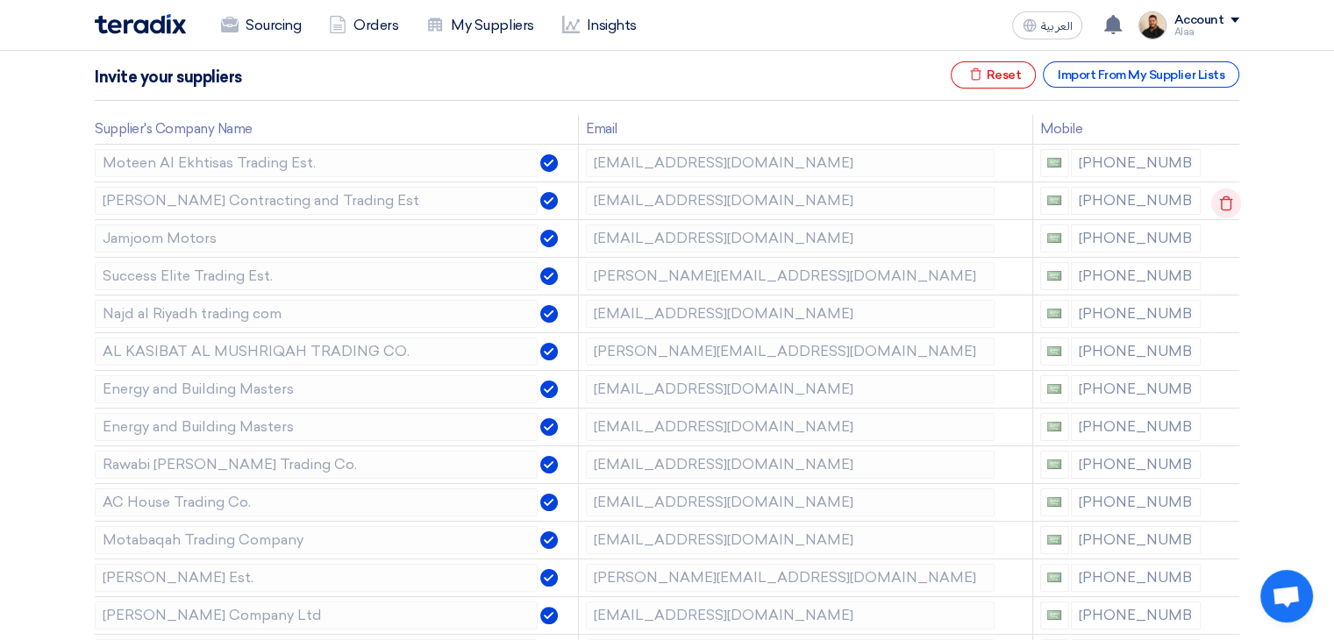
click at [1220, 200] on use at bounding box center [1226, 203] width 13 height 15
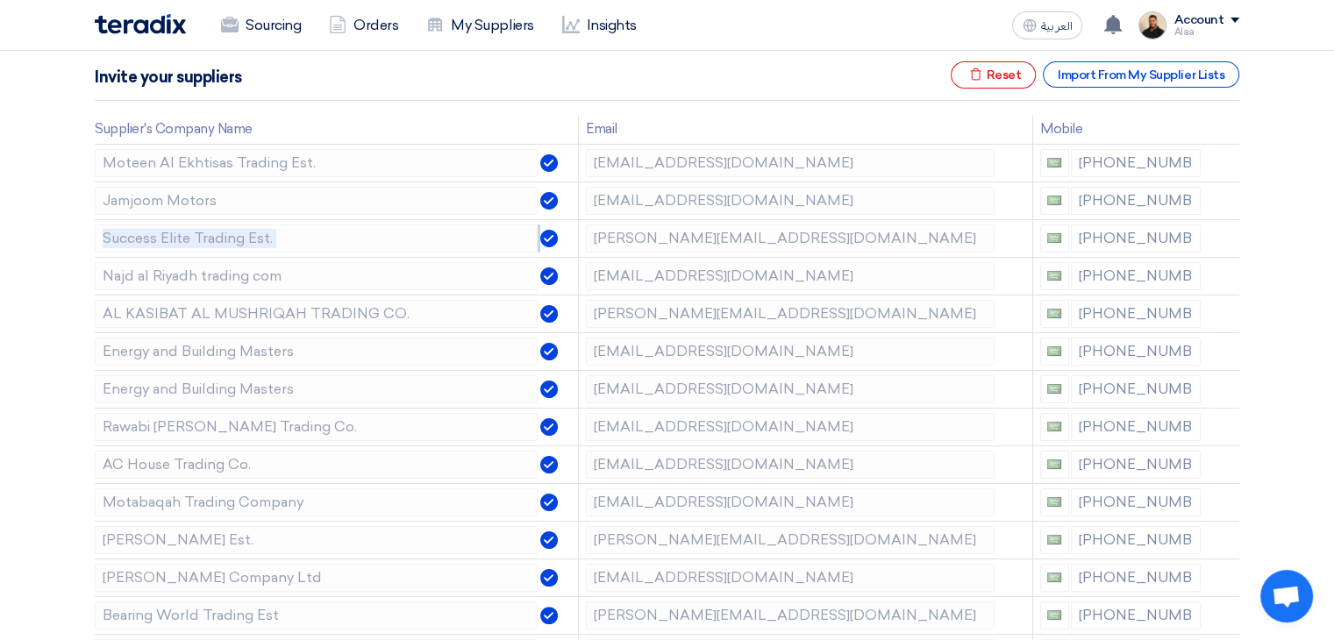
click at [0, 0] on use at bounding box center [0, 0] width 0 height 0
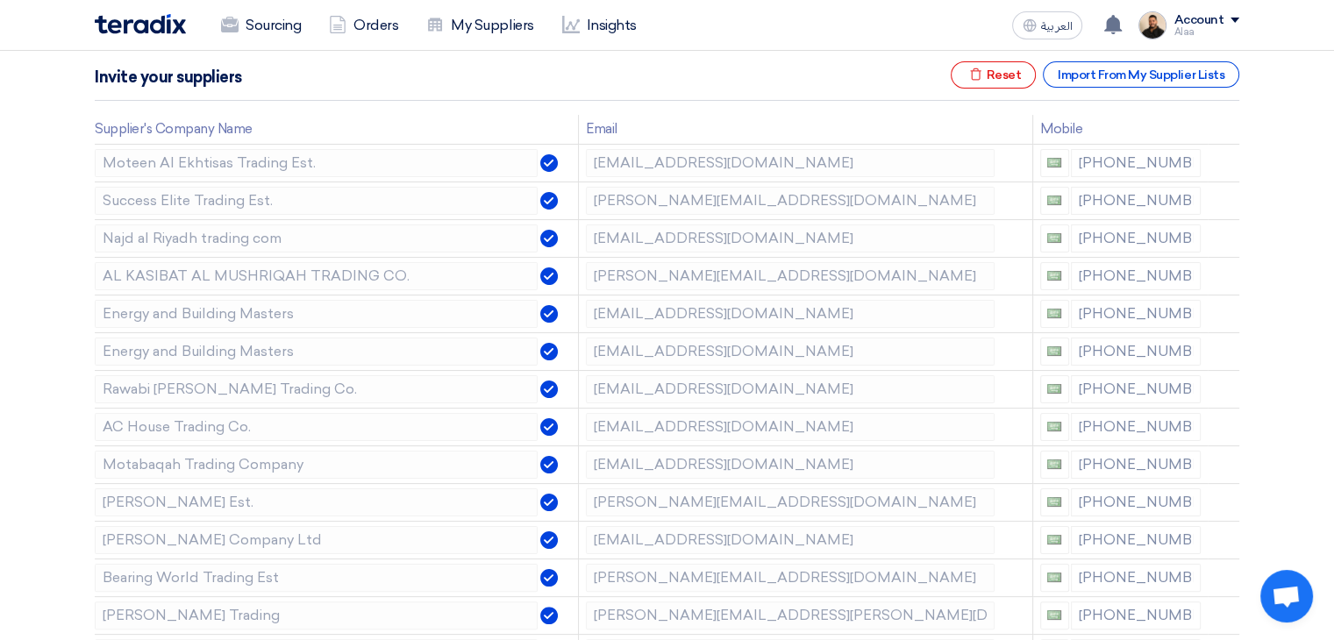
click at [0, 0] on use at bounding box center [0, 0] width 0 height 0
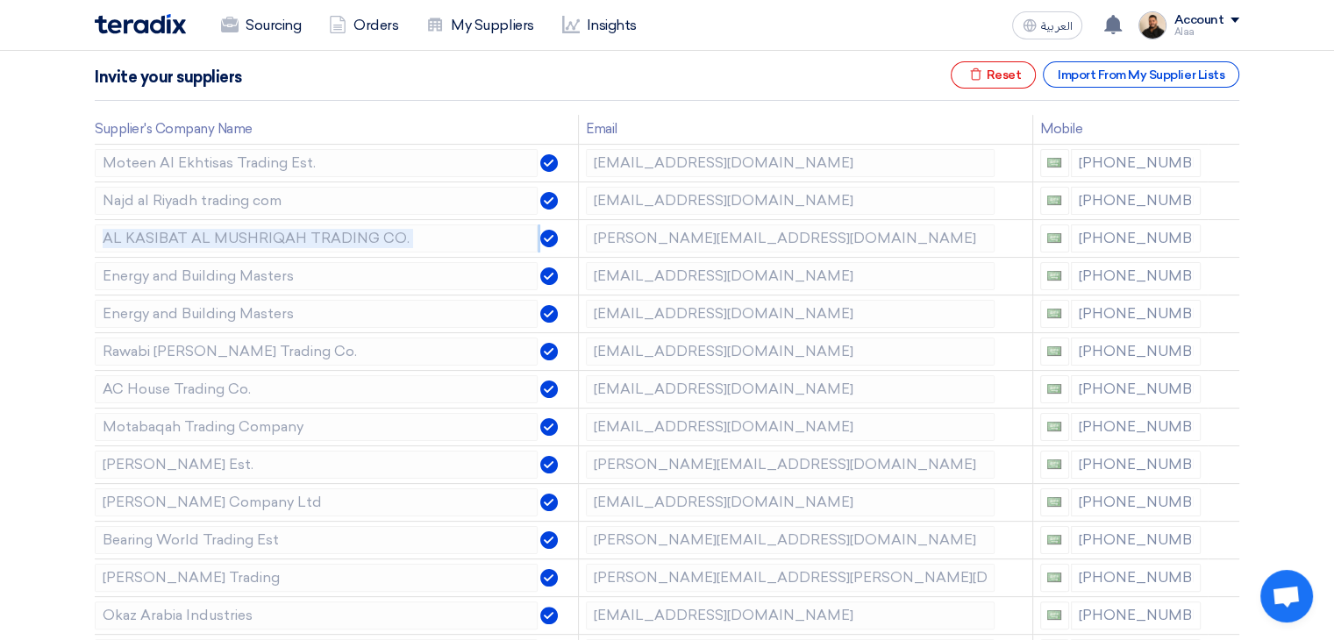
click at [0, 0] on use at bounding box center [0, 0] width 0 height 0
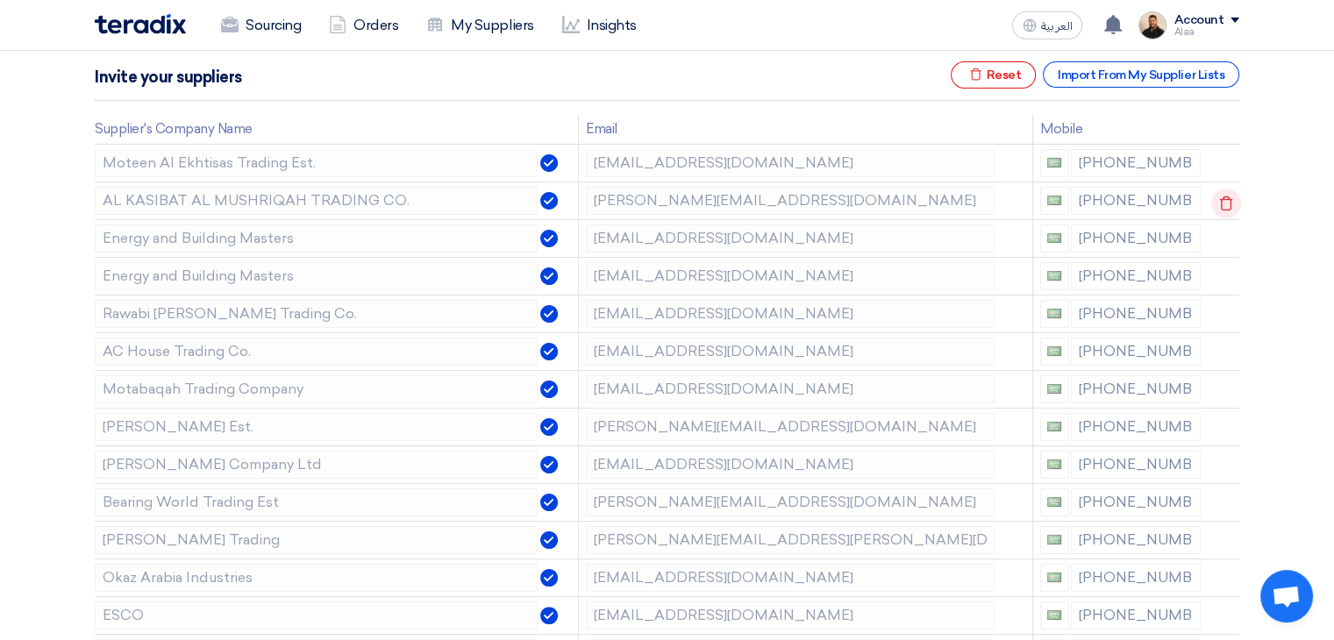
click at [1220, 200] on use at bounding box center [1226, 203] width 13 height 15
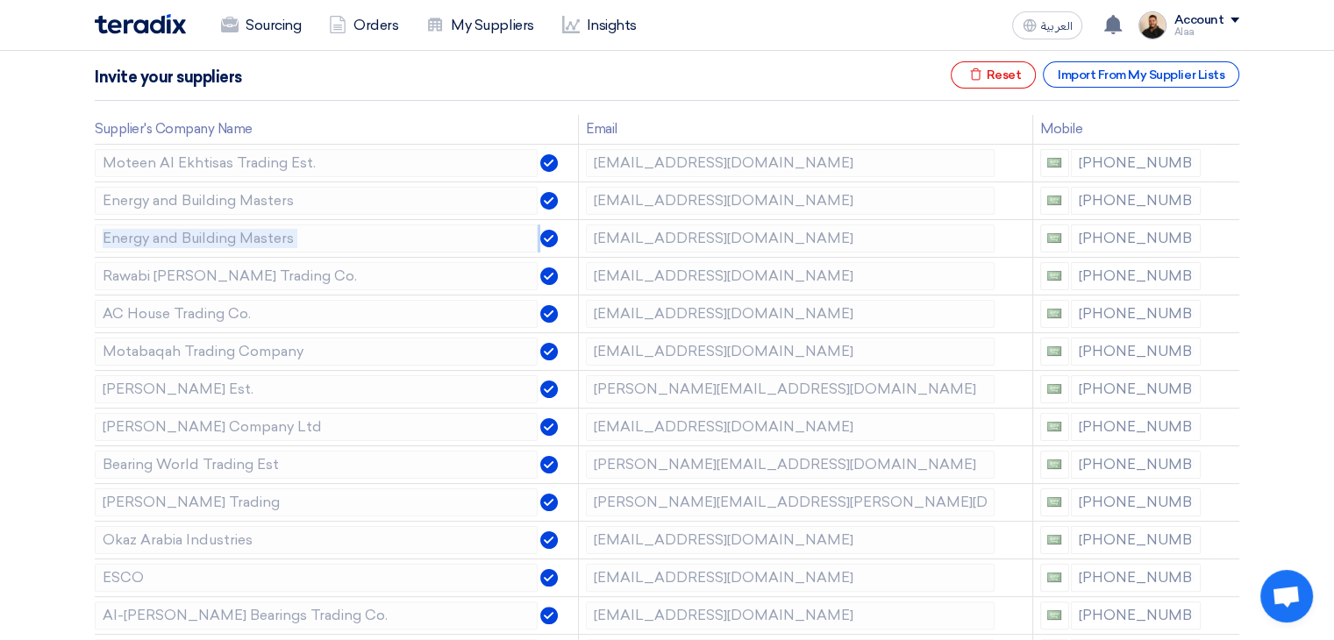
click at [0, 0] on use at bounding box center [0, 0] width 0 height 0
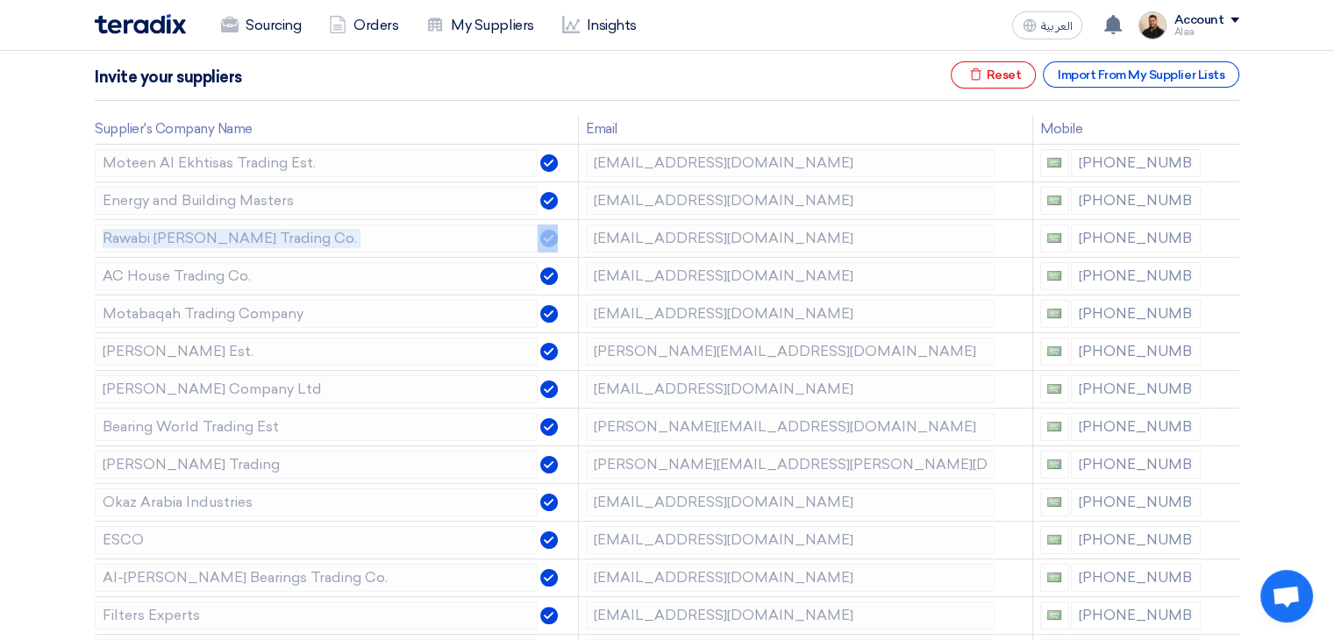
click at [0, 0] on use at bounding box center [0, 0] width 0 height 0
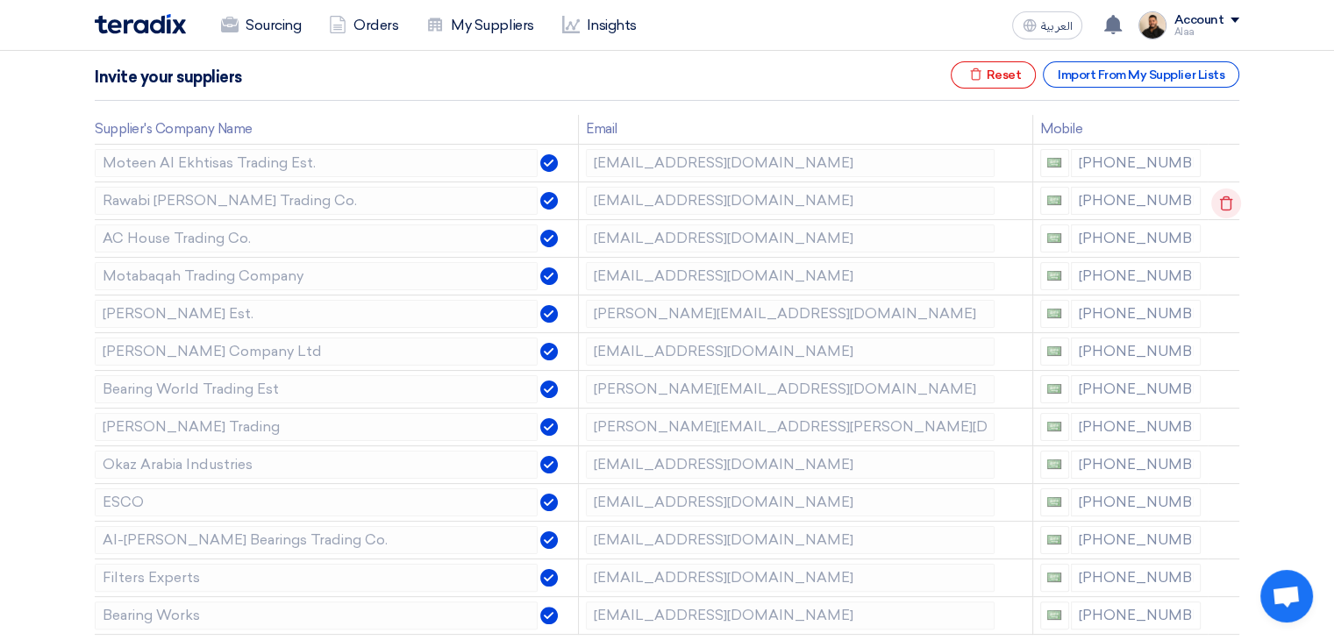
click at [1220, 200] on use at bounding box center [1226, 203] width 13 height 15
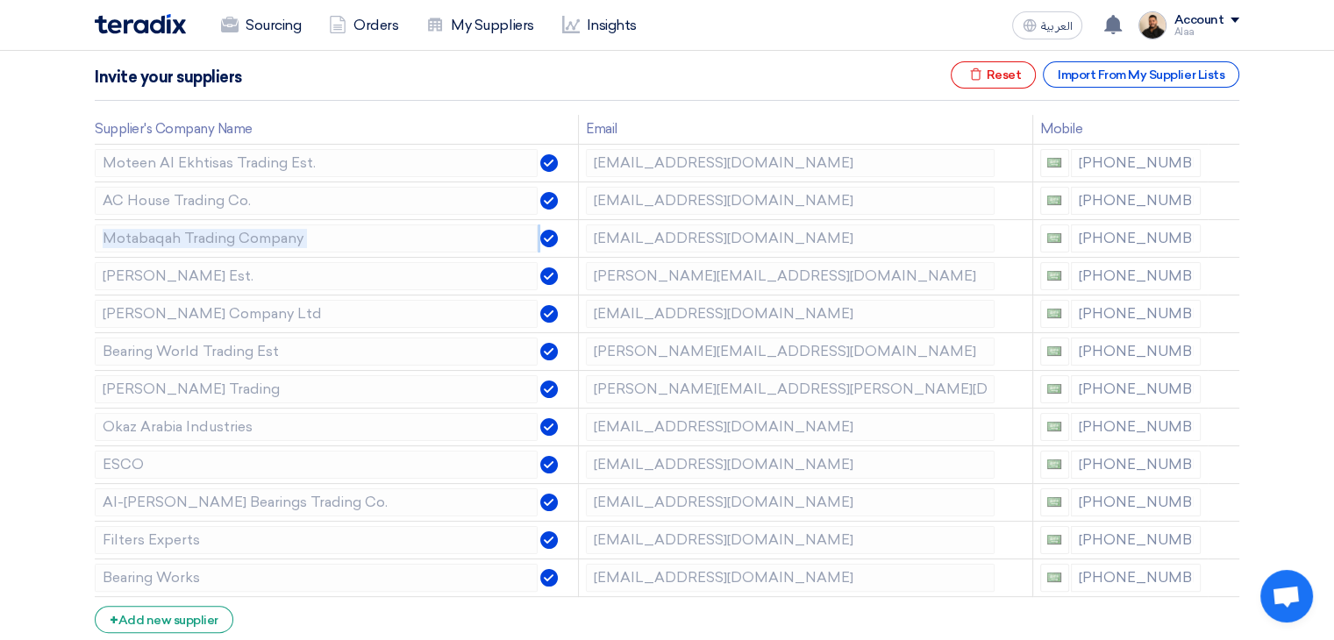
click at [0, 0] on use at bounding box center [0, 0] width 0 height 0
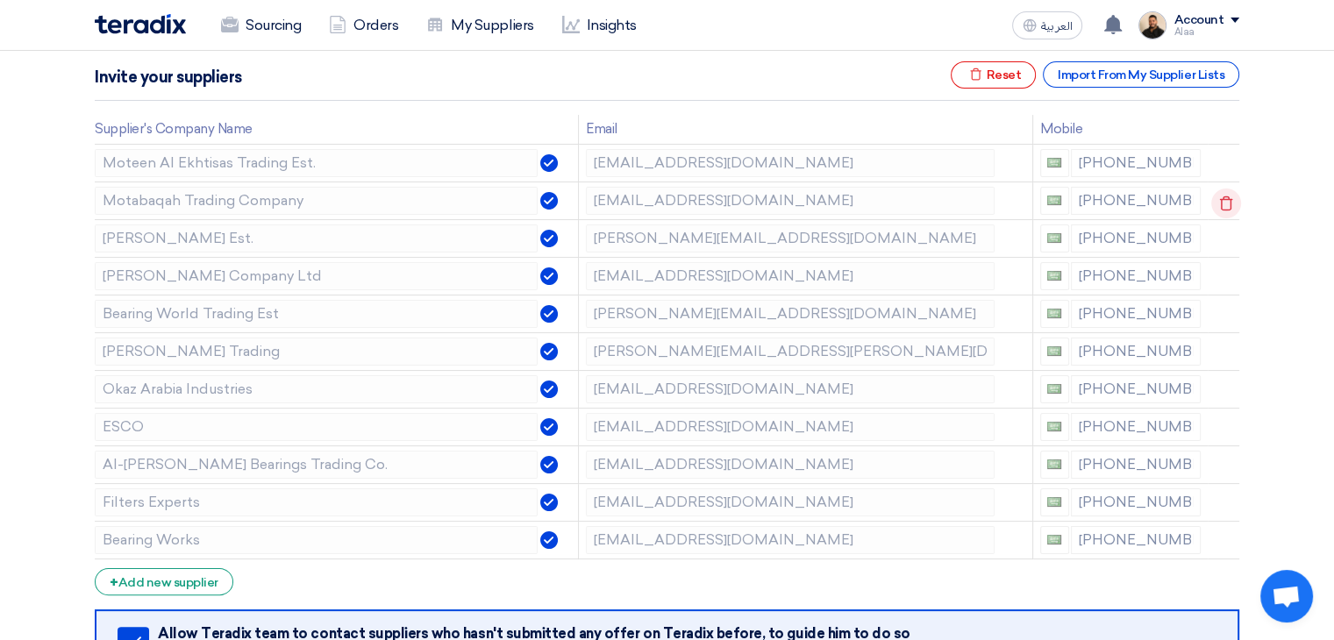
click at [1220, 200] on use at bounding box center [1226, 203] width 13 height 15
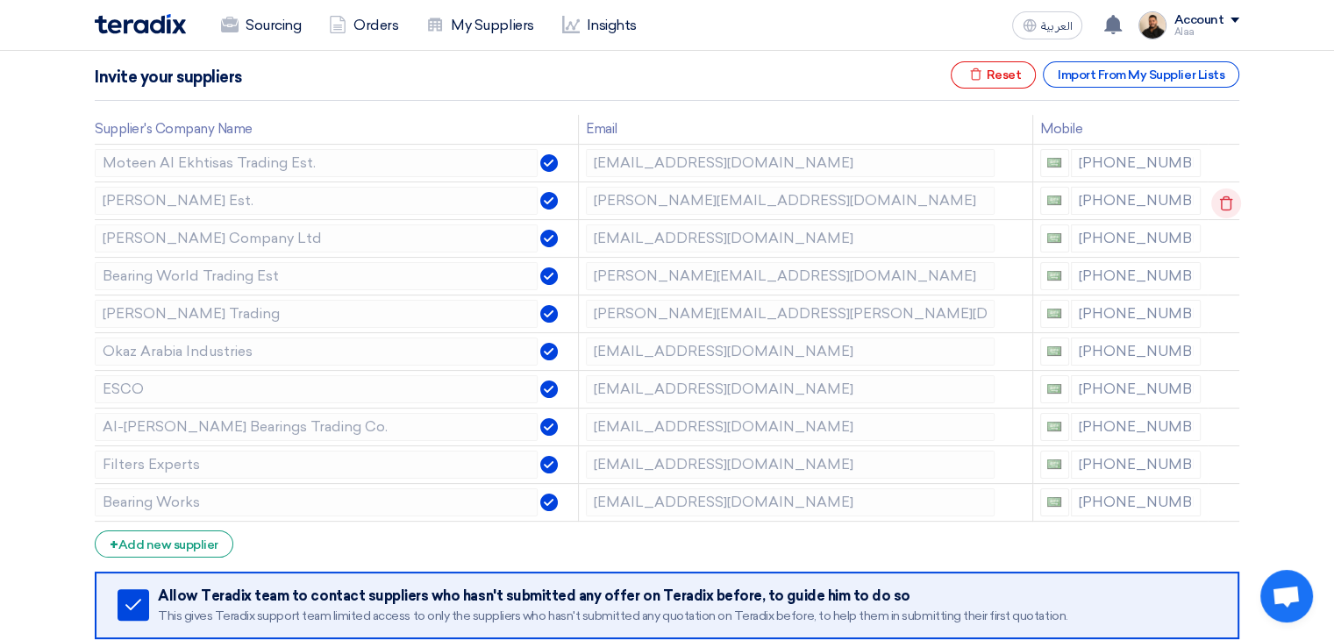
click at [1220, 200] on use at bounding box center [1226, 203] width 13 height 15
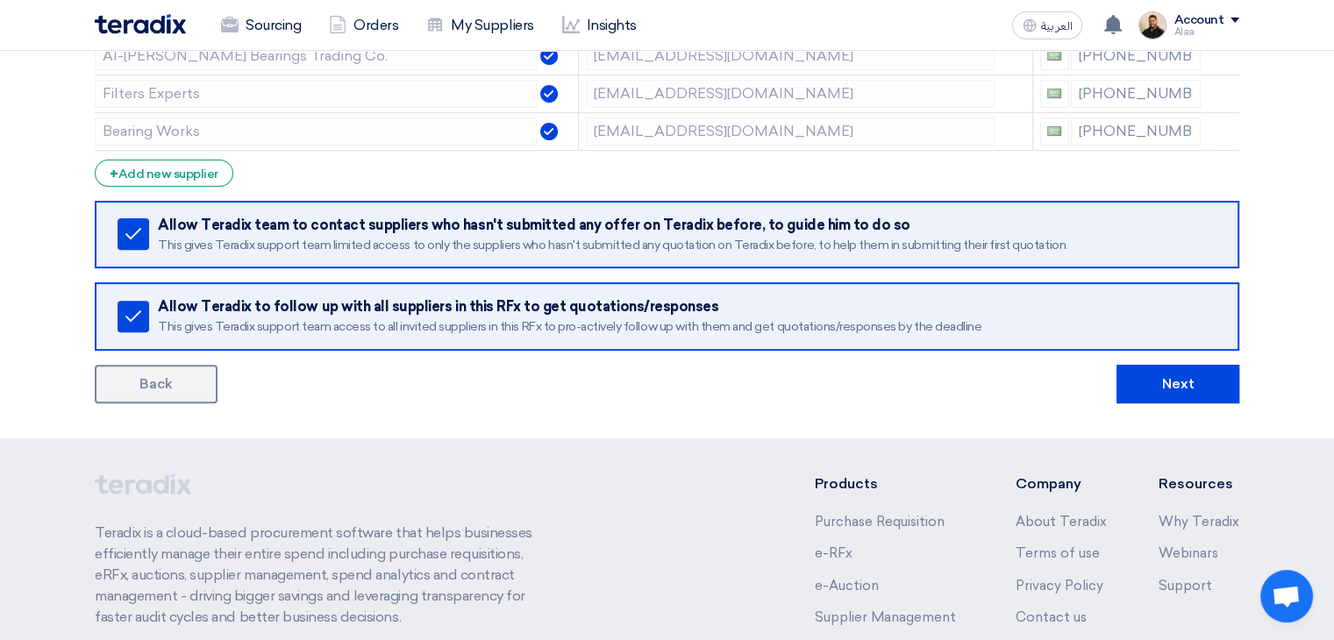
scroll to position [614, 0]
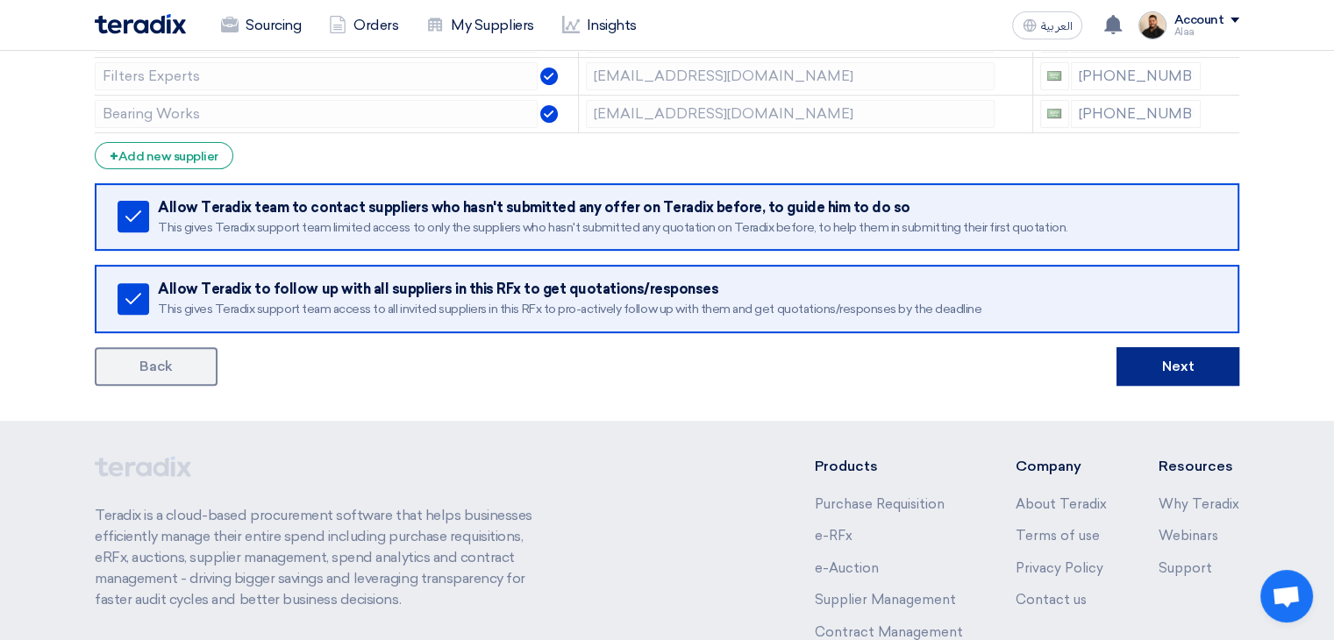
click at [1149, 369] on button "Next" at bounding box center [1178, 366] width 123 height 39
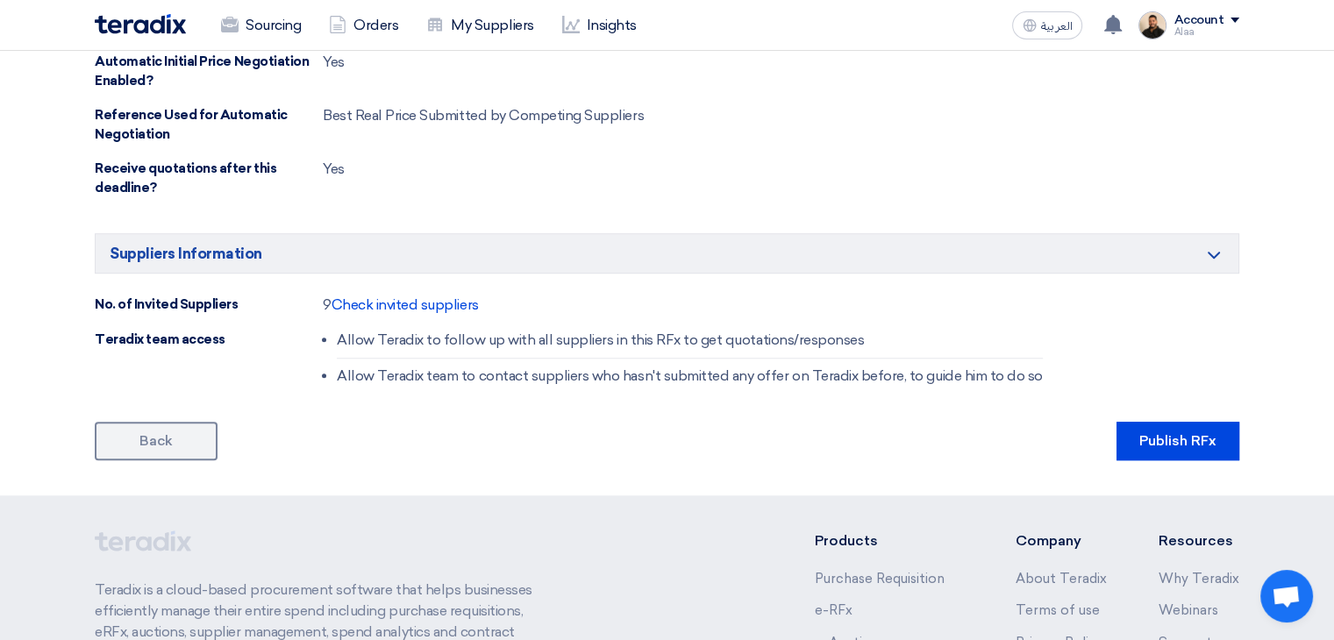
scroll to position [1066, 0]
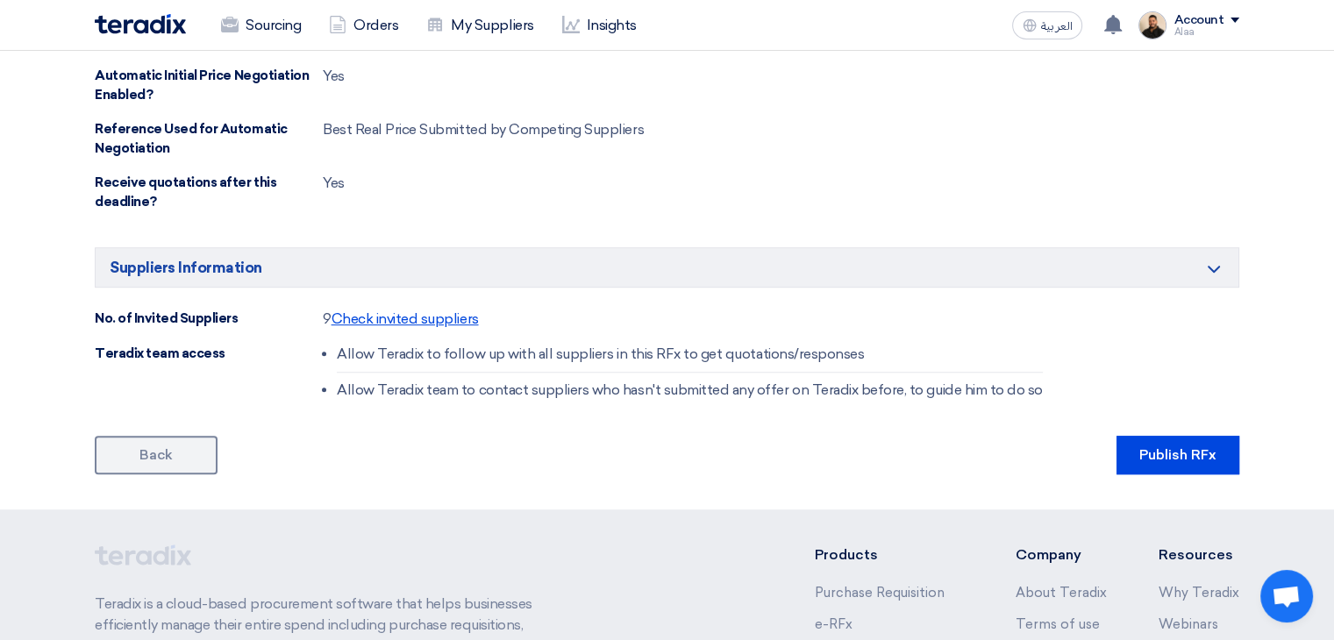
click at [421, 314] on span "Check invited suppliers" at bounding box center [405, 319] width 147 height 17
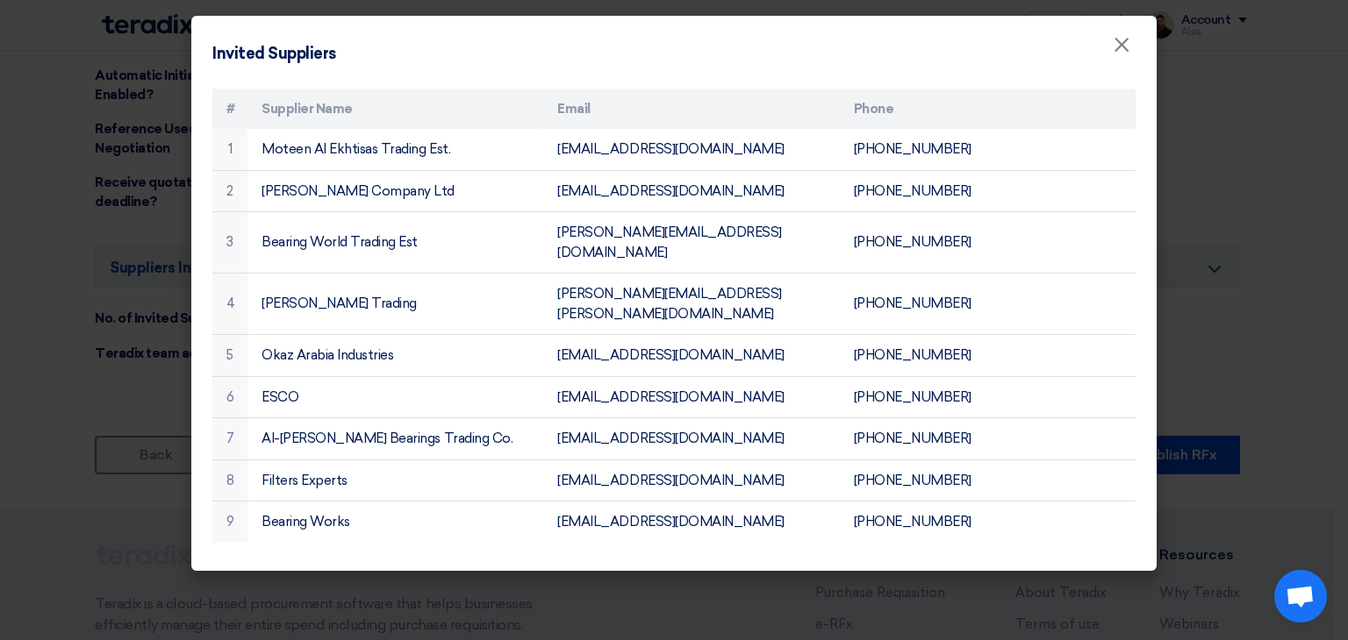
click at [1280, 272] on modal-container "Invited Suppliers × # Supplier Name Email Phone 1 Moteen Al Ekhtisas Trading Es…" at bounding box center [674, 320] width 1348 height 640
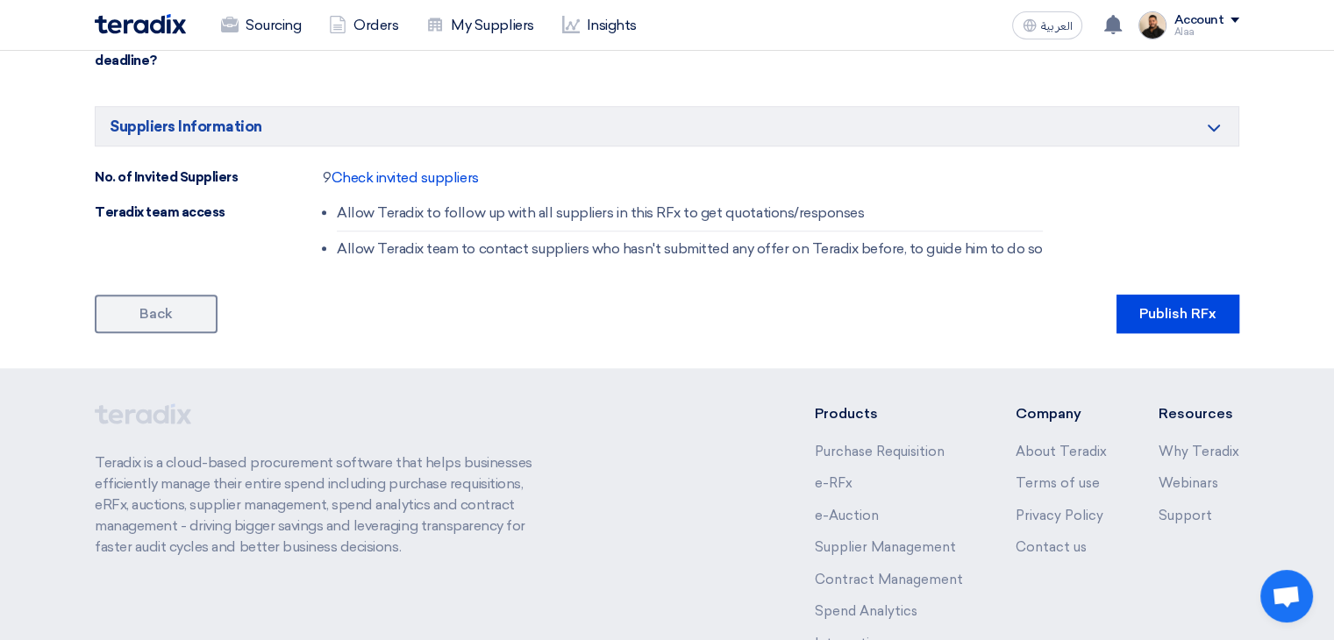
scroll to position [1241, 0]
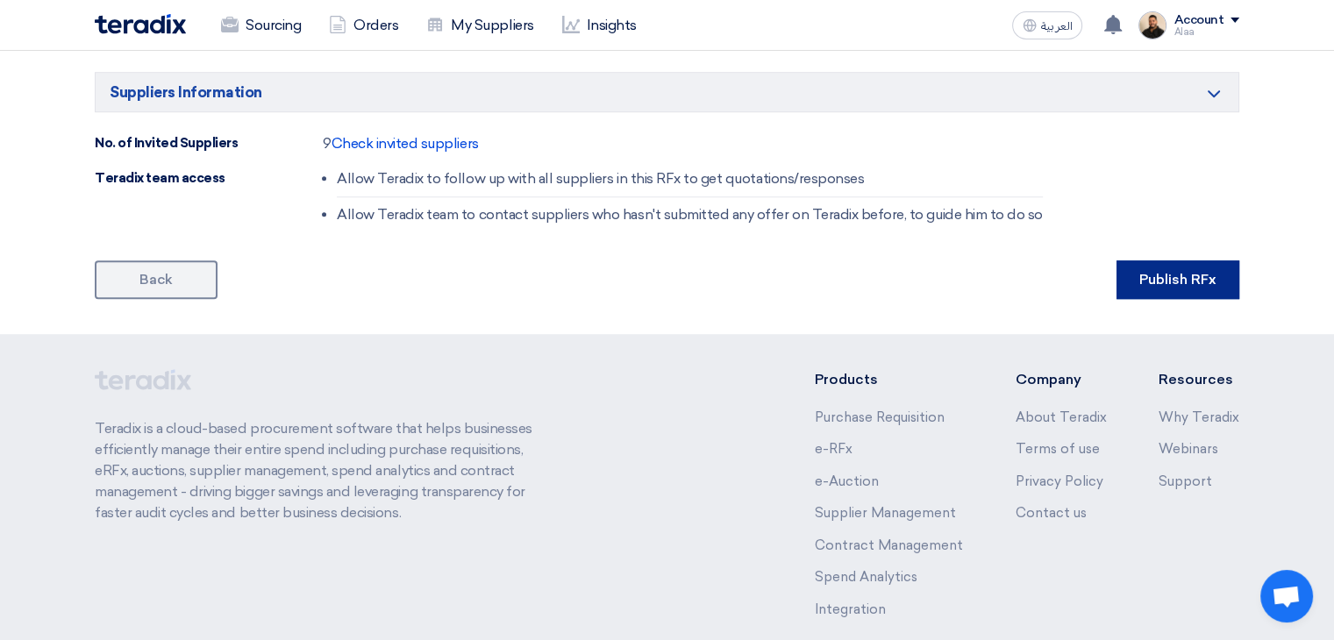
click at [1170, 284] on button "Publish RFx" at bounding box center [1178, 280] width 123 height 39
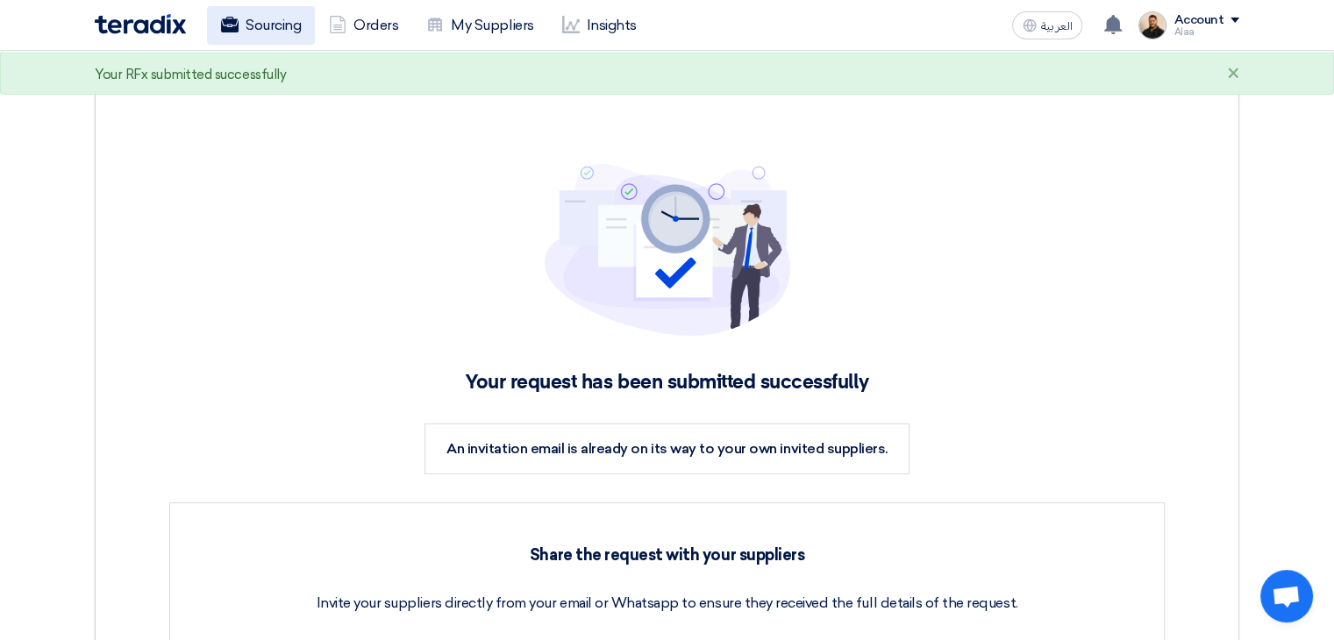
click at [271, 29] on link "Sourcing" at bounding box center [261, 25] width 108 height 39
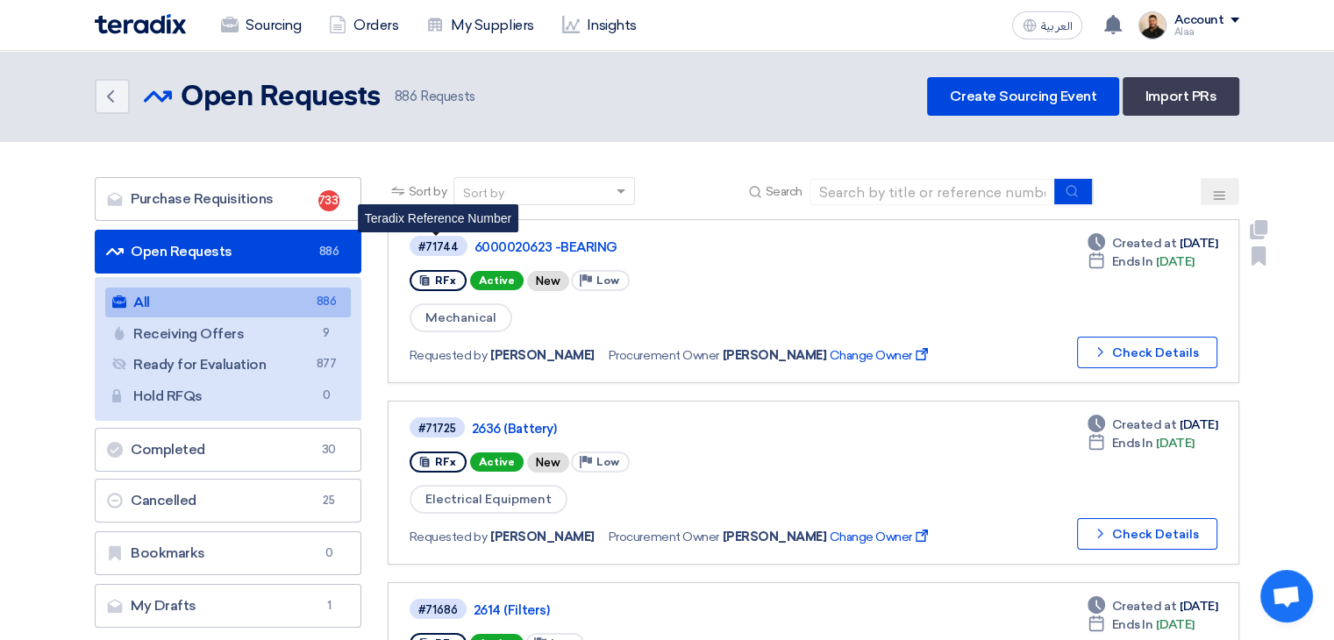
click at [435, 250] on div "#71744" at bounding box center [439, 246] width 40 height 11
click at [435, 249] on div "#71744" at bounding box center [439, 246] width 40 height 11
copy div "71744"
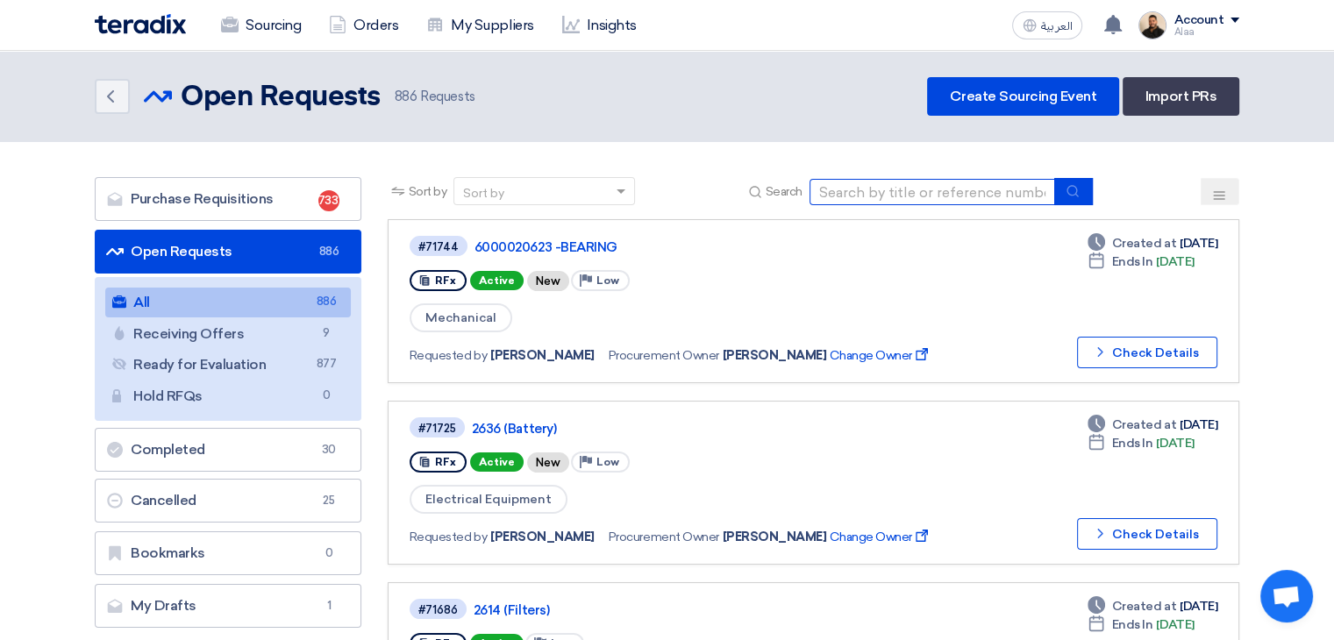
click at [865, 190] on input at bounding box center [933, 192] width 246 height 26
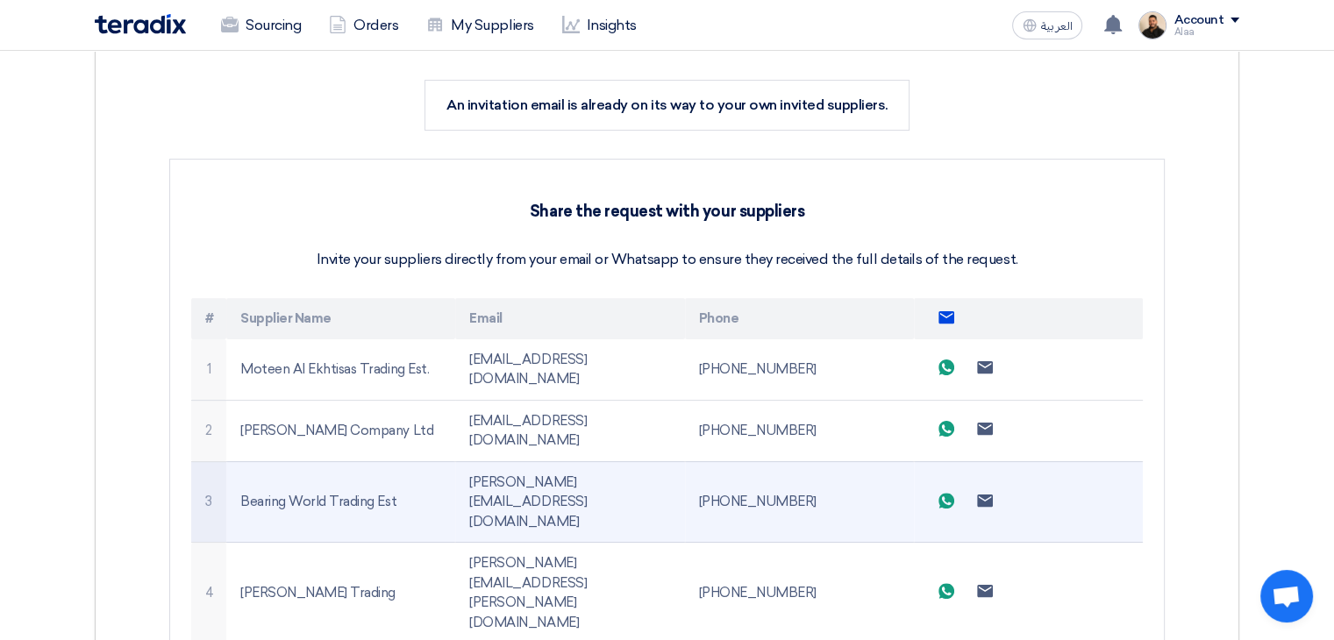
scroll to position [439, 0]
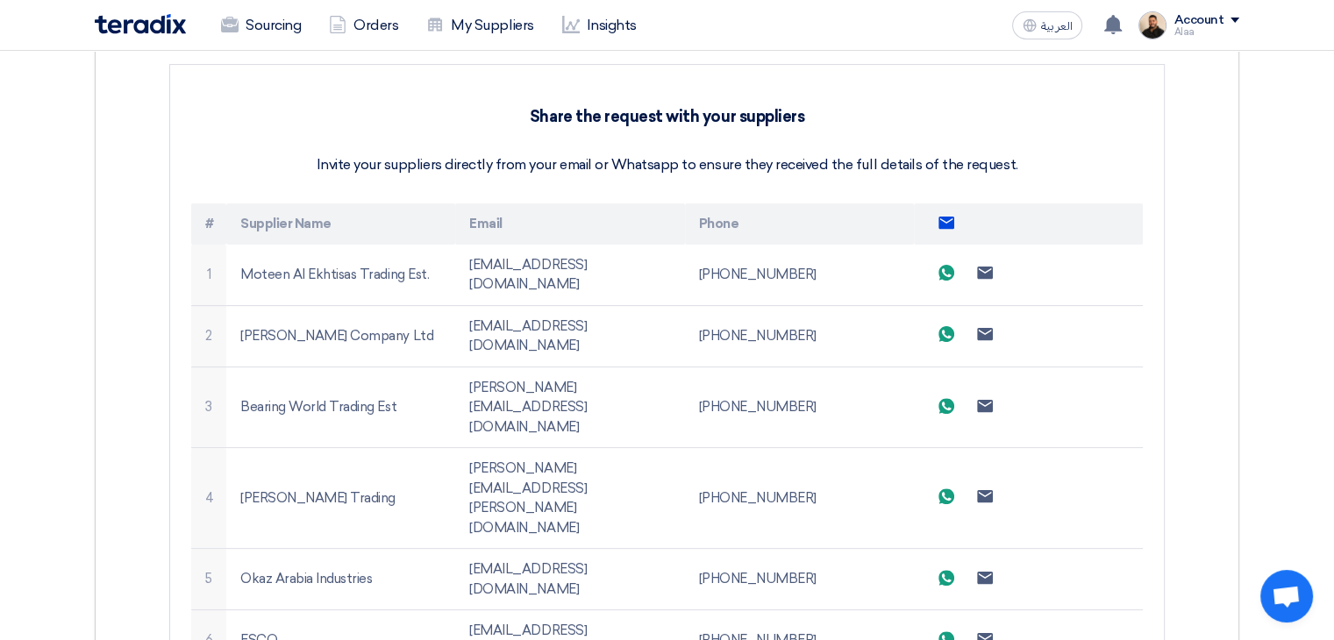
click at [943, 222] on use at bounding box center [947, 222] width 16 height 12
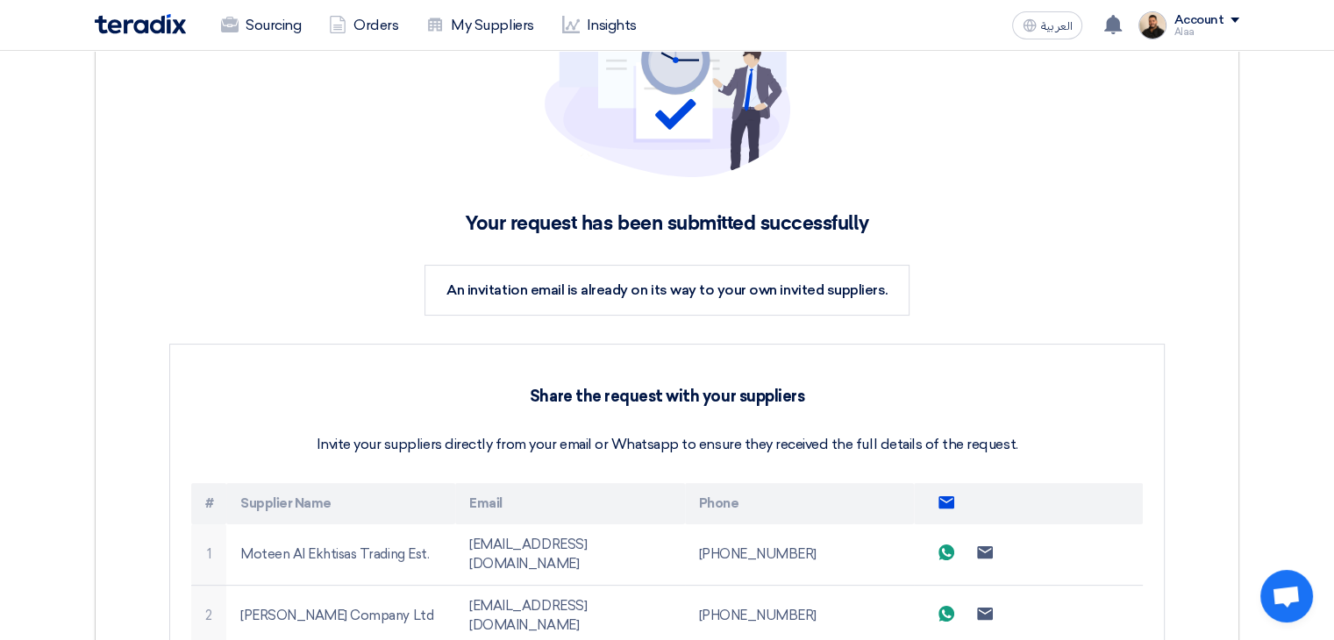
scroll to position [0, 0]
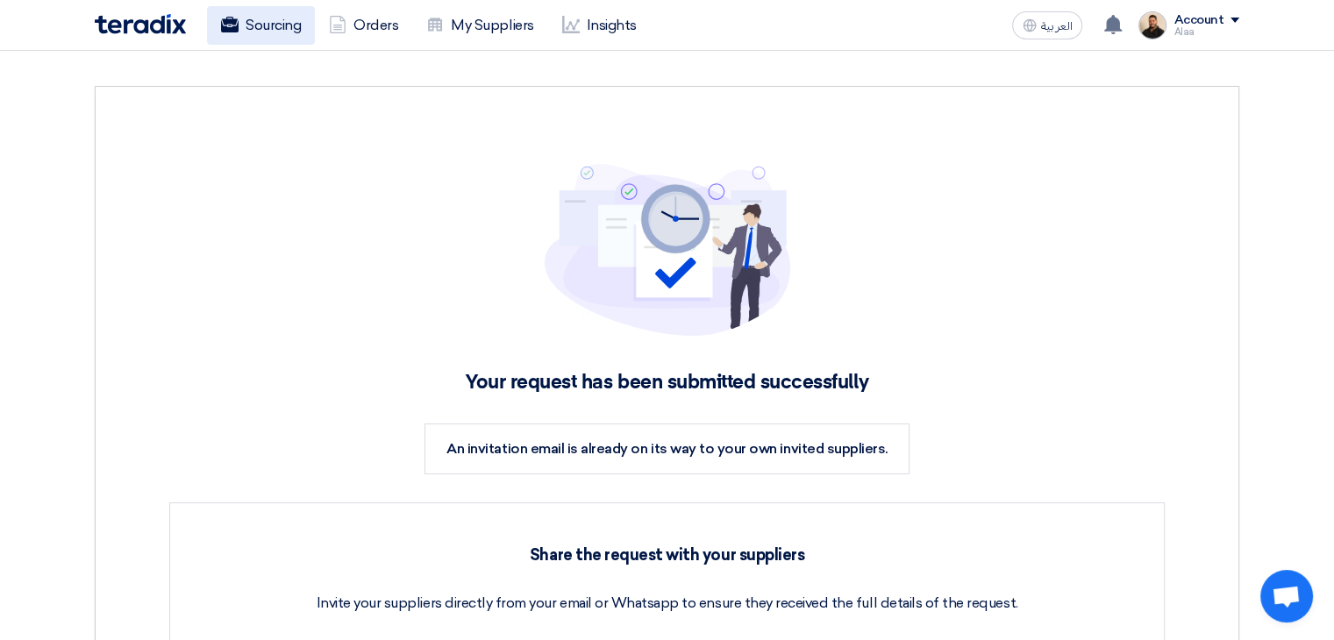
click at [287, 35] on link "Sourcing" at bounding box center [261, 25] width 108 height 39
